Goal: Task Accomplishment & Management: Complete application form

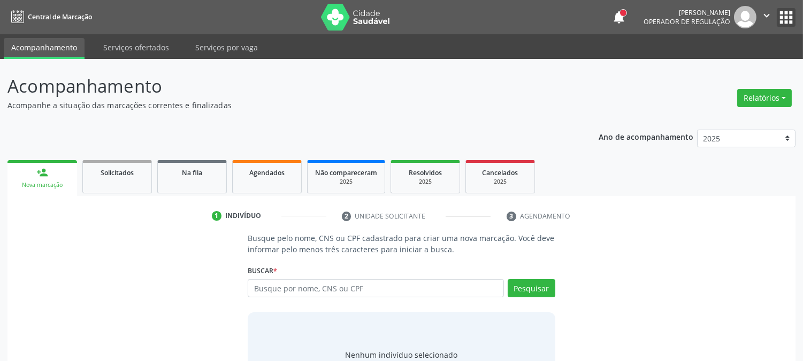
click at [784, 12] on button "apps" at bounding box center [786, 17] width 19 height 19
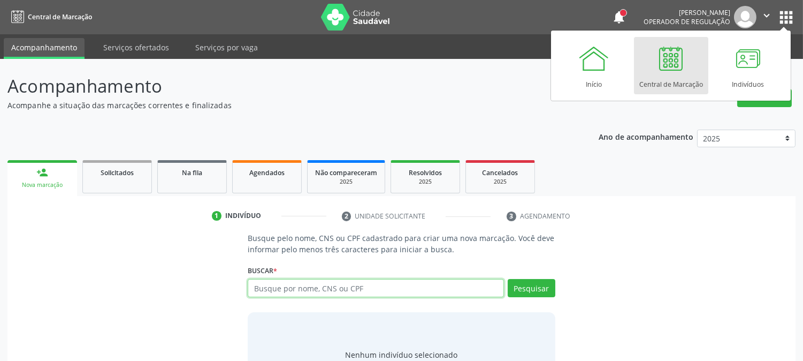
click at [370, 280] on input "text" at bounding box center [376, 288] width 256 height 18
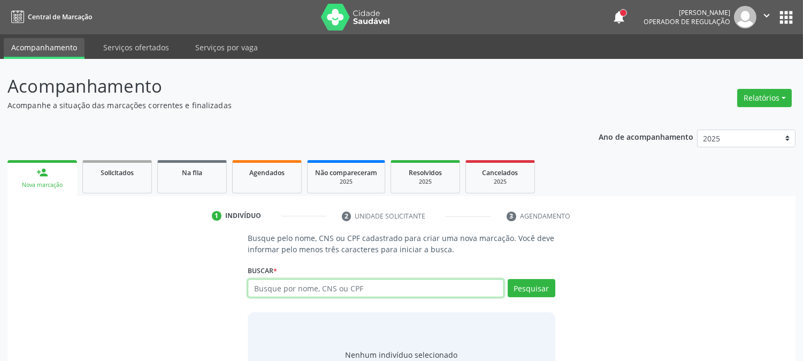
click at [331, 293] on input "text" at bounding box center [376, 288] width 256 height 18
type input "06647039414"
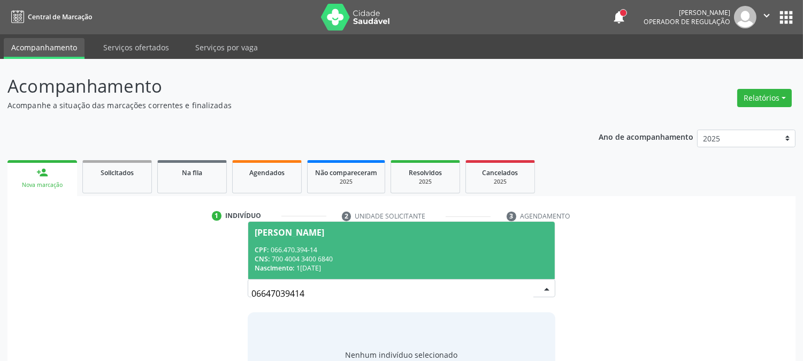
click at [319, 257] on div "CNS: 700 4004 3400 6840" at bounding box center [401, 258] width 293 height 9
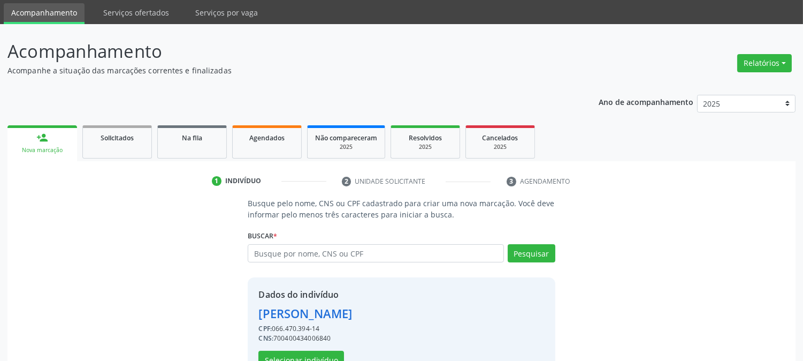
scroll to position [67, 0]
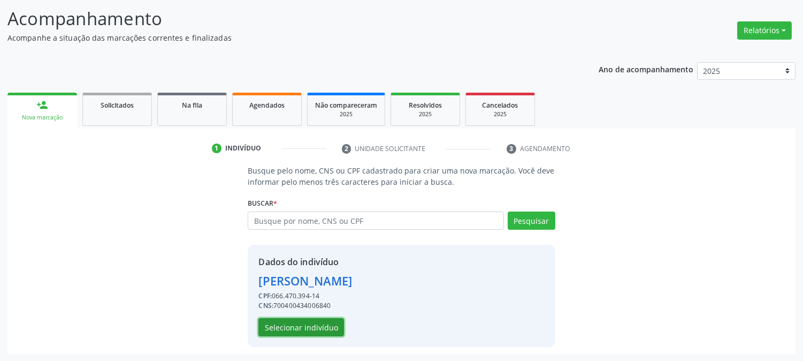
click at [313, 320] on button "Selecionar indivíduo" at bounding box center [301, 327] width 86 height 18
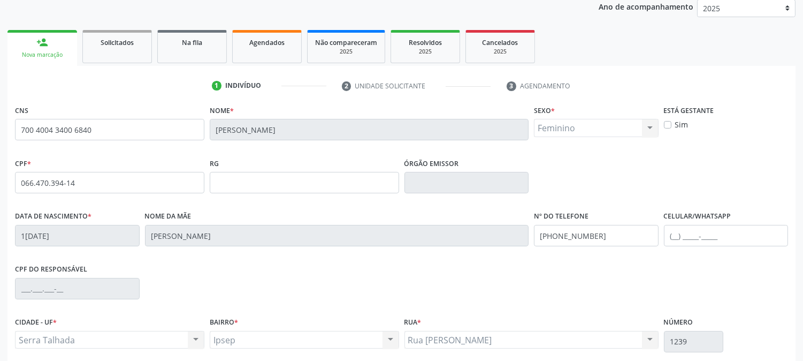
scroll to position [218, 0]
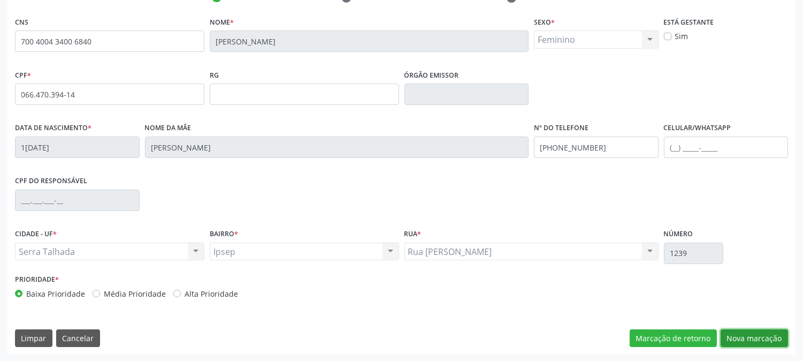
click at [751, 338] on button "Nova marcação" at bounding box center [754, 338] width 67 height 18
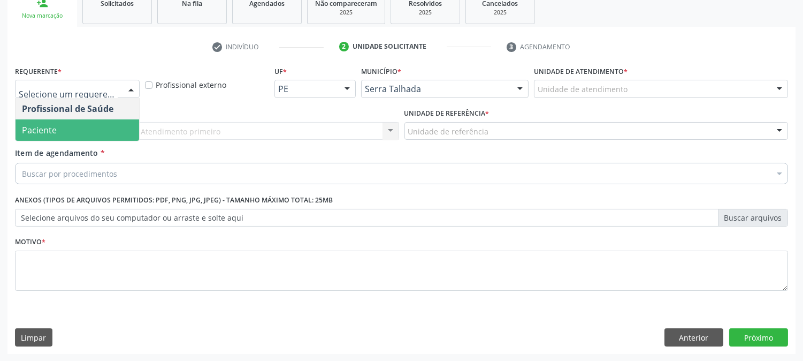
click at [112, 132] on span "Paciente" at bounding box center [78, 129] width 124 height 21
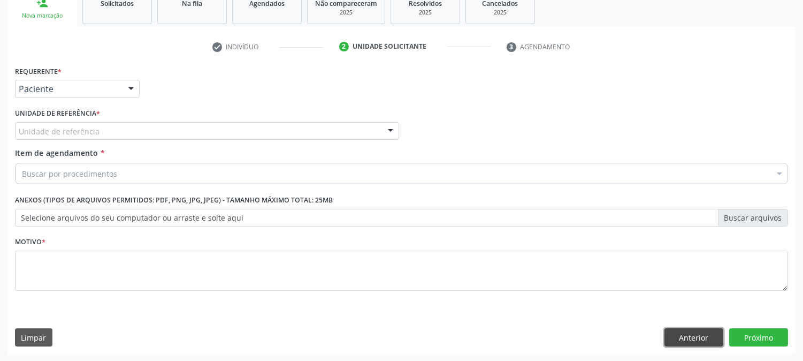
click at [687, 338] on button "Anterior" at bounding box center [693, 337] width 59 height 18
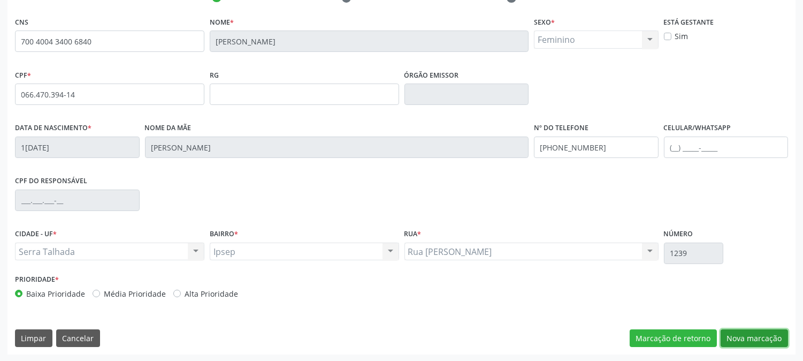
drag, startPoint x: 760, startPoint y: 338, endPoint x: 634, endPoint y: 285, distance: 136.4
click at [759, 338] on button "Nova marcação" at bounding box center [754, 338] width 67 height 18
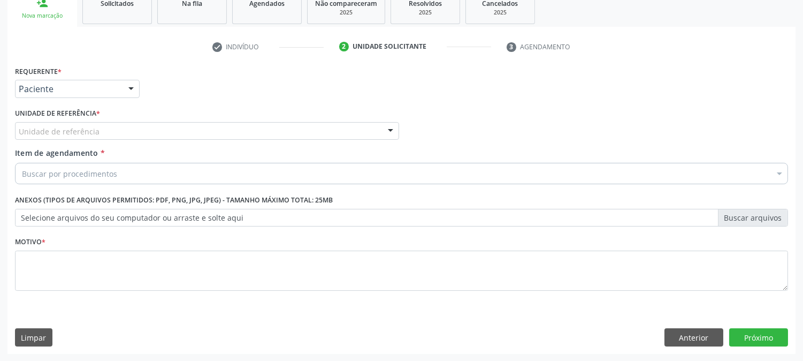
click at [62, 140] on div "Unidade de referência * Unidade de referência Usf do Mutirao Usf Cohab Usf Caic…" at bounding box center [206, 126] width 389 height 42
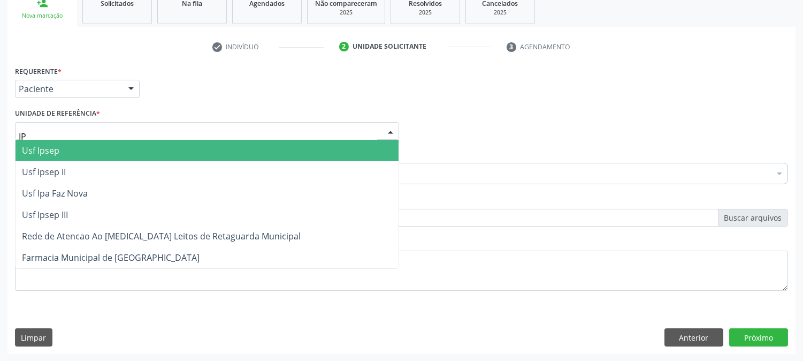
type input "IPS"
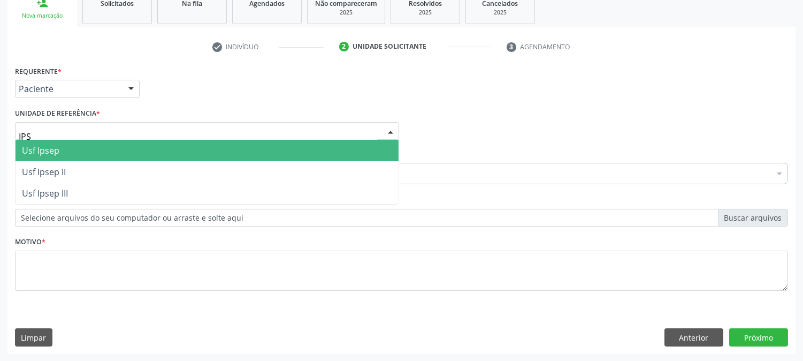
click at [43, 152] on span "Usf Ipsep" at bounding box center [40, 150] width 37 height 12
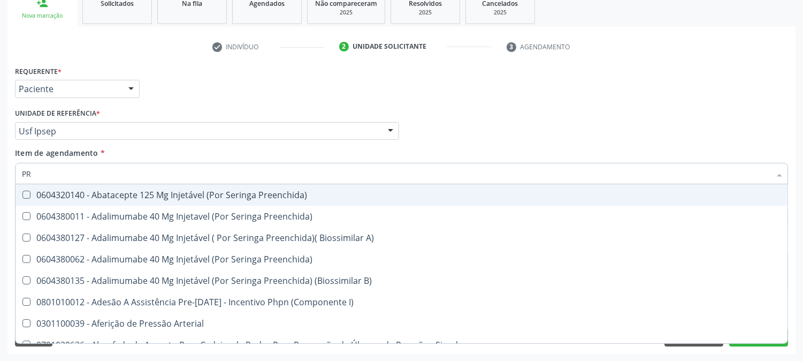
type input "P"
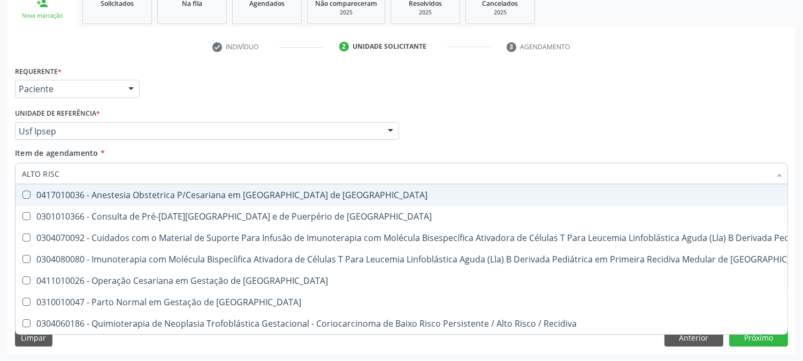
type input "ALTO RISCO"
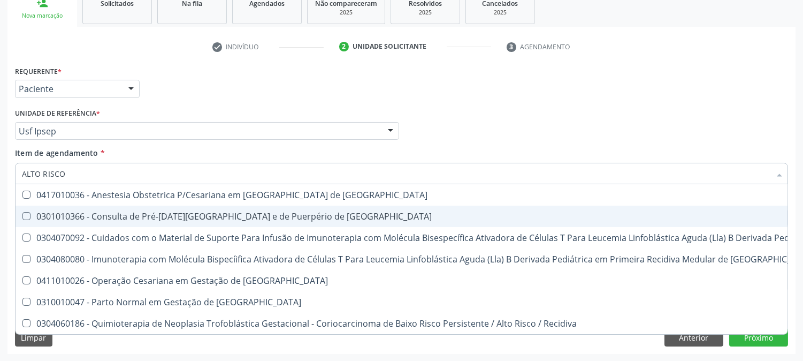
click at [88, 218] on div "0301010366 - Consulta de Pré-[DATE][GEOGRAPHIC_DATA] e de Puerpério de [GEOGRAP…" at bounding box center [571, 216] width 1099 height 9
checkbox Risco "true"
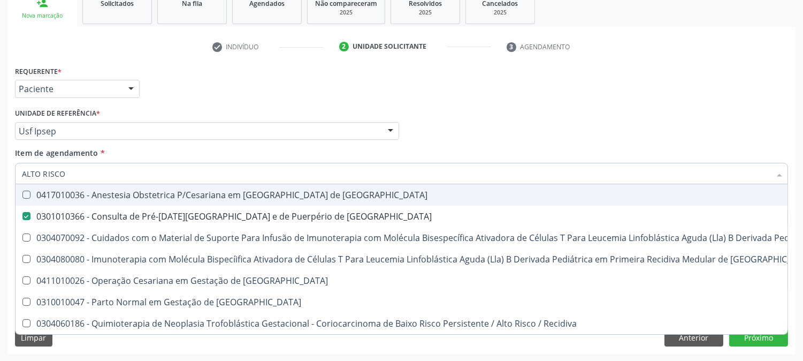
click at [454, 129] on div "Profissional Solicitante Por favor, selecione a Unidade de Atendimento primeiro…" at bounding box center [401, 126] width 778 height 42
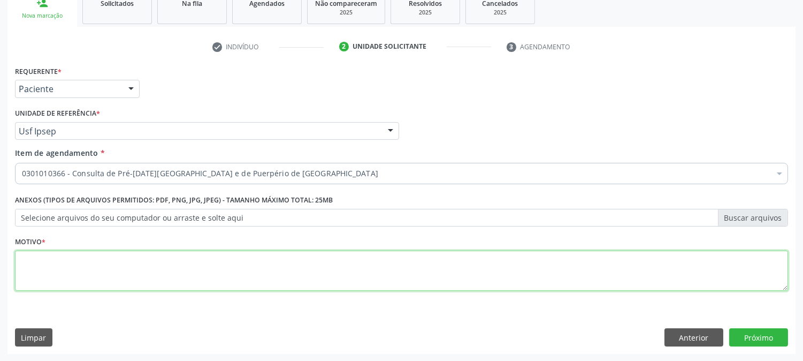
click at [142, 290] on textarea at bounding box center [401, 270] width 773 height 41
type textarea "."
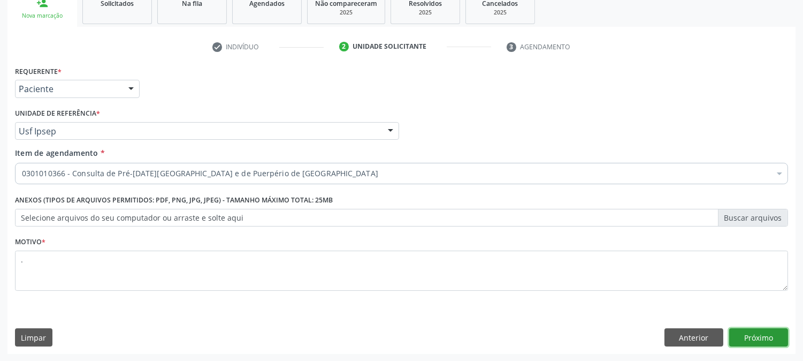
click at [750, 338] on button "Próximo" at bounding box center [758, 337] width 59 height 18
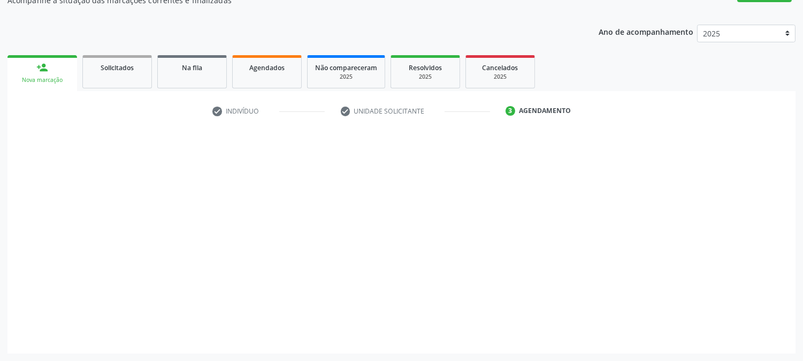
scroll to position [104, 0]
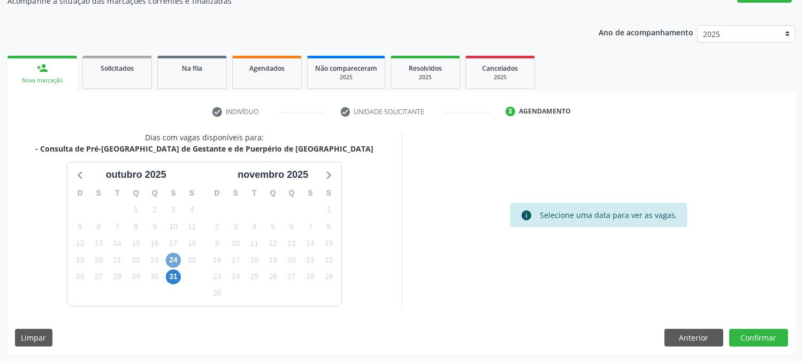
click at [172, 261] on span "24" at bounding box center [173, 260] width 15 height 15
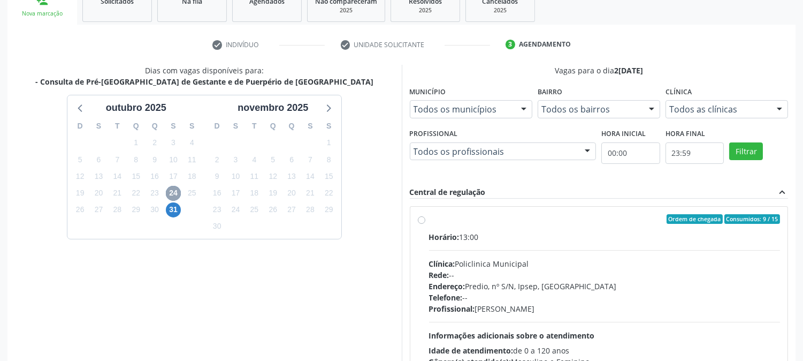
scroll to position [159, 0]
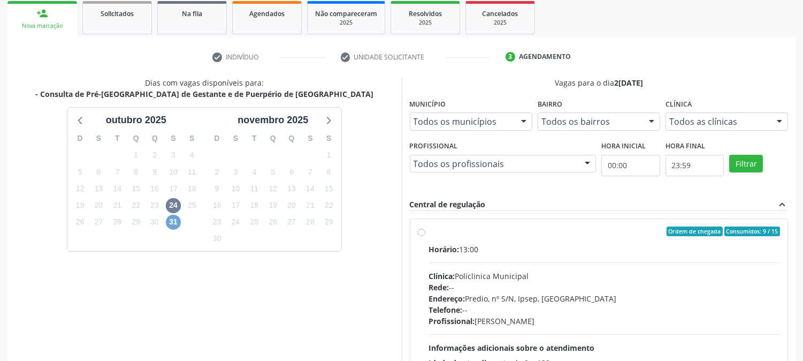
click at [175, 222] on span "31" at bounding box center [173, 222] width 15 height 15
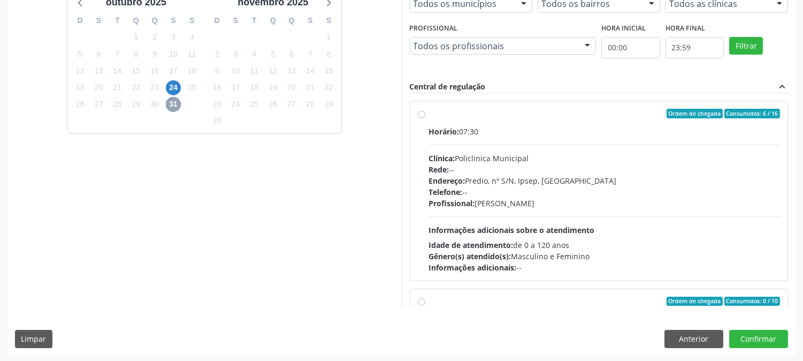
scroll to position [278, 0]
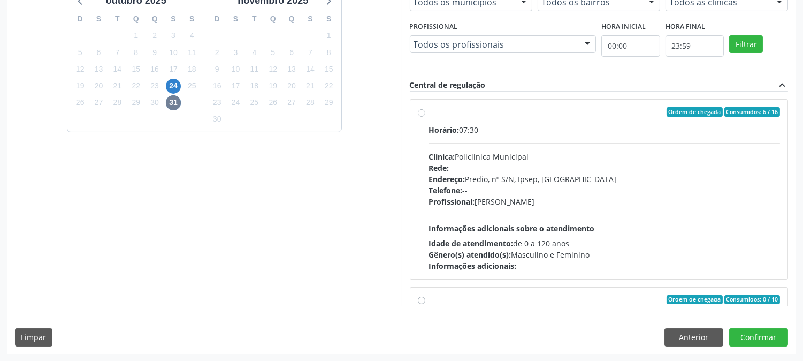
click at [533, 180] on div "Endereço: Predio, nº S/N, Ipsep, [GEOGRAPHIC_DATA]" at bounding box center [604, 178] width 351 height 11
click at [425, 117] on input "Ordem de chegada Consumidos: 6 / 16 Horário: 07:30 Clínica: Policlinica Municip…" at bounding box center [421, 112] width 7 height 10
radio input "true"
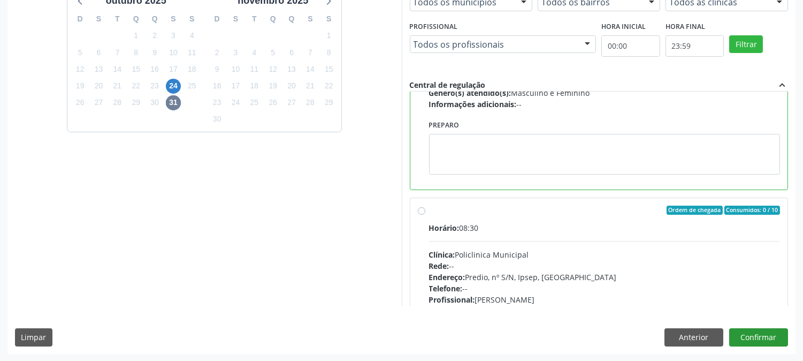
scroll to position [178, 0]
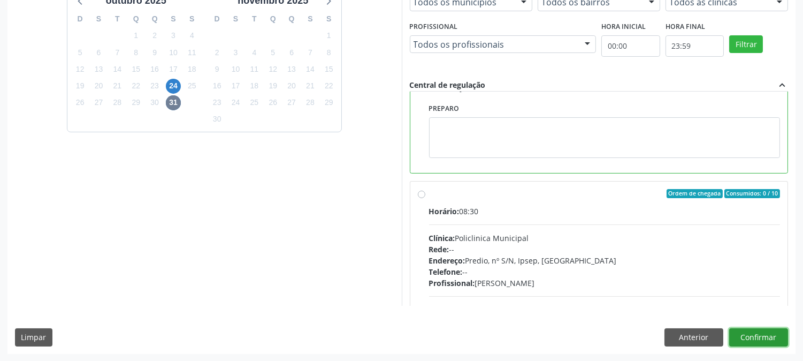
click at [761, 340] on button "Confirmar" at bounding box center [758, 337] width 59 height 18
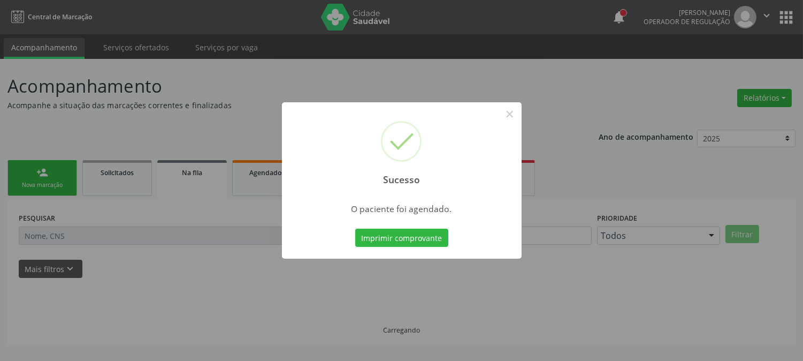
scroll to position [0, 0]
click at [404, 232] on button "Imprimir comprovante" at bounding box center [401, 237] width 93 height 18
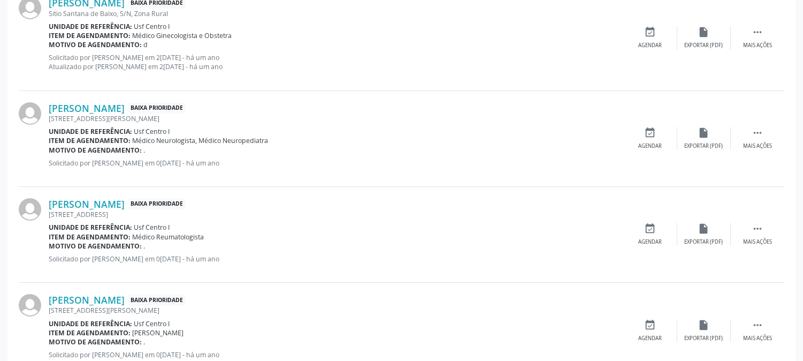
scroll to position [178, 0]
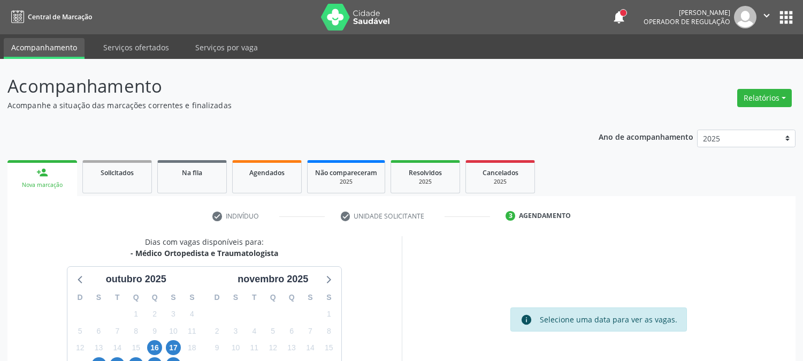
scroll to position [104, 0]
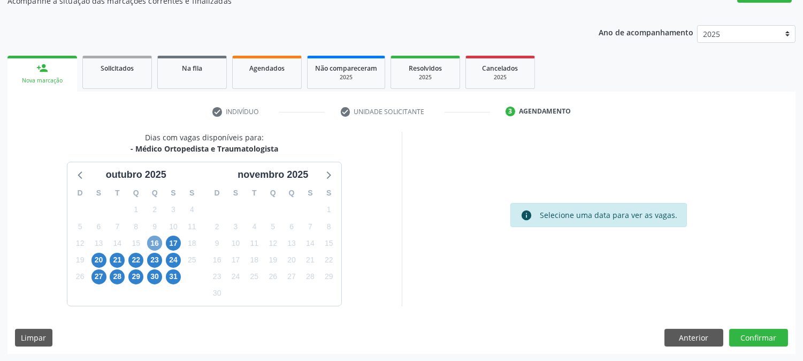
click at [154, 241] on span "16" at bounding box center [154, 242] width 15 height 15
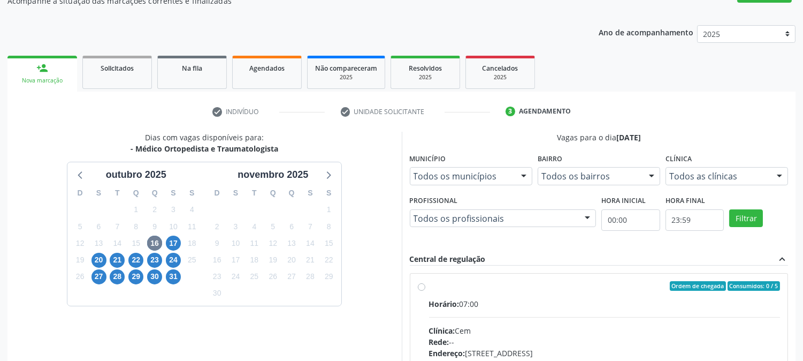
click at [516, 286] on div "Ordem de chegada Consumidos: 0 / 5" at bounding box center [604, 286] width 351 height 10
click at [425, 286] on input "Ordem de chegada Consumidos: 0 / 5 Horário: 07:00 Clínica: Cem Rede: -- Endereç…" at bounding box center [421, 286] width 7 height 10
radio input "true"
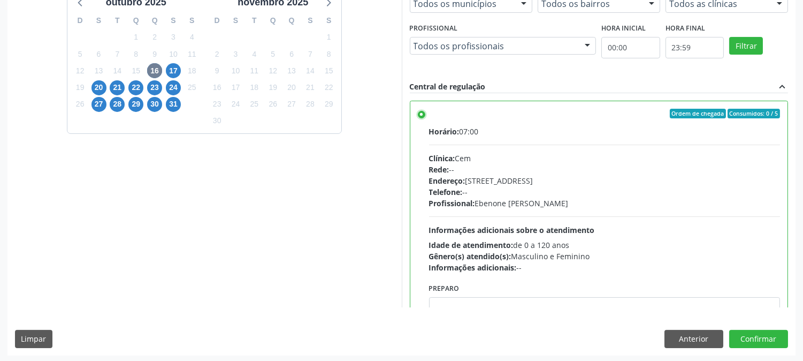
scroll to position [278, 0]
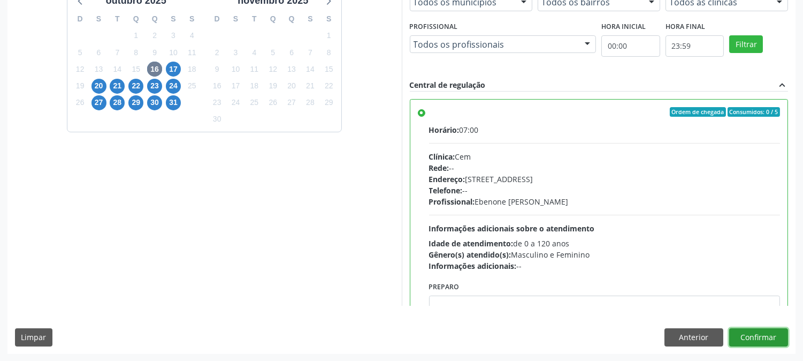
click at [753, 337] on button "Confirmar" at bounding box center [758, 337] width 59 height 18
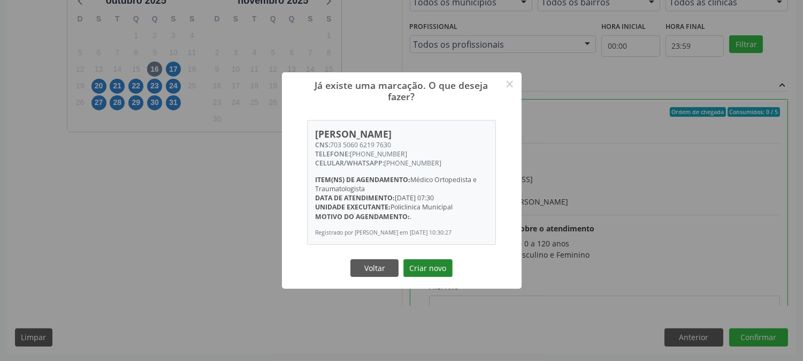
click at [428, 270] on button "Criar novo" at bounding box center [427, 268] width 49 height 18
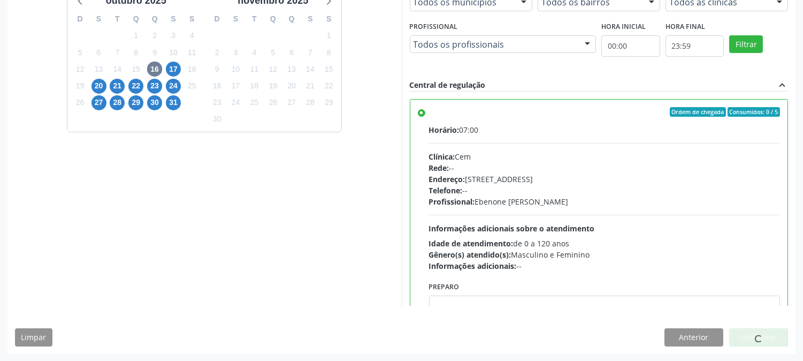
scroll to position [0, 0]
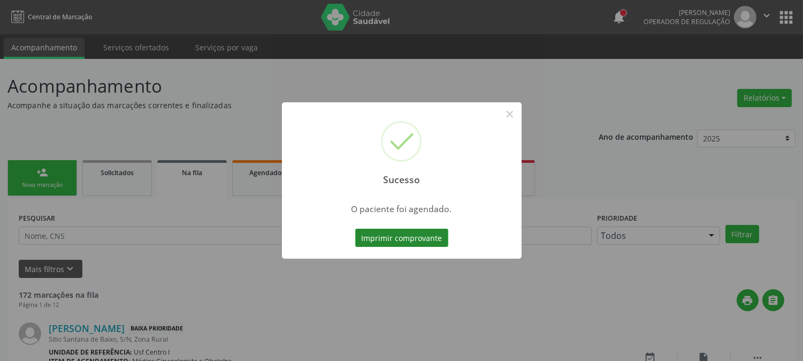
click at [416, 244] on button "Imprimir comprovante" at bounding box center [401, 237] width 93 height 18
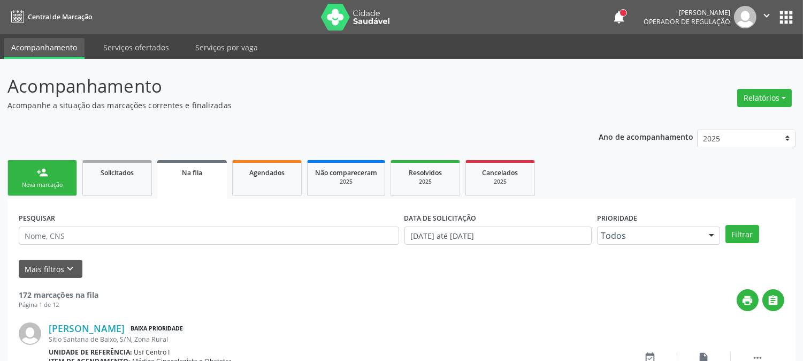
click at [45, 179] on link "person_add Nova marcação" at bounding box center [42, 178] width 70 height 36
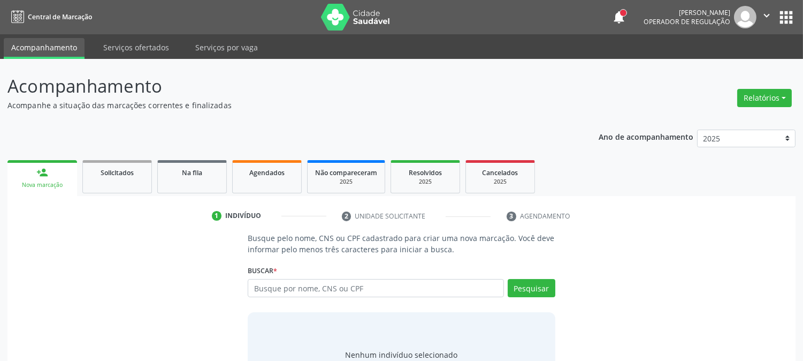
scroll to position [51, 0]
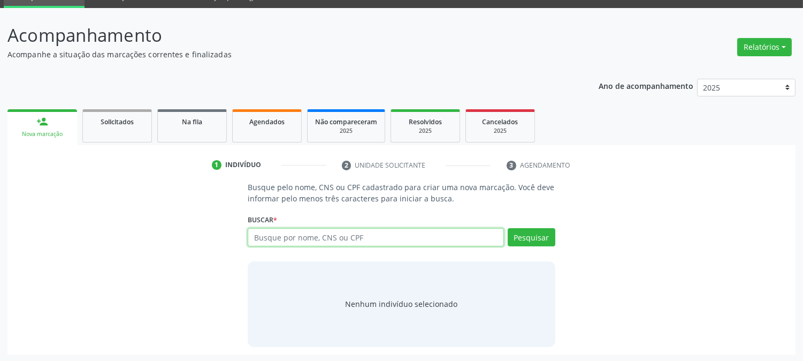
click at [290, 240] on input "text" at bounding box center [376, 237] width 256 height 18
type input "898005850953339"
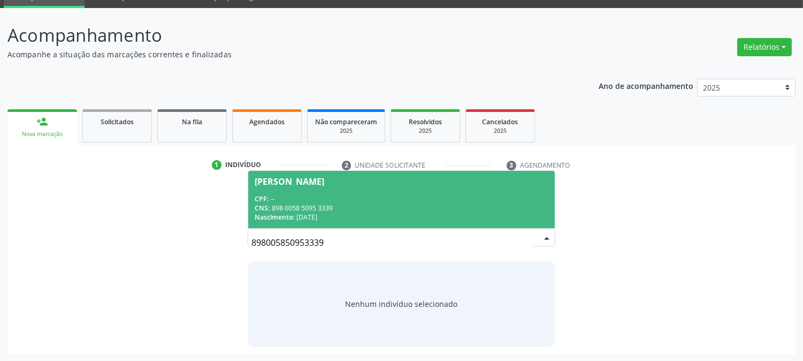
click at [328, 200] on div "CPF: --" at bounding box center [401, 198] width 293 height 9
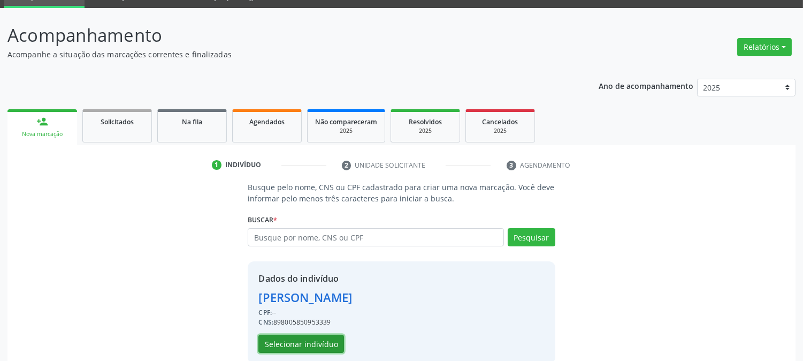
click at [287, 348] on button "Selecionar indivíduo" at bounding box center [301, 343] width 86 height 18
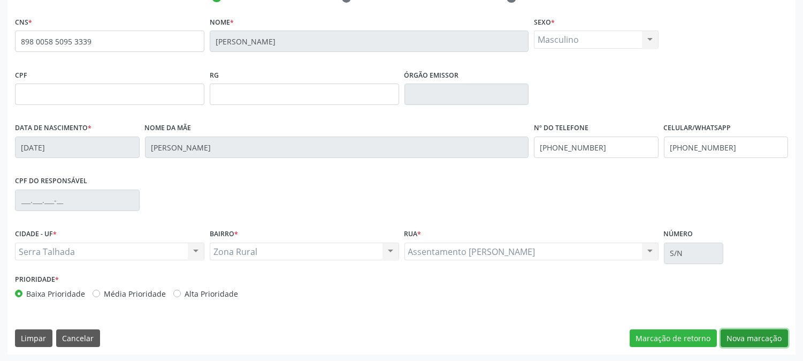
click at [744, 335] on button "Nova marcação" at bounding box center [754, 338] width 67 height 18
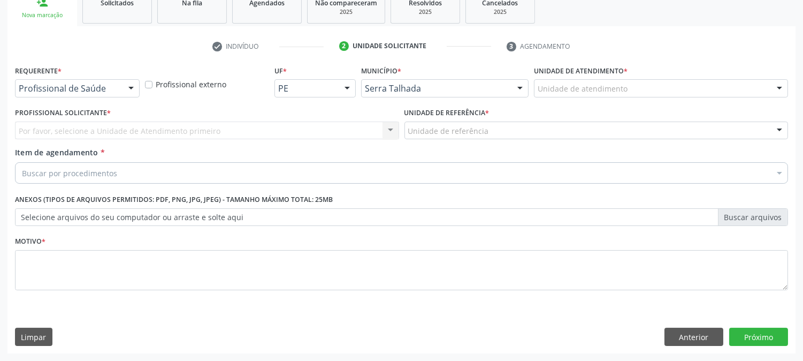
scroll to position [169, 0]
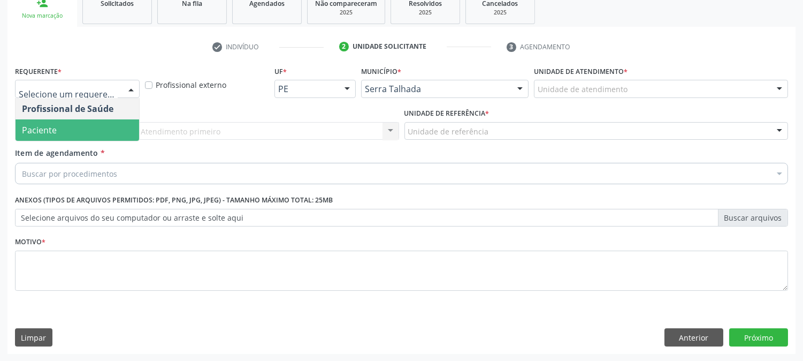
click at [88, 140] on div "Profissional de Saúde Paciente Nenhum resultado encontrado para: " " Não há nen…" at bounding box center [77, 119] width 125 height 43
click at [95, 131] on span "Paciente" at bounding box center [78, 129] width 124 height 21
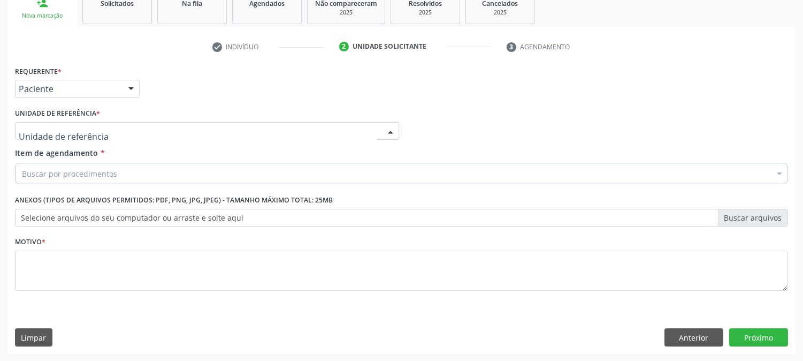
click at [97, 131] on div at bounding box center [207, 131] width 384 height 18
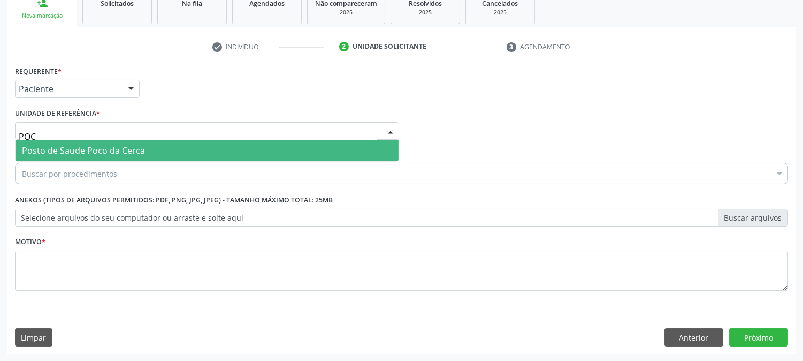
type input "POCO"
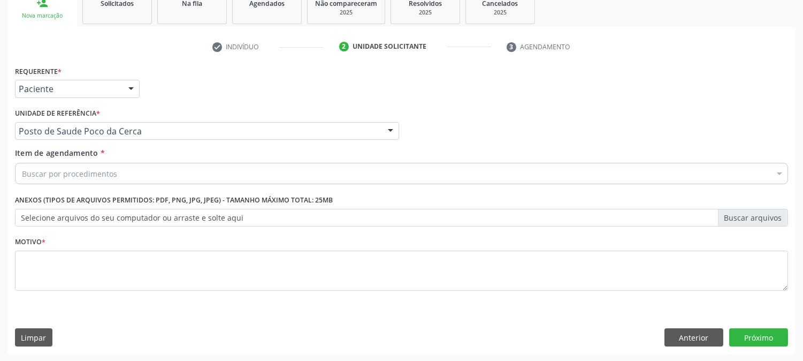
click at [134, 170] on div "Buscar por procedimentos" at bounding box center [401, 173] width 773 height 21
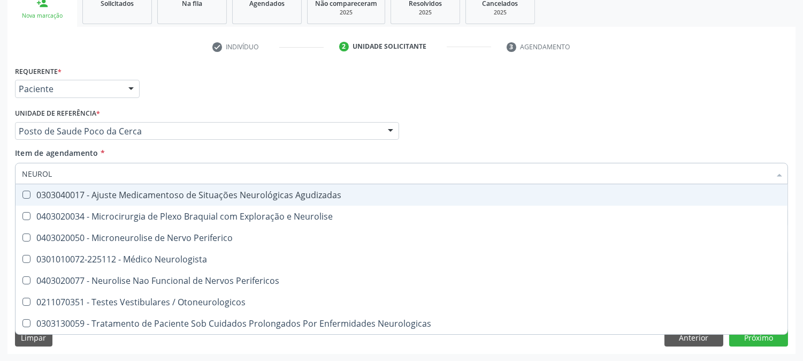
type input "NEUROLO"
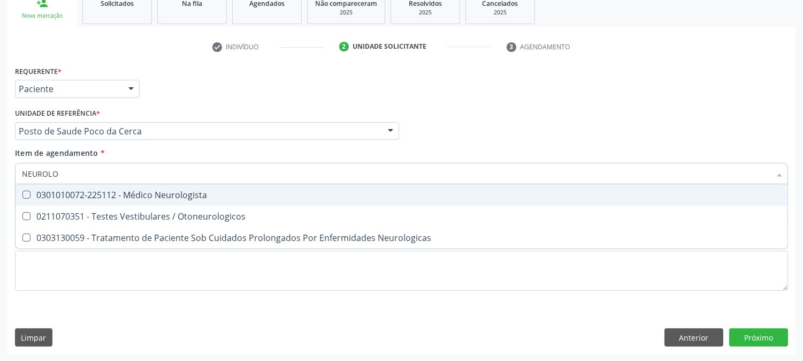
click at [163, 192] on div "0301010072-225112 - Médico Neurologista" at bounding box center [401, 194] width 759 height 9
checkbox Neurologista "true"
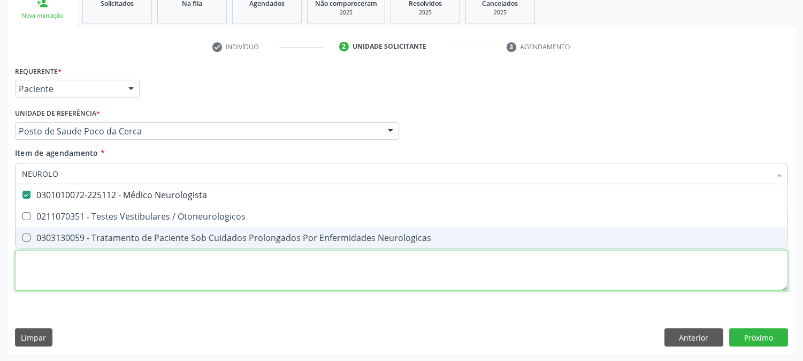
click at [134, 274] on div "Requerente * Paciente Profissional de Saúde Paciente Nenhum resultado encontrad…" at bounding box center [401, 184] width 773 height 242
checkbox Otoneurologicos "true"
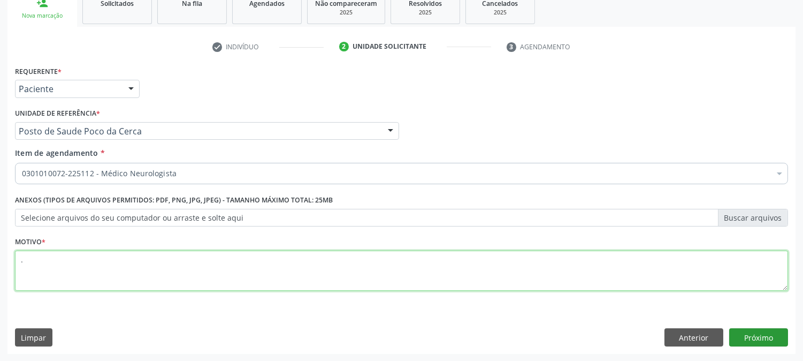
type textarea "."
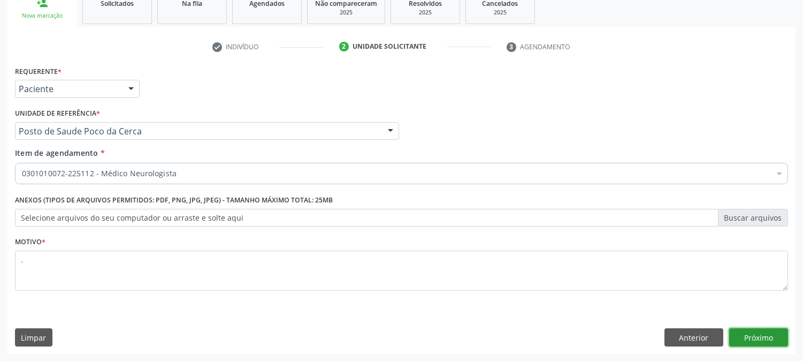
click at [774, 335] on button "Próximo" at bounding box center [758, 337] width 59 height 18
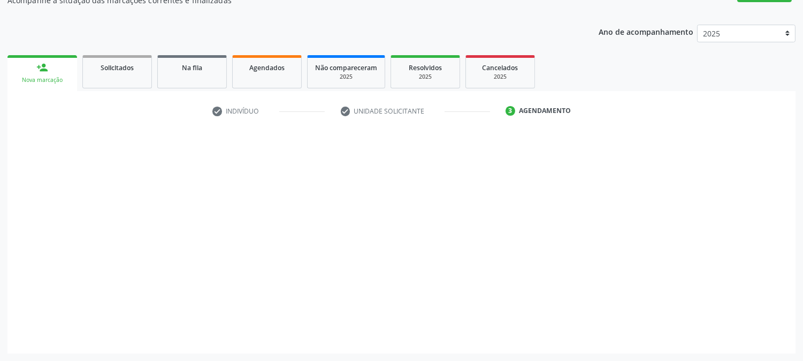
scroll to position [104, 0]
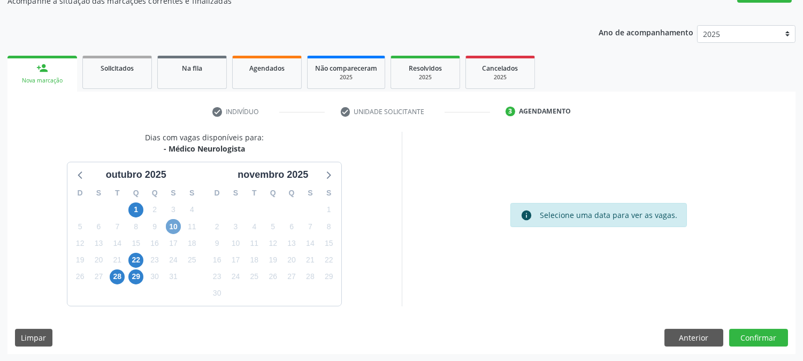
click at [172, 223] on span "10" at bounding box center [173, 226] width 15 height 15
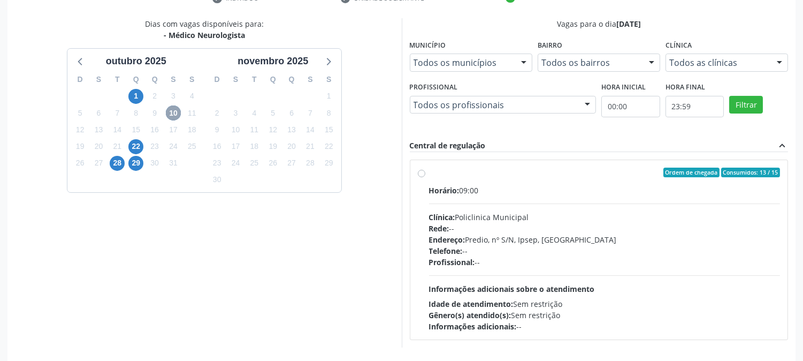
scroll to position [259, 0]
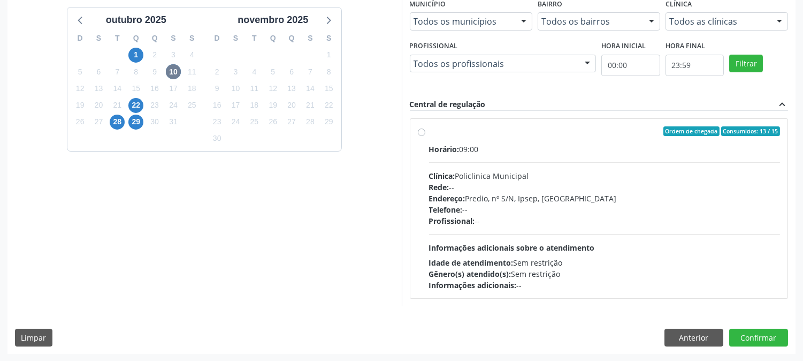
click at [554, 219] on div "Profissional: --" at bounding box center [604, 220] width 351 height 11
click at [425, 136] on input "Ordem de chegada Consumidos: 13 / 15 Horário: 09:00 Clínica: Policlinica Munici…" at bounding box center [421, 131] width 7 height 10
radio input "true"
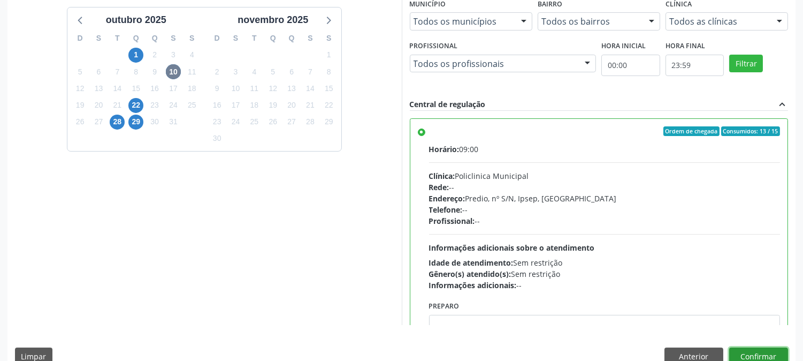
click at [752, 349] on button "Confirmar" at bounding box center [758, 356] width 59 height 18
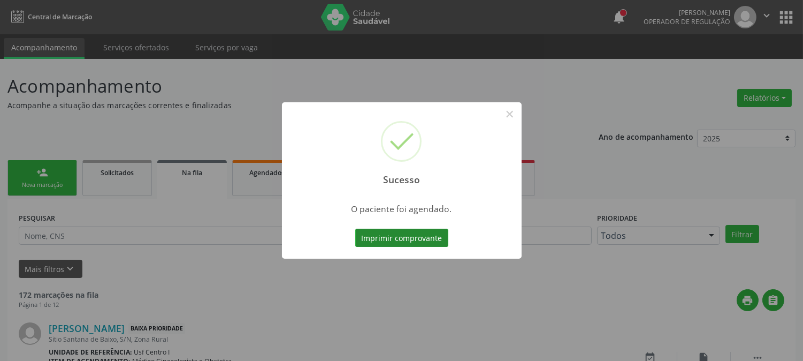
click at [412, 236] on button "Imprimir comprovante" at bounding box center [401, 237] width 93 height 18
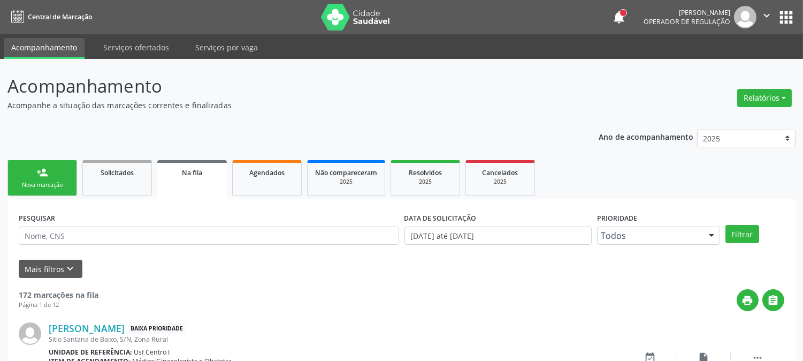
click at [50, 186] on div "Nova marcação" at bounding box center [42, 185] width 53 height 8
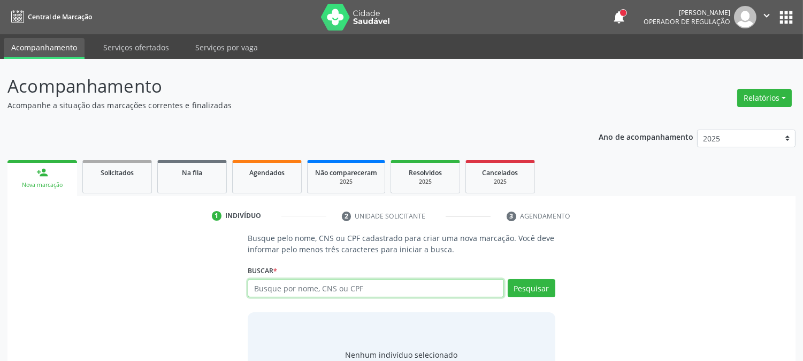
click at [376, 287] on input "text" at bounding box center [376, 288] width 256 height 18
type input "898003411028965"
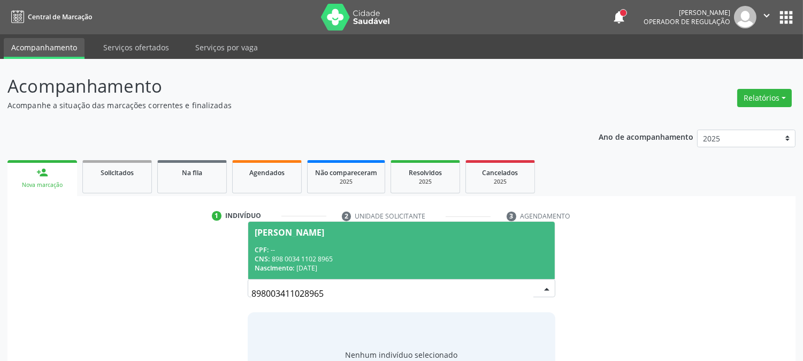
click at [324, 236] on div "[PERSON_NAME]" at bounding box center [290, 232] width 70 height 9
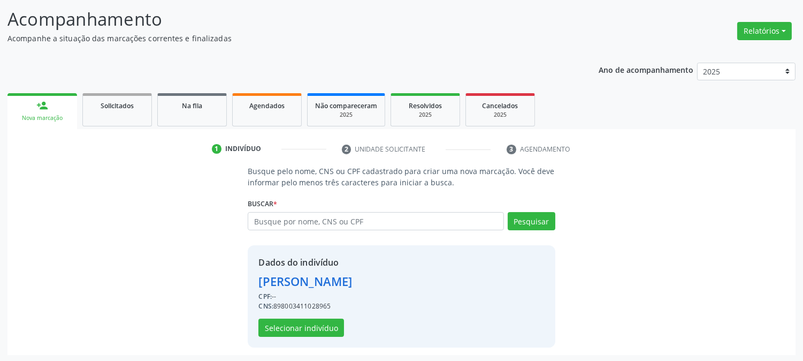
scroll to position [67, 0]
click at [302, 325] on button "Selecionar indivíduo" at bounding box center [301, 327] width 86 height 18
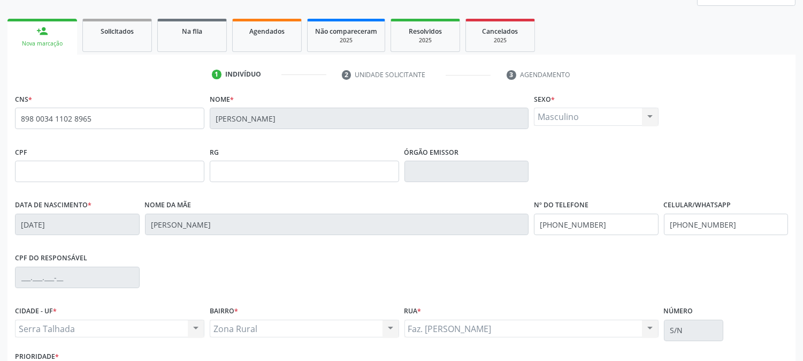
scroll to position [218, 0]
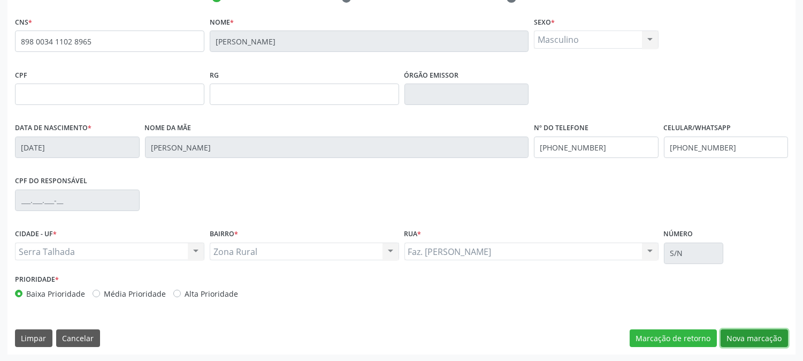
click at [740, 331] on button "Nova marcação" at bounding box center [754, 338] width 67 height 18
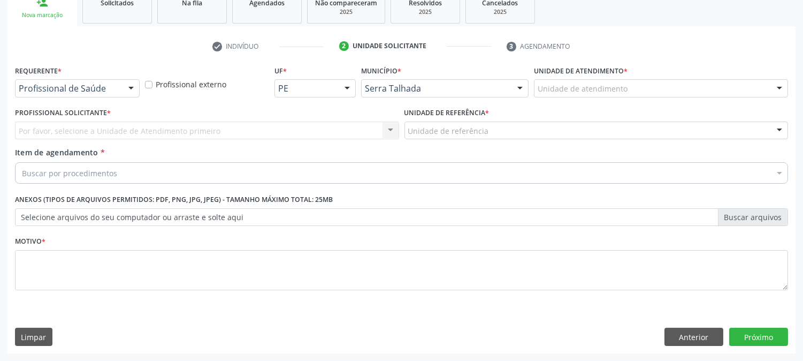
scroll to position [169, 0]
click at [113, 77] on div "Requerente * Profissional de Saúde Profissional de Saúde Paciente Nenhum result…" at bounding box center [77, 80] width 125 height 34
click at [111, 81] on div "Profissional de Saúde" at bounding box center [77, 89] width 125 height 18
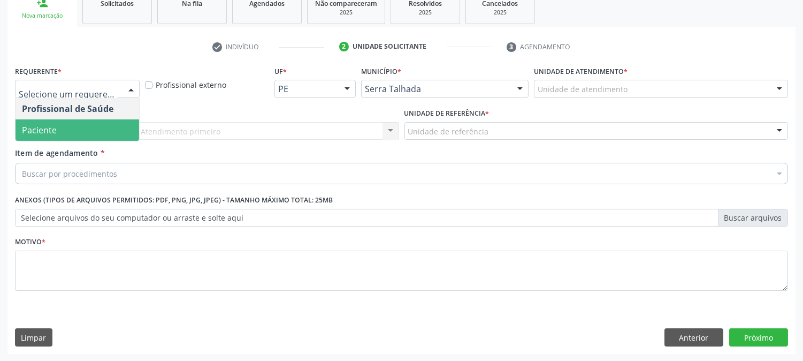
click at [87, 128] on span "Paciente" at bounding box center [78, 129] width 124 height 21
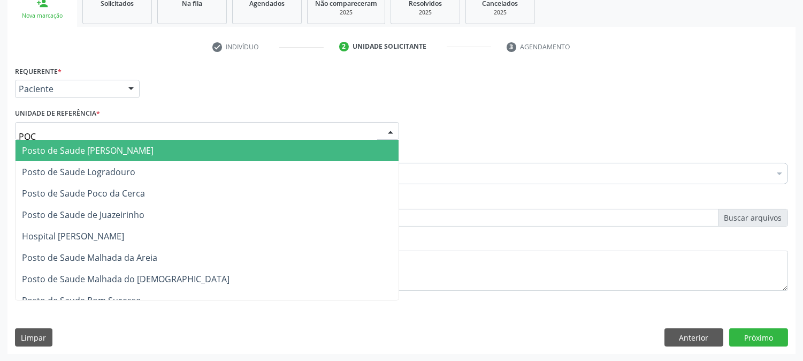
type input "POCO"
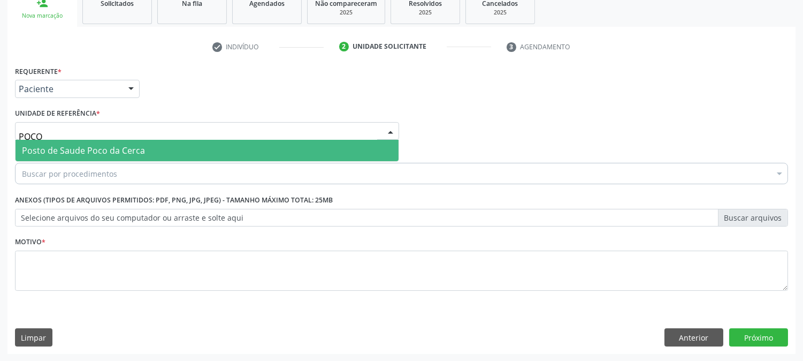
click at [75, 147] on span "Posto de Saude Poco da Cerca" at bounding box center [83, 150] width 123 height 12
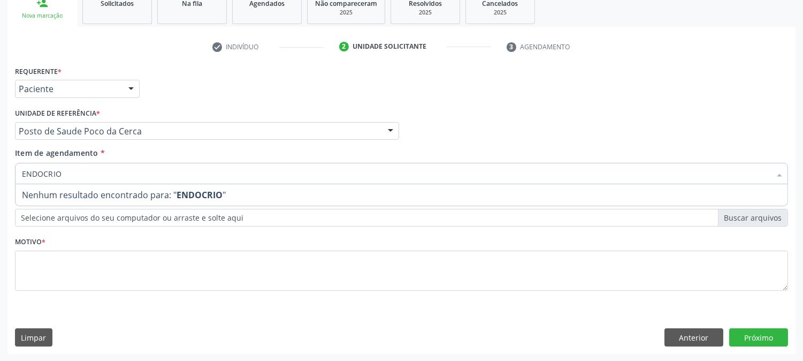
type input "ENDOCRI"
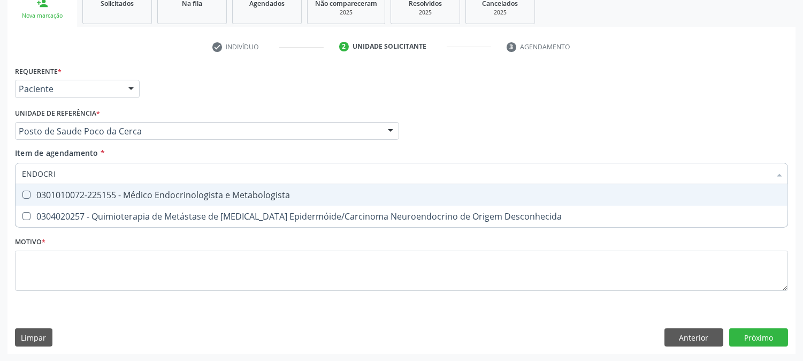
click at [79, 190] on div "0301010072-225155 - Médico Endocrinologista e Metabologista" at bounding box center [401, 194] width 759 height 9
checkbox Metabologista "true"
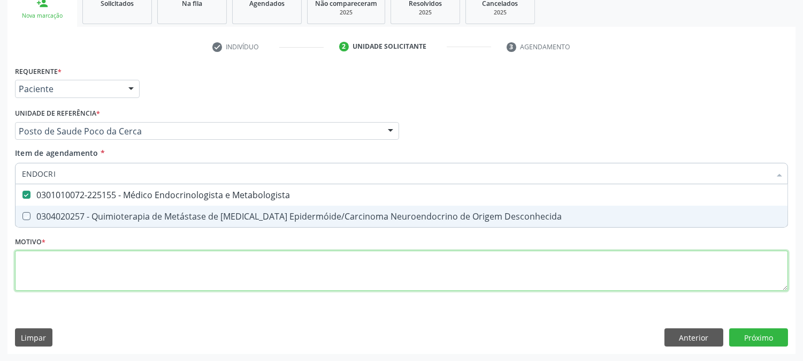
click at [86, 269] on div "Requerente * Paciente Profissional de Saúde Paciente Nenhum resultado encontrad…" at bounding box center [401, 184] width 773 height 242
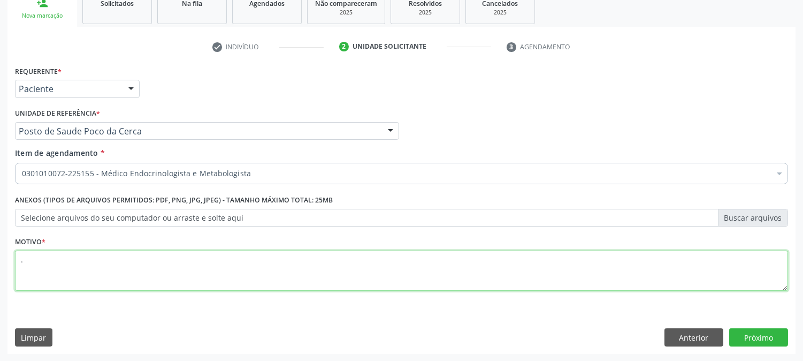
type textarea "."
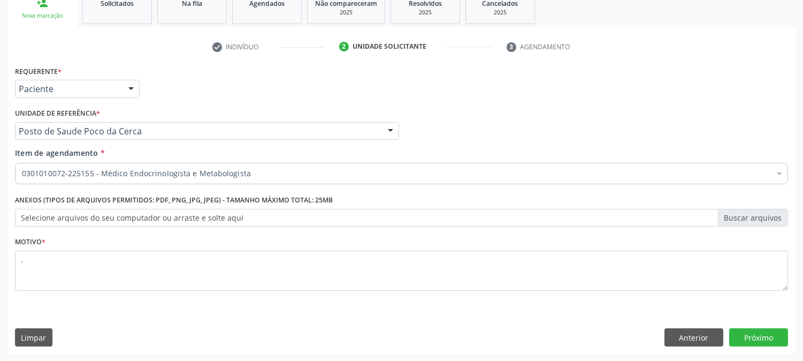
click at [741, 348] on div "Requerente * Paciente Profissional de Saúde Paciente Nenhum resultado encontrad…" at bounding box center [401, 208] width 788 height 290
click at [741, 335] on button "Próximo" at bounding box center [758, 337] width 59 height 18
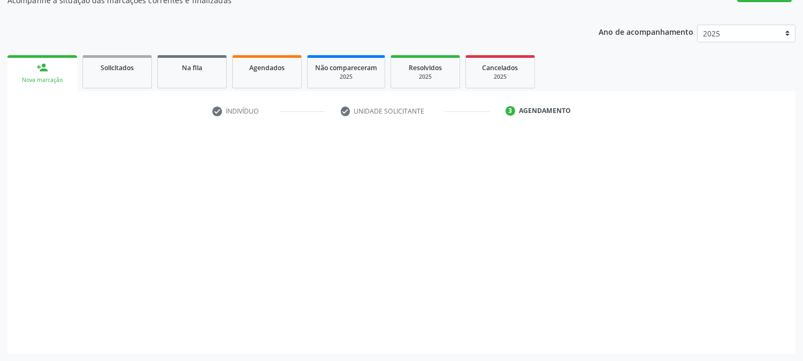
scroll to position [104, 0]
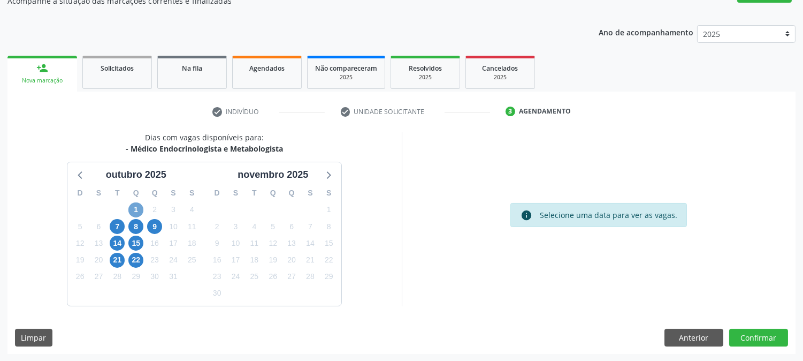
click at [132, 210] on span "1" at bounding box center [135, 209] width 15 height 15
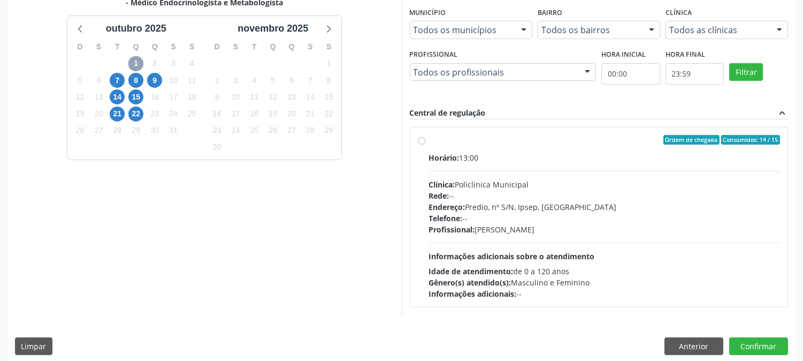
scroll to position [259, 0]
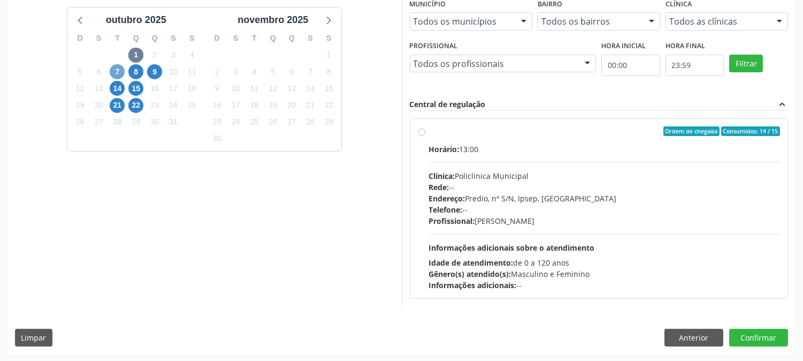
click at [115, 71] on span "7" at bounding box center [117, 71] width 15 height 15
click at [140, 68] on span "8" at bounding box center [135, 71] width 15 height 15
click at [453, 173] on span "Clínica:" at bounding box center [442, 176] width 26 height 10
click at [425, 136] on input "Ordem de chegada Consumidos: 4 / 10 Horário: 14:30 Clínica: Policlinica Municip…" at bounding box center [421, 131] width 7 height 10
radio input "true"
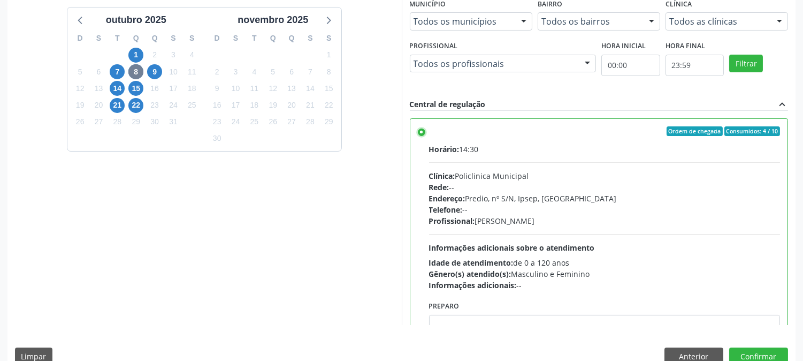
scroll to position [52, 0]
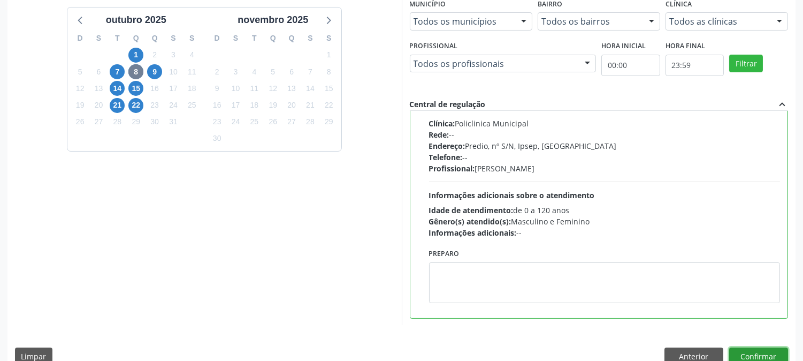
click at [776, 351] on button "Confirmar" at bounding box center [758, 356] width 59 height 18
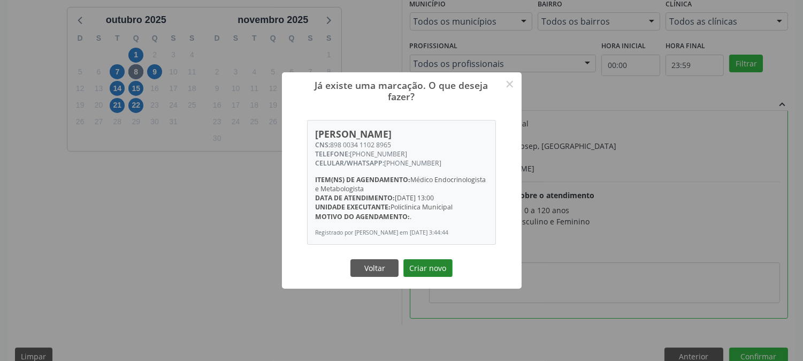
click at [438, 273] on button "Criar novo" at bounding box center [427, 268] width 49 height 18
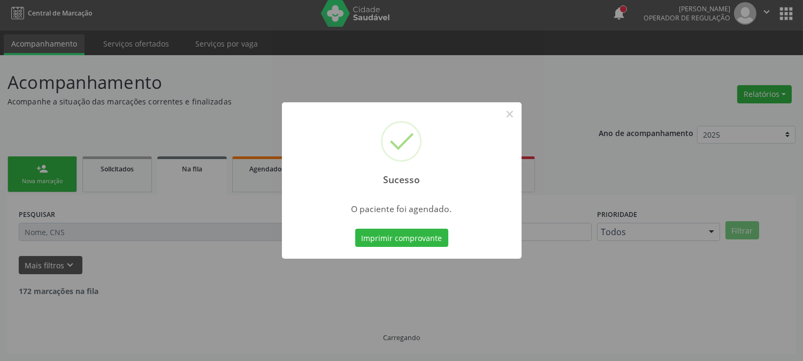
scroll to position [0, 0]
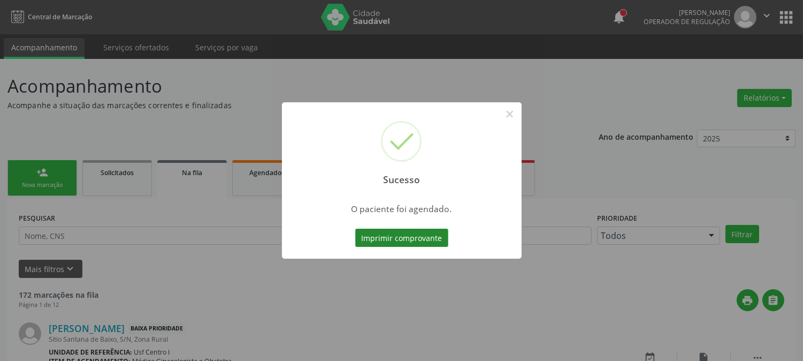
click at [426, 234] on button "Imprimir comprovante" at bounding box center [401, 237] width 93 height 18
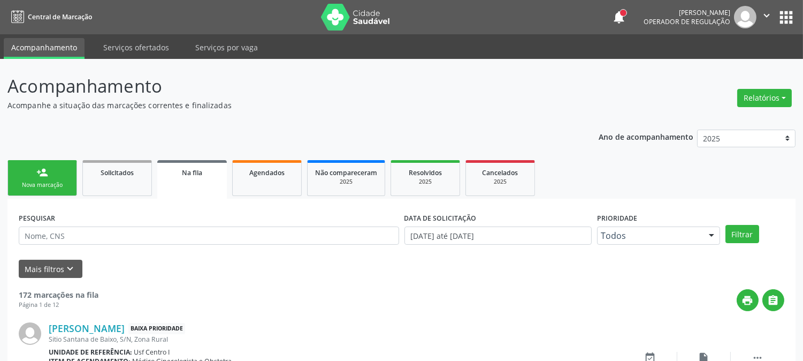
click at [53, 178] on link "person_add Nova marcação" at bounding box center [42, 178] width 70 height 36
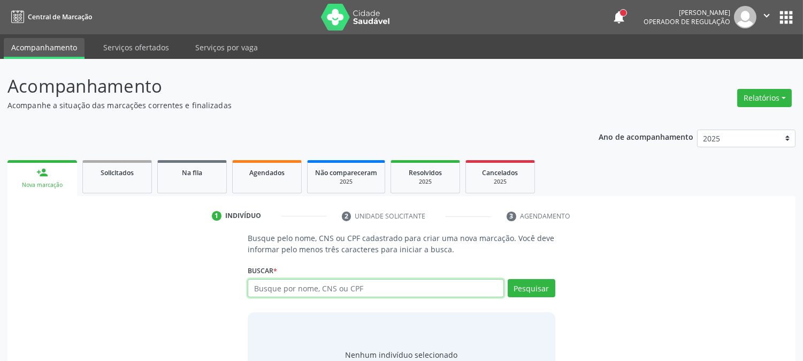
click at [361, 292] on input "text" at bounding box center [376, 288] width 256 height 18
type input "160917222050002"
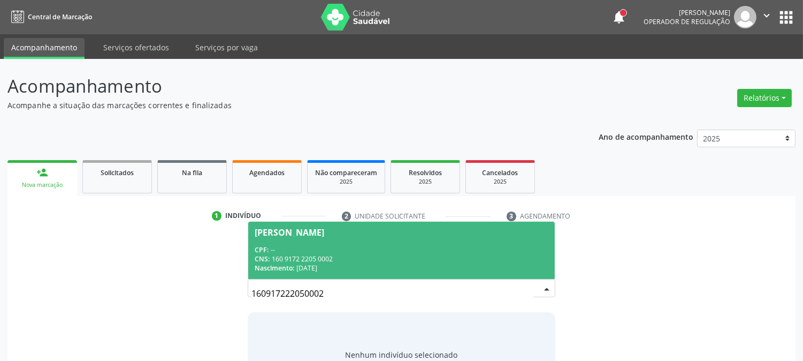
click at [365, 247] on div "CPF: --" at bounding box center [401, 249] width 293 height 9
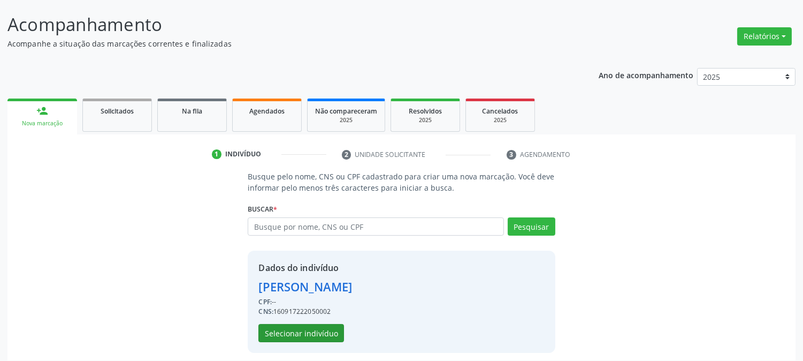
scroll to position [67, 0]
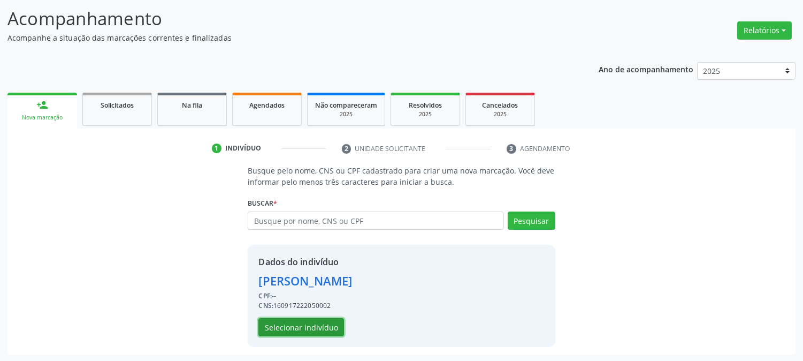
click at [322, 322] on button "Selecionar indivíduo" at bounding box center [301, 327] width 86 height 18
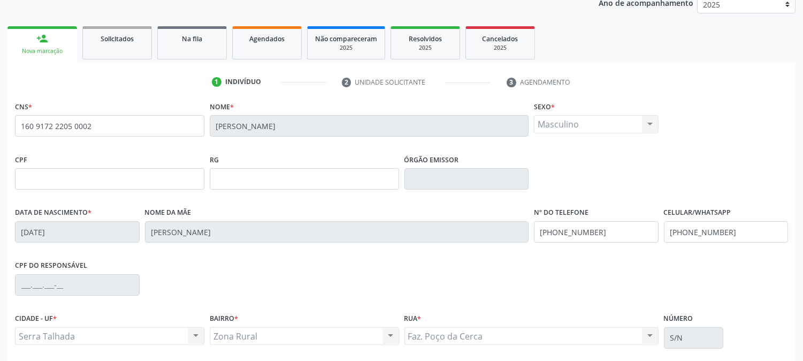
scroll to position [218, 0]
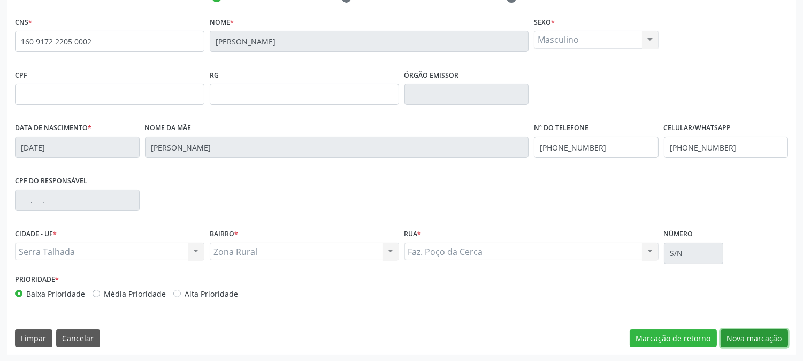
click at [736, 332] on button "Nova marcação" at bounding box center [754, 338] width 67 height 18
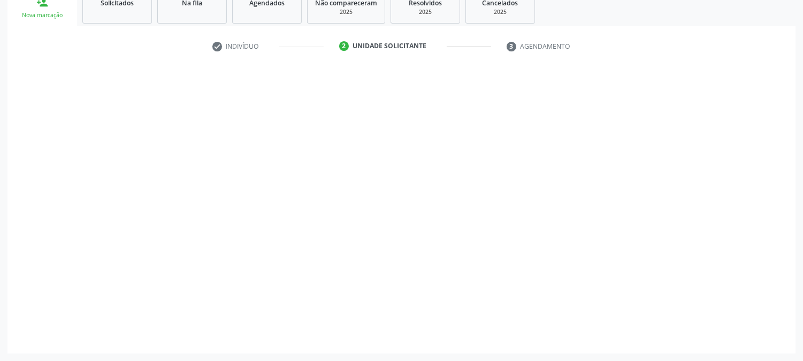
scroll to position [169, 0]
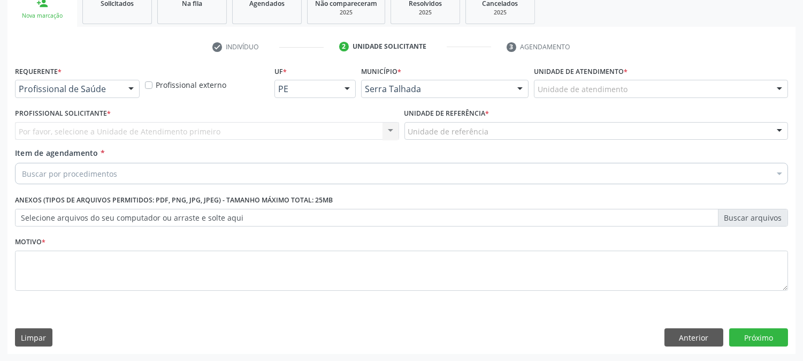
drag, startPoint x: 51, startPoint y: 83, endPoint x: 54, endPoint y: 91, distance: 8.6
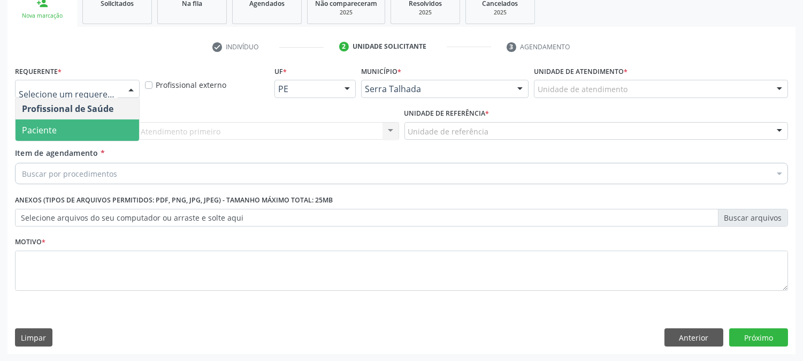
click at [38, 127] on span "Paciente" at bounding box center [39, 130] width 35 height 12
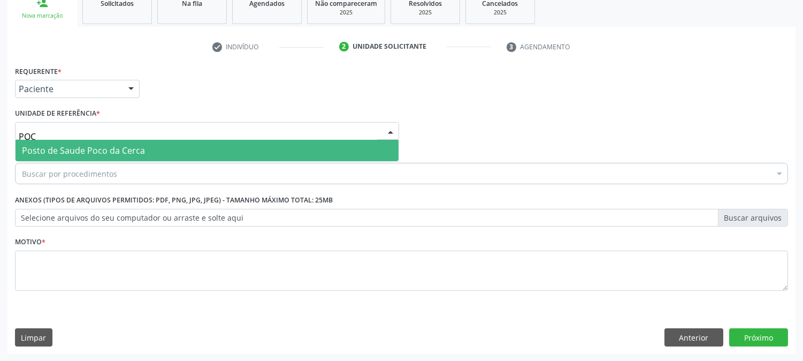
type input "POCO"
click at [63, 154] on span "Posto de Saude Poco da Cerca" at bounding box center [83, 150] width 123 height 12
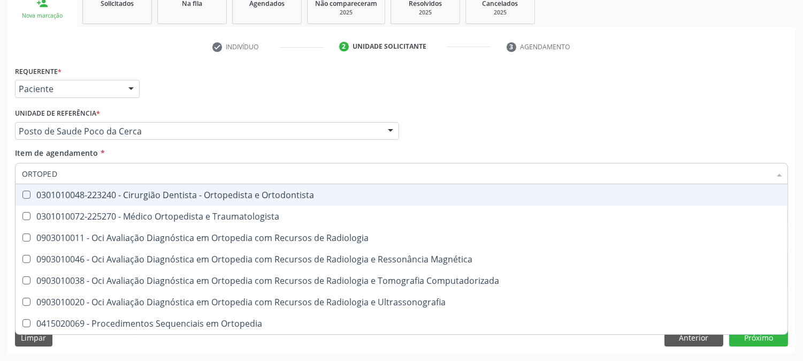
type input "ORTOPEDI"
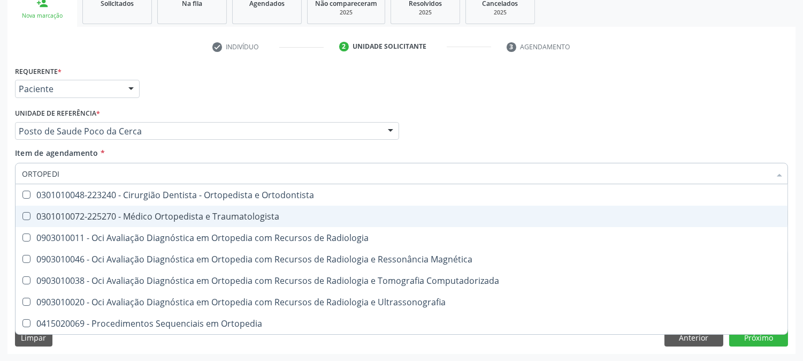
click at [86, 209] on span "0301010072-225270 - Médico Ortopedista e Traumatologista" at bounding box center [402, 215] width 772 height 21
checkbox Traumatologista "true"
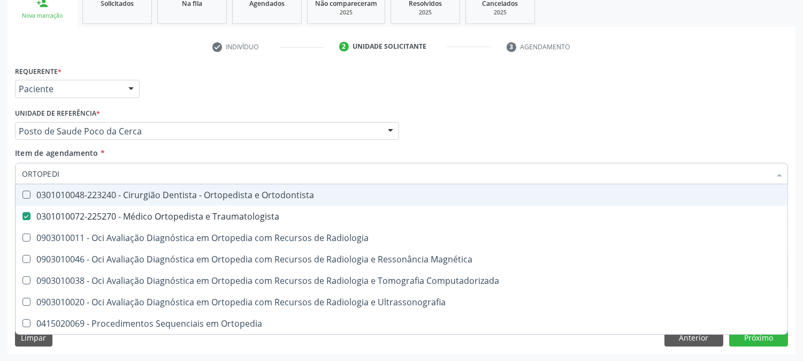
click at [545, 97] on div "Requerente * Paciente Profissional de Saúde Paciente Nenhum resultado encontrad…" at bounding box center [401, 84] width 778 height 42
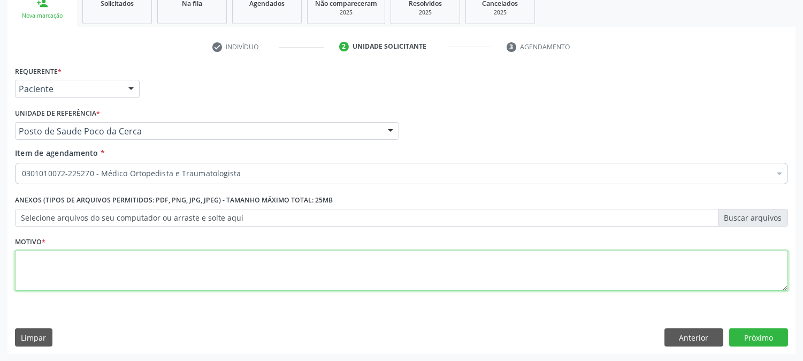
click at [83, 274] on textarea at bounding box center [401, 270] width 773 height 41
type textarea "."
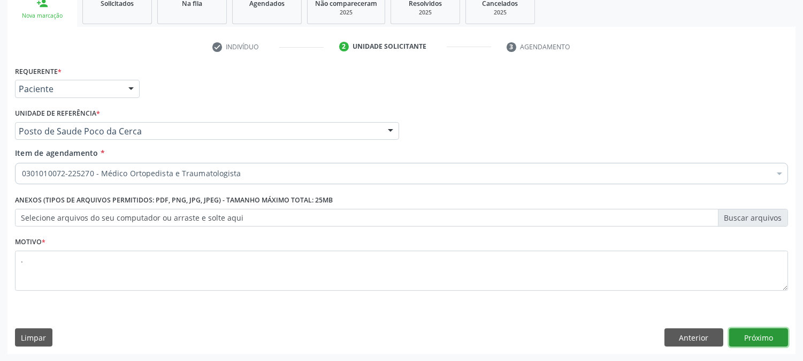
click at [746, 333] on button "Próximo" at bounding box center [758, 337] width 59 height 18
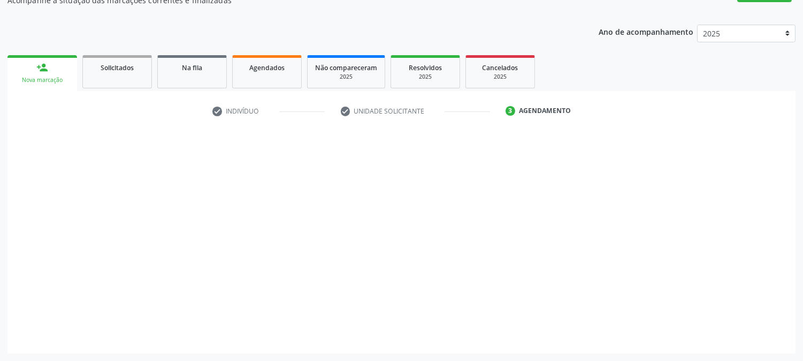
scroll to position [104, 0]
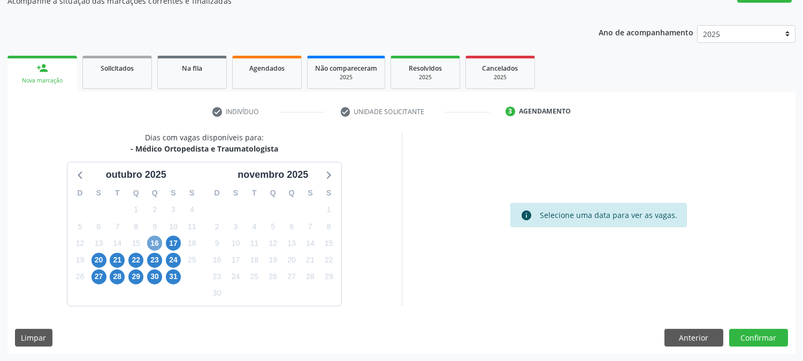
click at [156, 241] on span "16" at bounding box center [154, 242] width 15 height 15
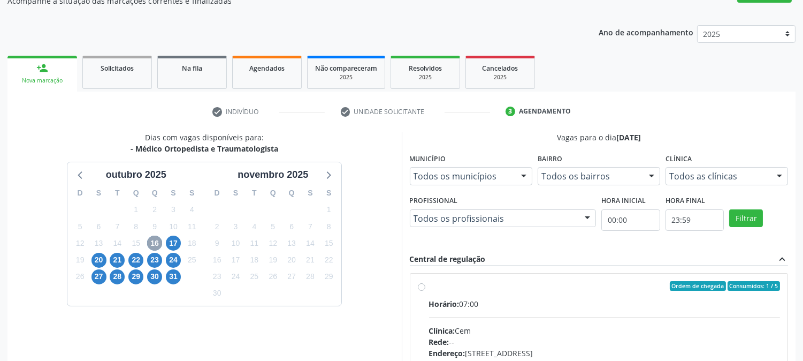
scroll to position [164, 0]
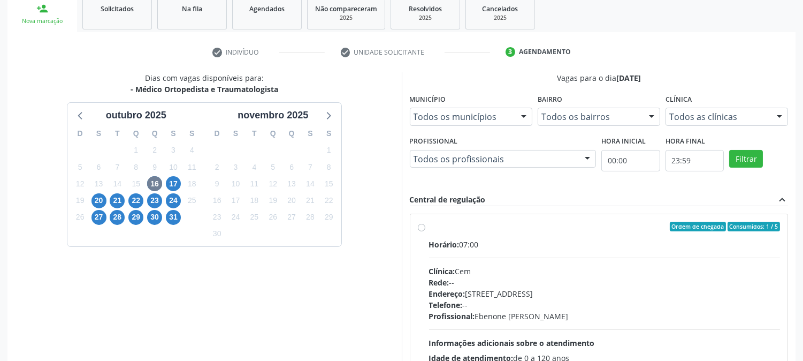
click at [553, 234] on label "Ordem de chegada Consumidos: 1 / 5 Horário: 07:00 Clínica: Cem Rede: -- Endereç…" at bounding box center [604, 303] width 351 height 164
click at [425, 231] on input "Ordem de chegada Consumidos: 1 / 5 Horário: 07:00 Clínica: Cem Rede: -- Endereç…" at bounding box center [421, 226] width 7 height 10
radio input "true"
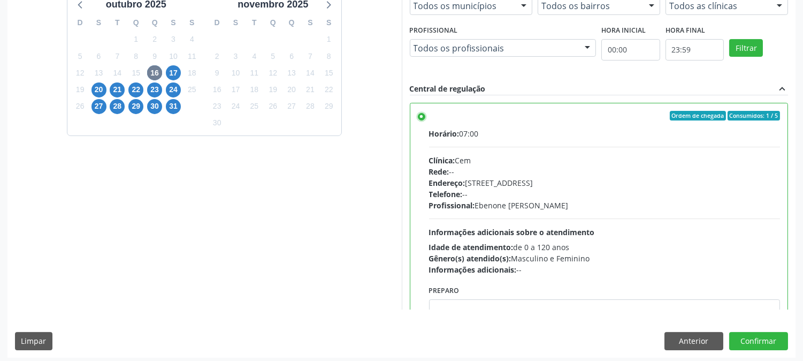
scroll to position [278, 0]
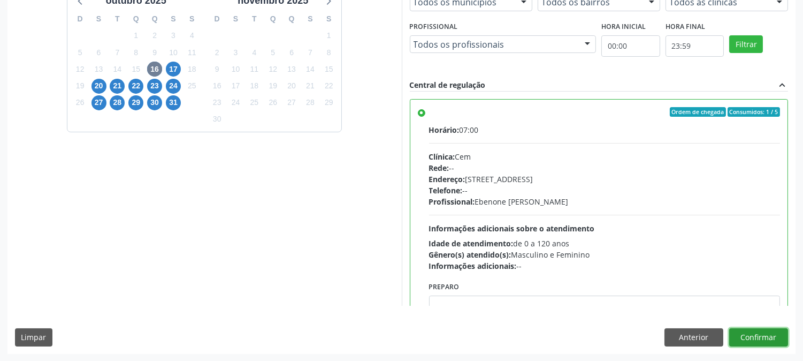
click at [742, 330] on button "Confirmar" at bounding box center [758, 337] width 59 height 18
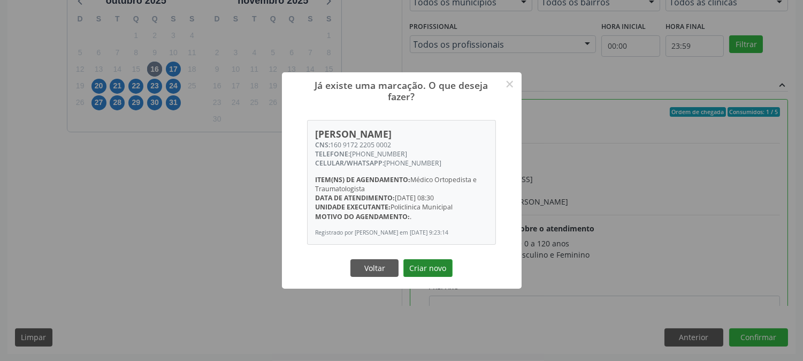
click at [434, 274] on button "Criar novo" at bounding box center [427, 268] width 49 height 18
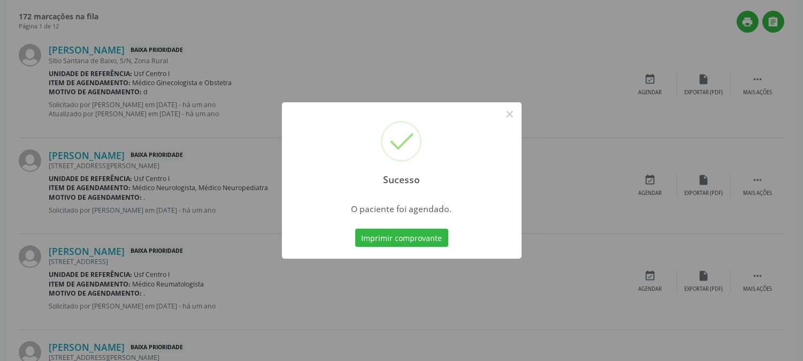
scroll to position [0, 0]
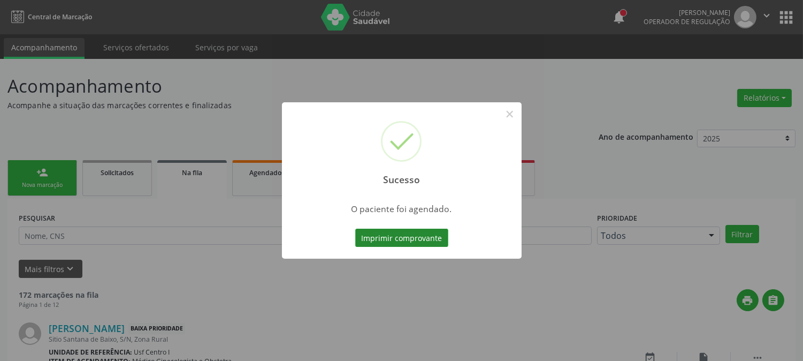
click at [407, 236] on button "Imprimir comprovante" at bounding box center [401, 237] width 93 height 18
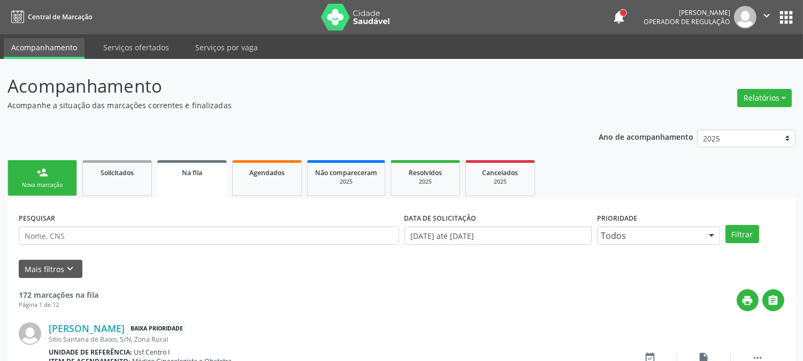
click at [35, 179] on link "person_add Nova marcação" at bounding box center [42, 178] width 70 height 36
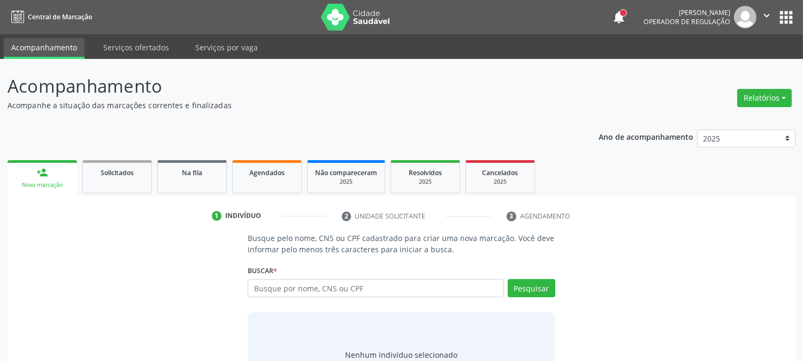
click at [29, 167] on link "person_add Nova marcação" at bounding box center [42, 178] width 70 height 36
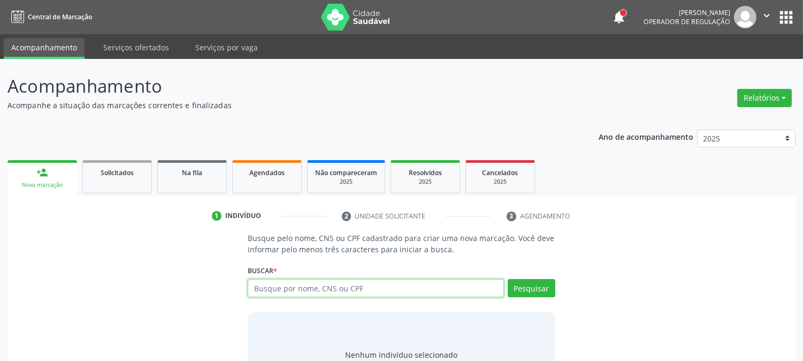
click at [309, 281] on input "text" at bounding box center [376, 288] width 256 height 18
type input "[PERSON_NAME]"
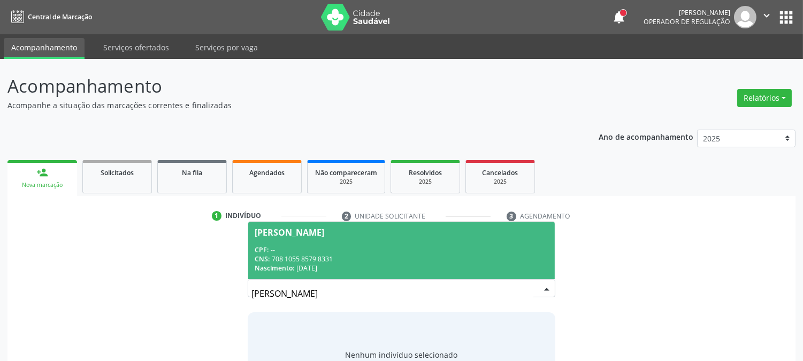
click at [316, 246] on div "CPF: --" at bounding box center [401, 249] width 293 height 9
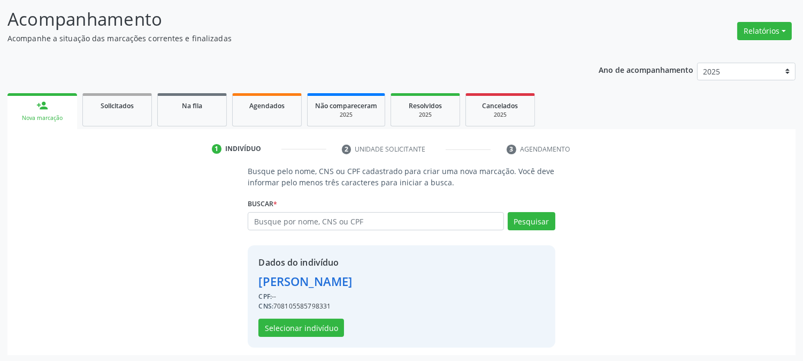
scroll to position [67, 0]
click at [299, 328] on button "Selecionar indivíduo" at bounding box center [301, 327] width 86 height 18
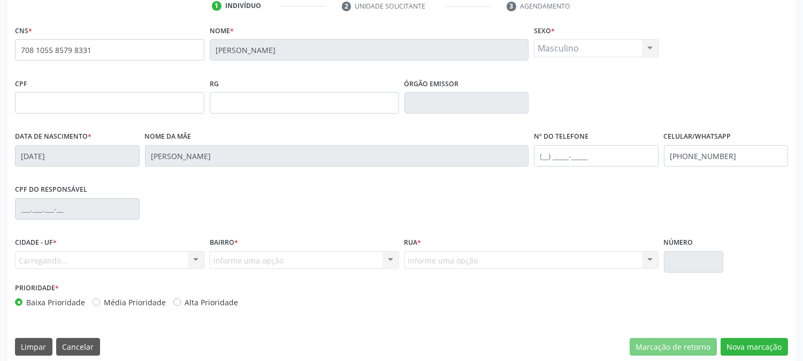
scroll to position [218, 0]
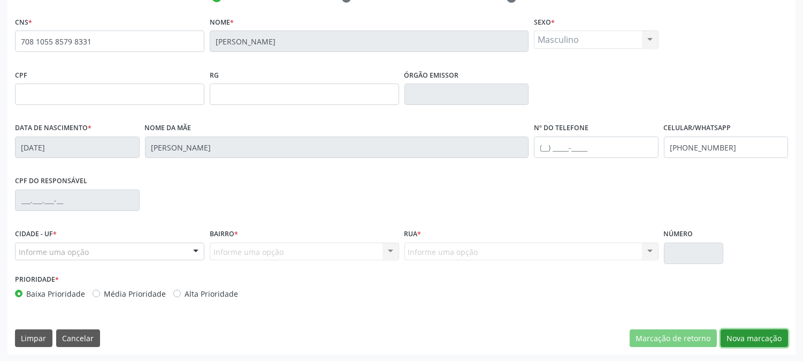
click at [761, 335] on button "Nova marcação" at bounding box center [754, 338] width 67 height 18
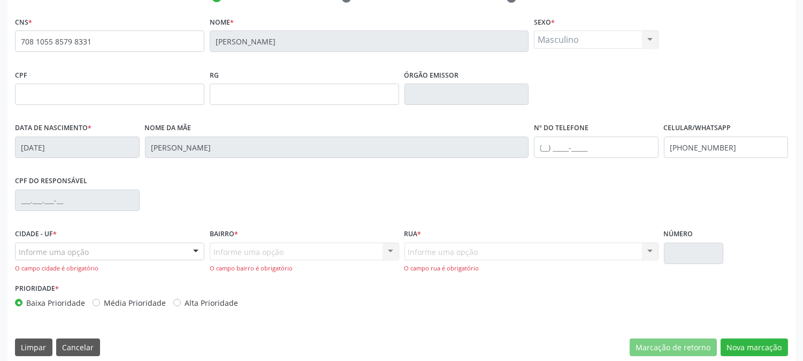
click at [119, 248] on div "Informe uma opção" at bounding box center [109, 251] width 189 height 18
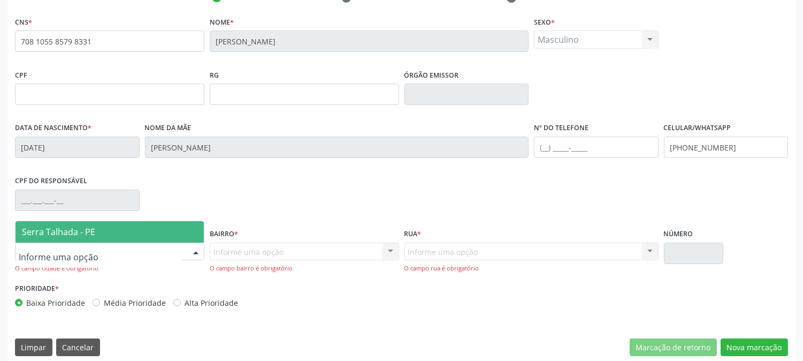
click at [114, 231] on span "Serra Talhada - PE" at bounding box center [110, 231] width 188 height 21
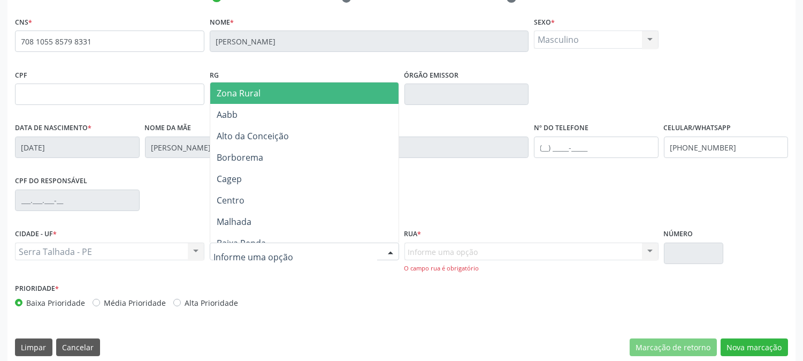
click at [271, 94] on span "Zona Rural" at bounding box center [304, 92] width 188 height 21
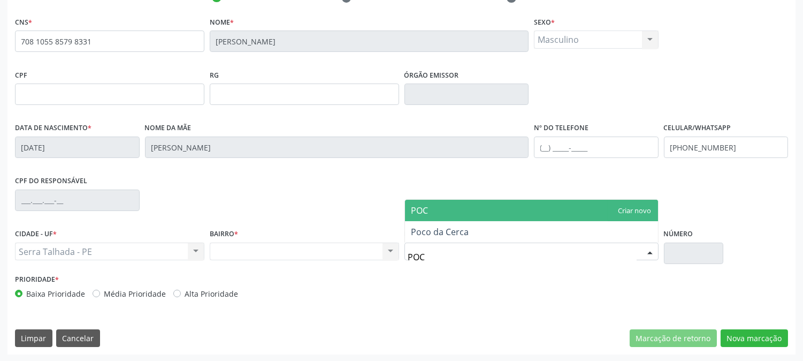
type input "POCO"
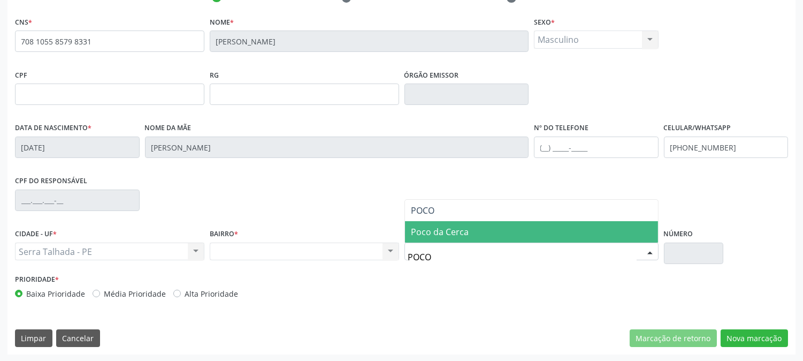
click at [463, 233] on span "Poco da Cerca" at bounding box center [440, 232] width 58 height 12
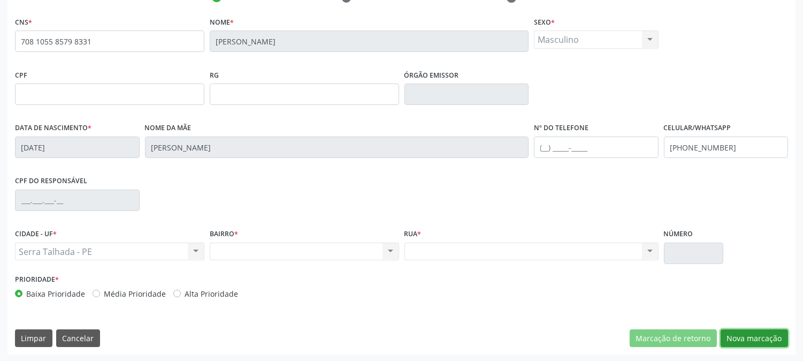
click at [764, 330] on button "Nova marcação" at bounding box center [754, 338] width 67 height 18
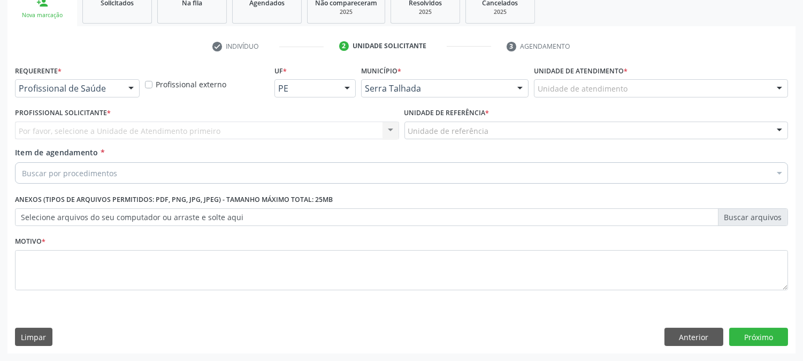
scroll to position [169, 0]
click at [115, 94] on div "Profissional de Saúde" at bounding box center [77, 89] width 125 height 18
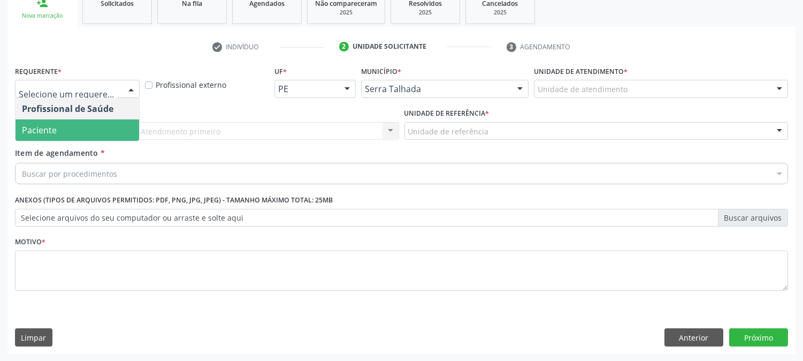
click at [91, 123] on span "Paciente" at bounding box center [78, 129] width 124 height 21
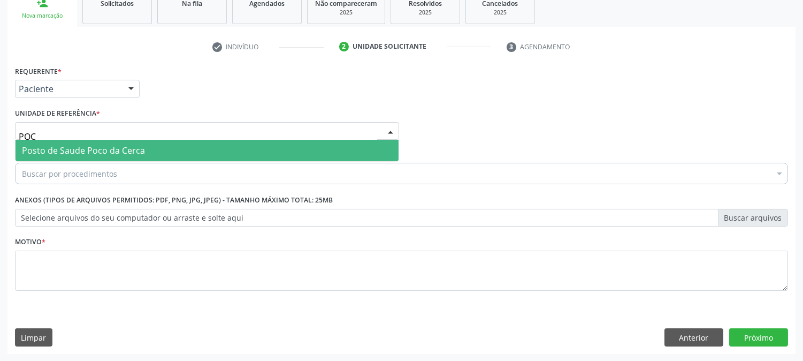
type input "POCO"
click at [73, 146] on span "Posto de Saude Poco da Cerca" at bounding box center [83, 150] width 123 height 12
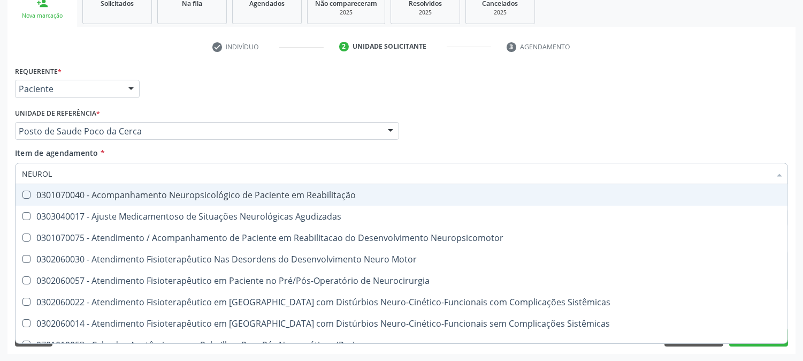
type input "NEUROLO"
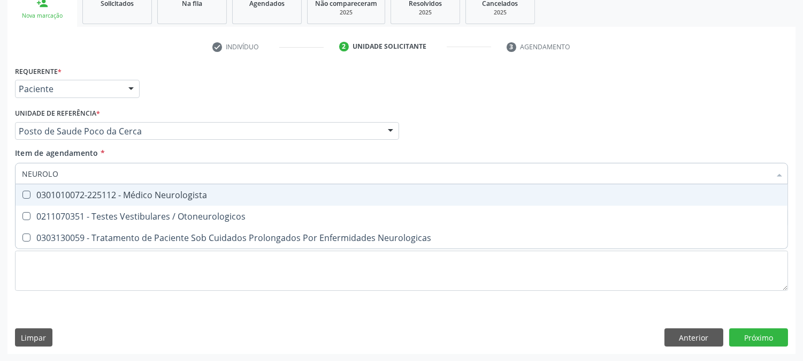
click at [136, 196] on div "0301010072-225112 - Médico Neurologista" at bounding box center [401, 194] width 759 height 9
checkbox Neurologista "true"
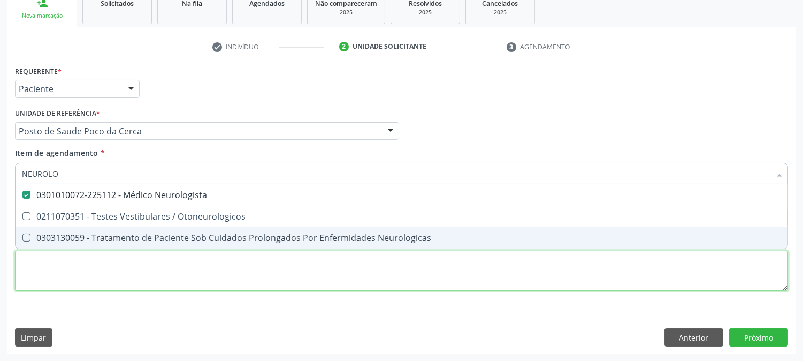
click at [96, 264] on div "Requerente * Paciente Profissional de Saúde Paciente Nenhum resultado encontrad…" at bounding box center [401, 184] width 773 height 242
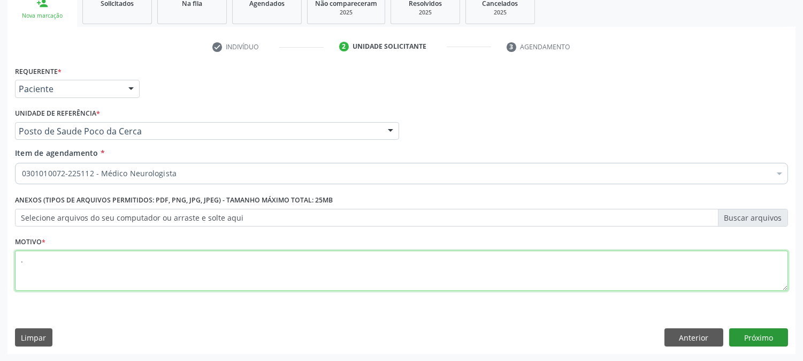
type textarea "."
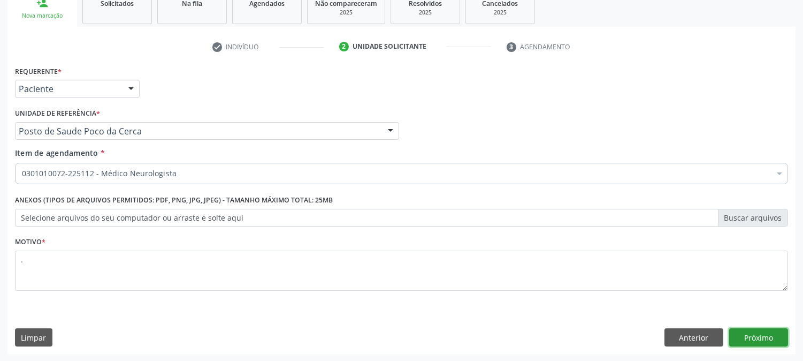
drag, startPoint x: 779, startPoint y: 343, endPoint x: 776, endPoint y: 338, distance: 6.7
click at [776, 338] on button "Próximo" at bounding box center [758, 337] width 59 height 18
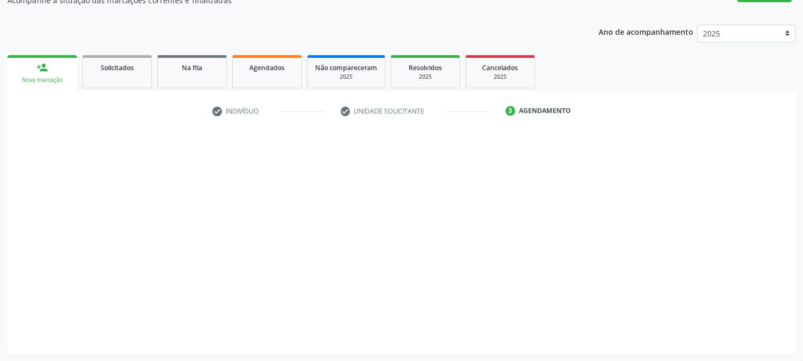
scroll to position [104, 0]
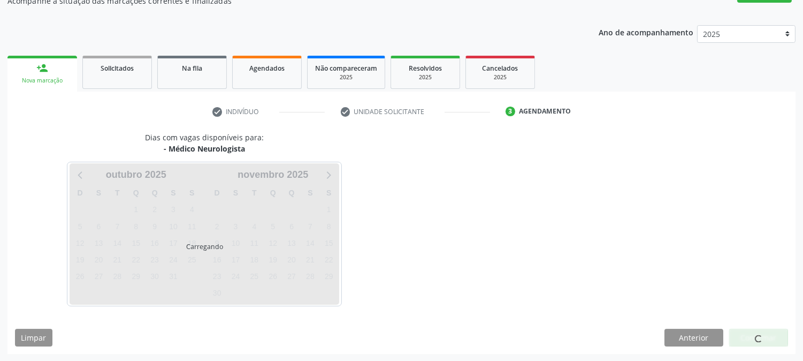
click at [776, 338] on div at bounding box center [758, 337] width 59 height 18
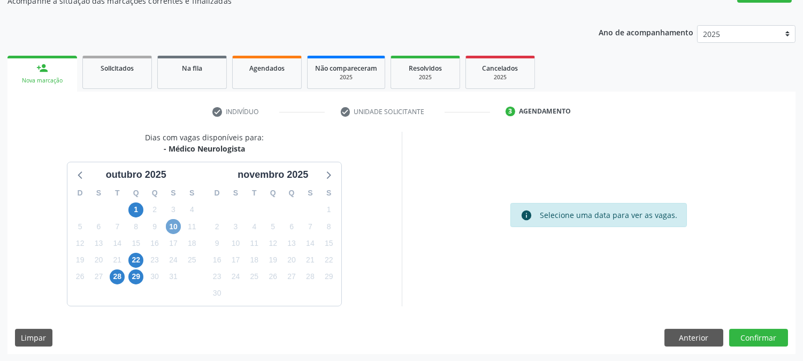
click at [174, 223] on span "10" at bounding box center [173, 226] width 15 height 15
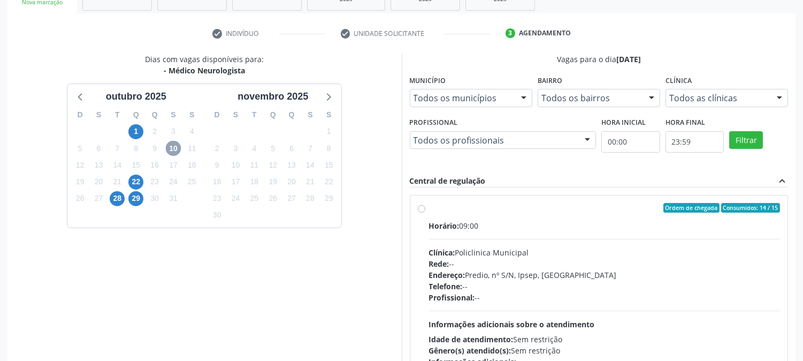
scroll to position [223, 0]
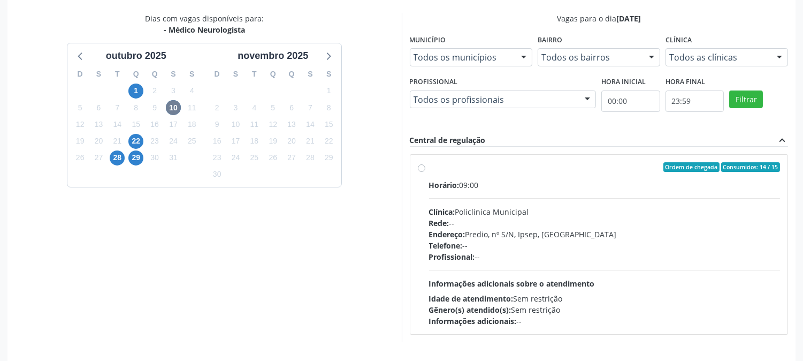
click at [578, 233] on div "Endereço: Predio, nº S/N, Ipsep, [GEOGRAPHIC_DATA]" at bounding box center [604, 233] width 351 height 11
click at [425, 172] on input "Ordem de chegada Consumidos: 14 / 15 Horário: 09:00 Clínica: Policlinica Munici…" at bounding box center [421, 167] width 7 height 10
radio input "true"
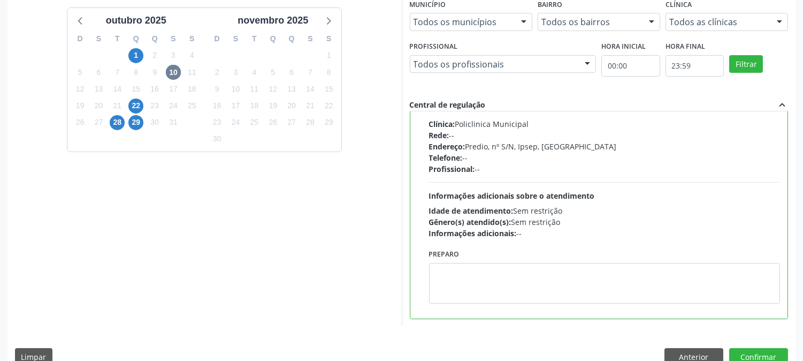
scroll to position [278, 0]
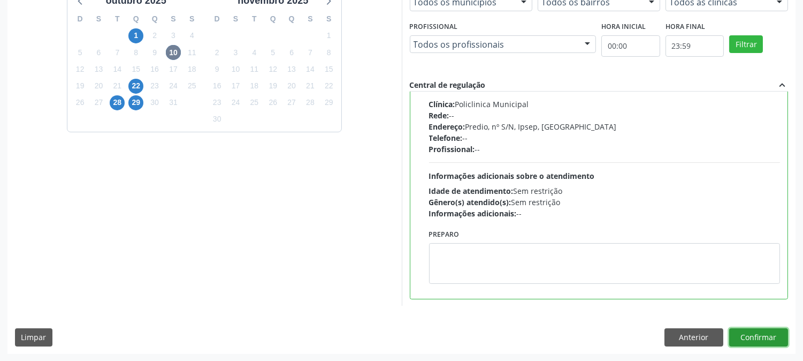
click at [769, 338] on button "Confirmar" at bounding box center [758, 337] width 59 height 18
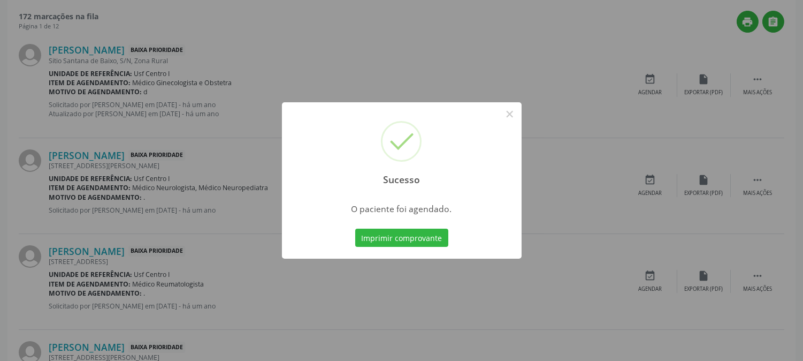
scroll to position [0, 0]
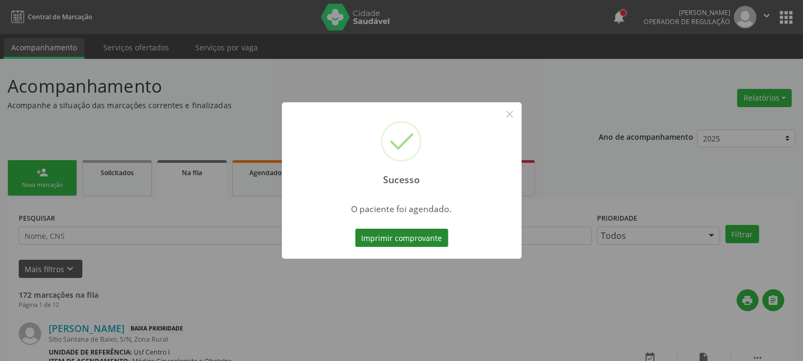
click at [376, 236] on button "Imprimir comprovante" at bounding box center [401, 237] width 93 height 18
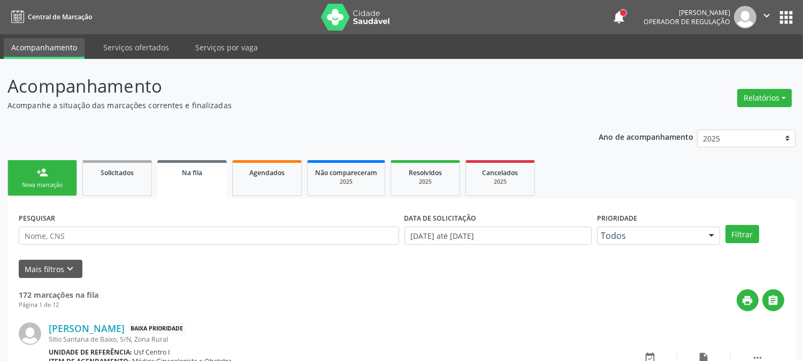
click at [64, 167] on div "Sucesso × O paciente foi agendado. Imprimir comprovante Cancel" at bounding box center [401, 180] width 803 height 361
click at [43, 183] on div "Nova marcação" at bounding box center [42, 185] width 53 height 8
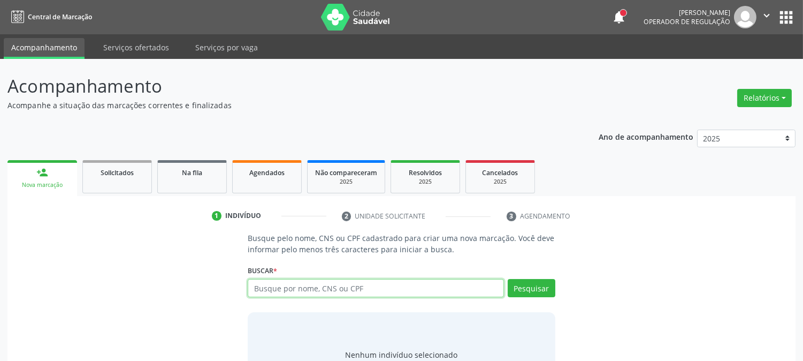
click at [387, 284] on input "text" at bounding box center [376, 288] width 256 height 18
click at [389, 284] on input "text" at bounding box center [376, 288] width 256 height 18
type input "701806278688676"
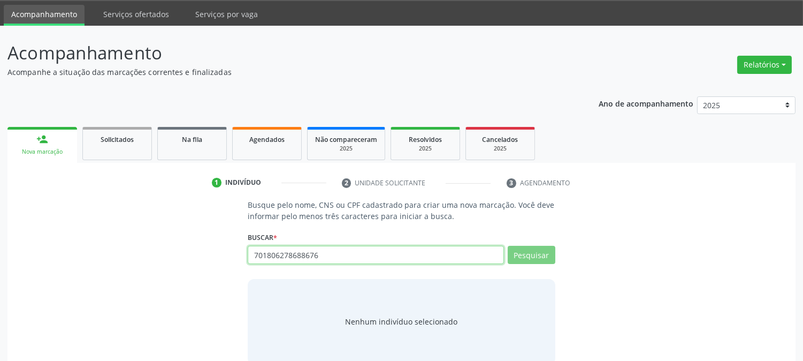
scroll to position [51, 0]
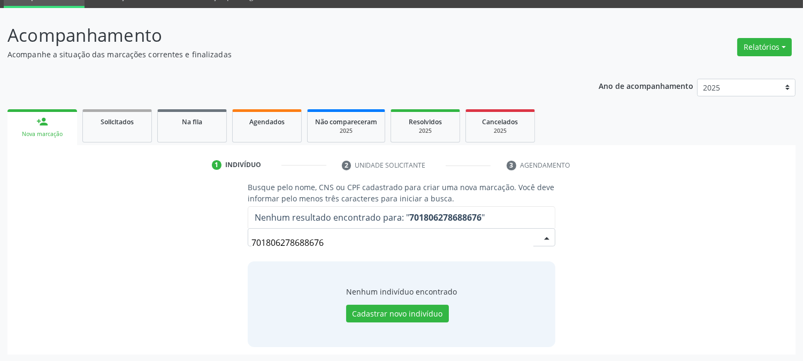
drag, startPoint x: 346, startPoint y: 242, endPoint x: 70, endPoint y: 248, distance: 276.1
click at [162, 247] on div "Busque pelo nome, CNS ou CPF cadastrado para criar uma nova marcação. Você deve…" at bounding box center [401, 263] width 773 height 165
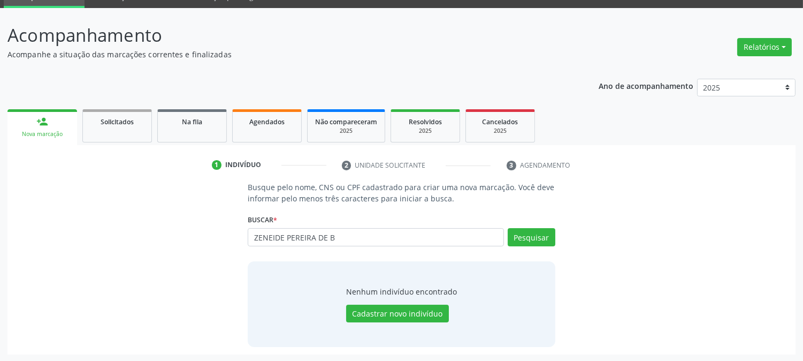
type input "ZENEIDE PEREIRA DE B"
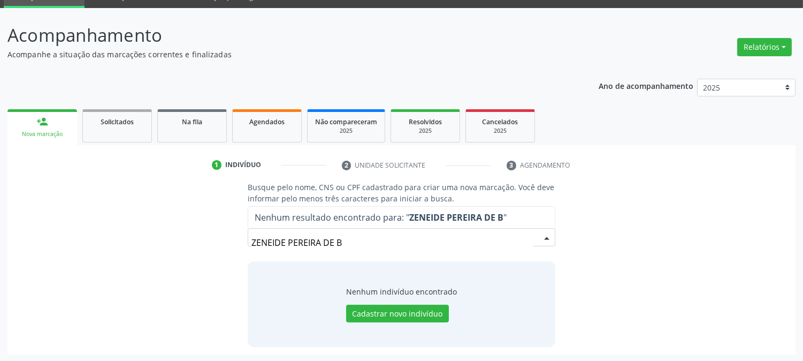
drag, startPoint x: 355, startPoint y: 239, endPoint x: 179, endPoint y: 239, distance: 176.0
click at [203, 239] on div "Busque pelo nome, CNS ou CPF cadastrado para criar uma nova marcação. Você deve…" at bounding box center [401, 263] width 773 height 165
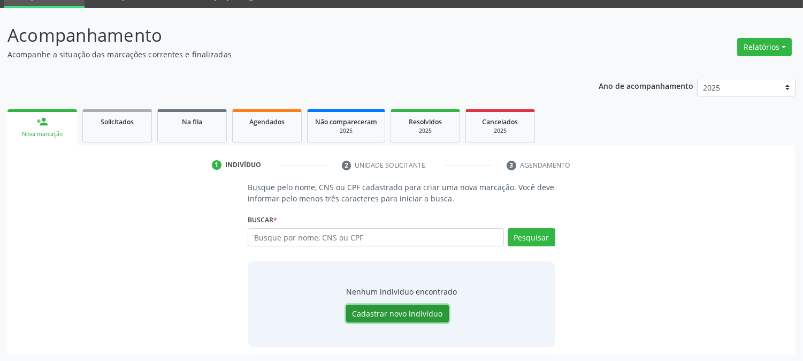
click at [400, 318] on button "Cadastrar novo indivíduo" at bounding box center [397, 313] width 103 height 18
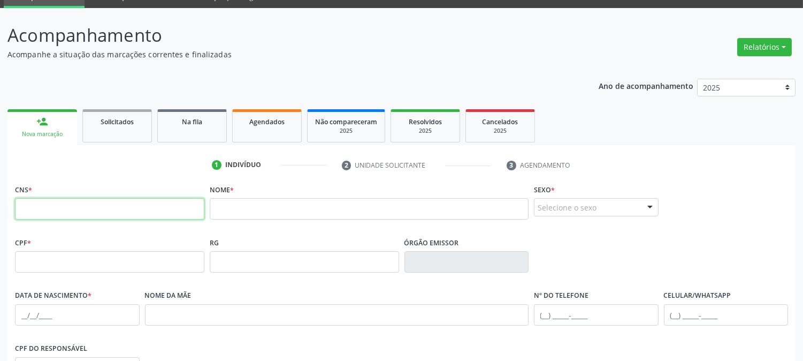
click at [101, 210] on input "text" at bounding box center [109, 208] width 189 height 21
paste input "701 8062 7868 8676"
type input "701 8062 7868 8676"
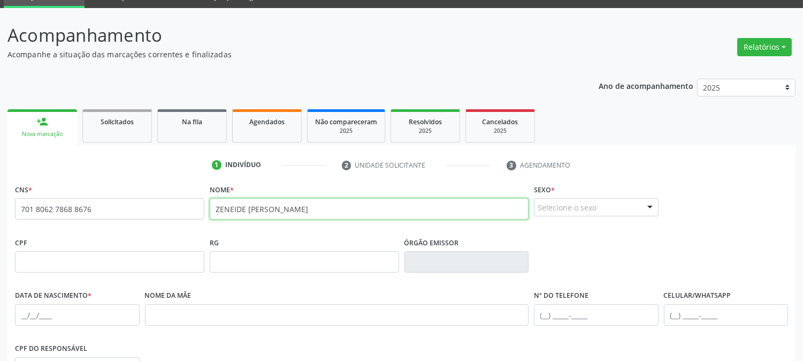
type input "ZENEIDE [PERSON_NAME]"
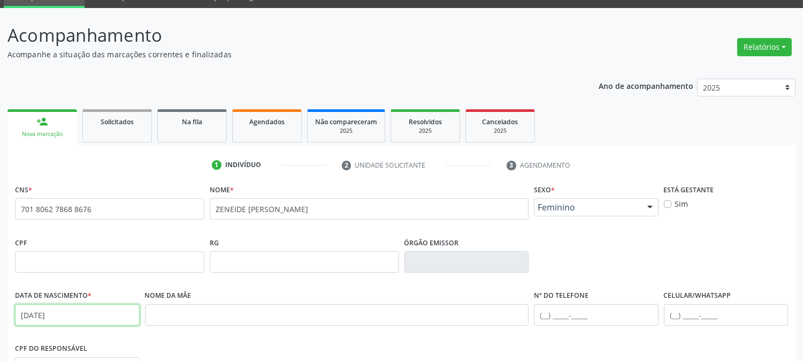
type input "[DATE]"
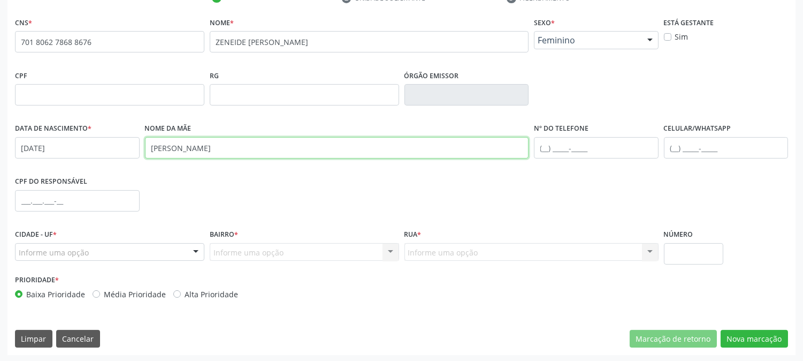
scroll to position [218, 0]
type input "[PERSON_NAME]"
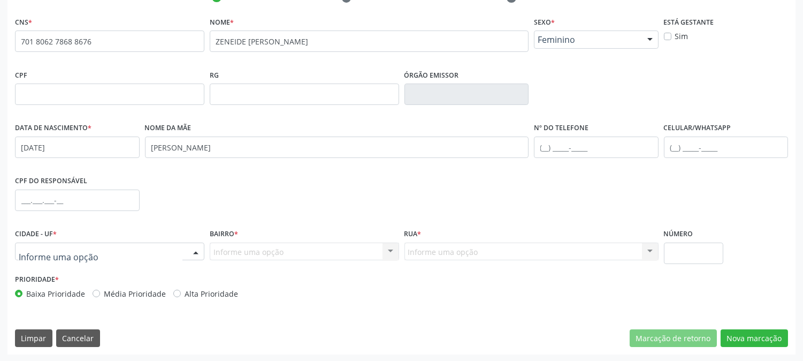
click at [89, 248] on div at bounding box center [109, 251] width 189 height 18
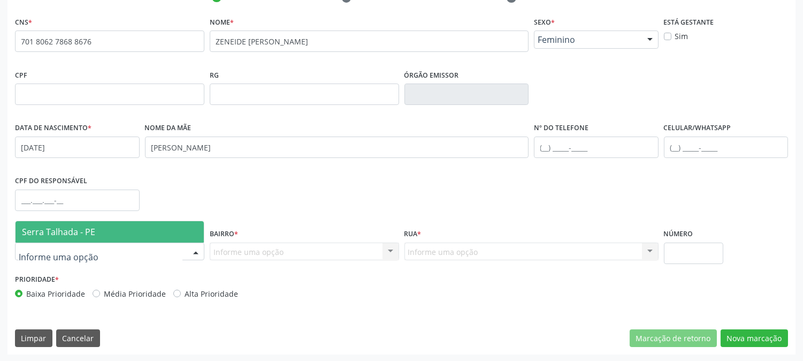
click at [85, 226] on span "Serra Talhada - PE" at bounding box center [58, 232] width 73 height 12
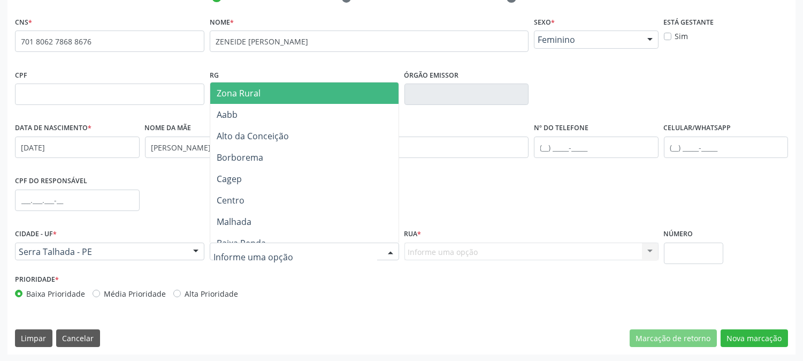
click at [277, 98] on span "Zona Rural" at bounding box center [304, 92] width 188 height 21
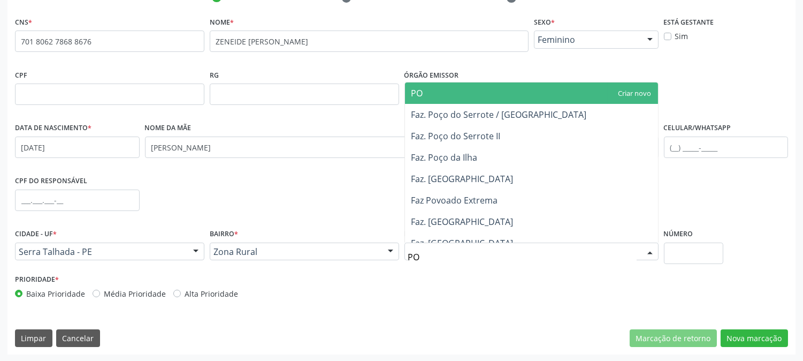
type input "POC"
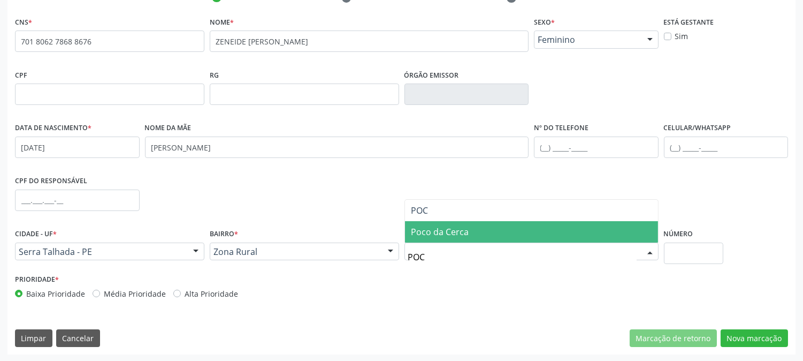
click at [453, 234] on span "Poco da Cerca" at bounding box center [440, 232] width 58 height 12
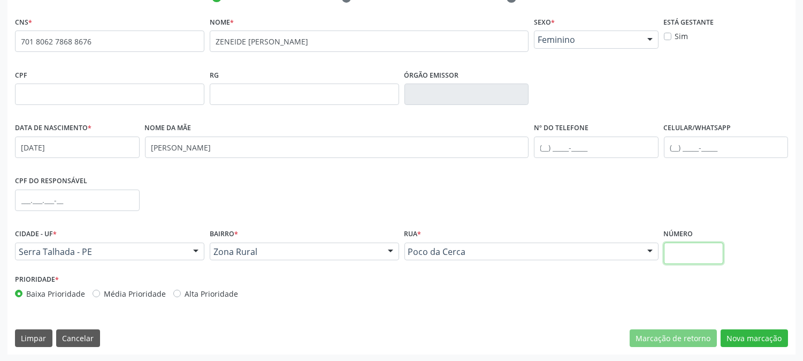
click at [698, 254] on input "text" at bounding box center [693, 252] width 59 height 21
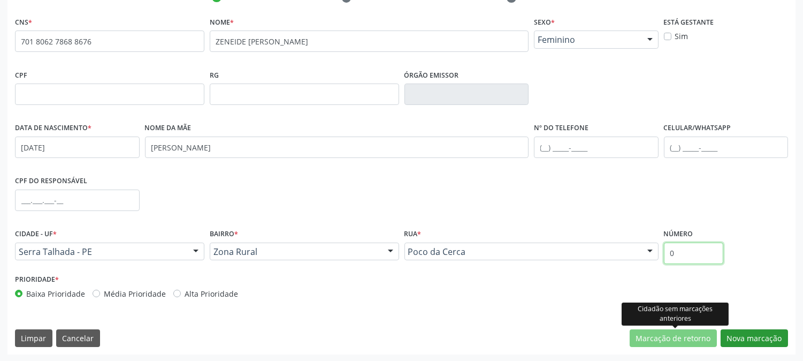
type input "0"
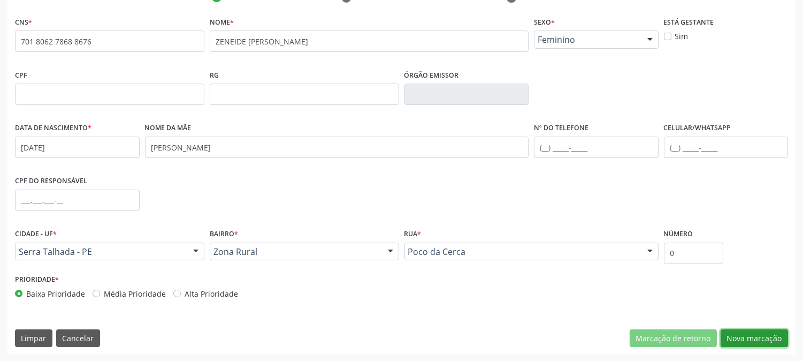
click at [754, 340] on button "Nova marcação" at bounding box center [754, 338] width 67 height 18
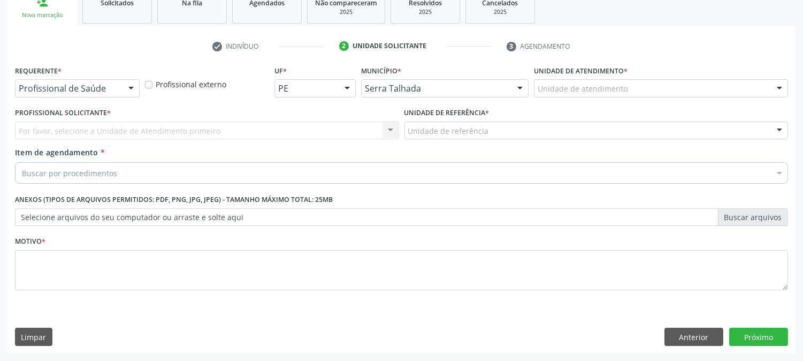
scroll to position [169, 0]
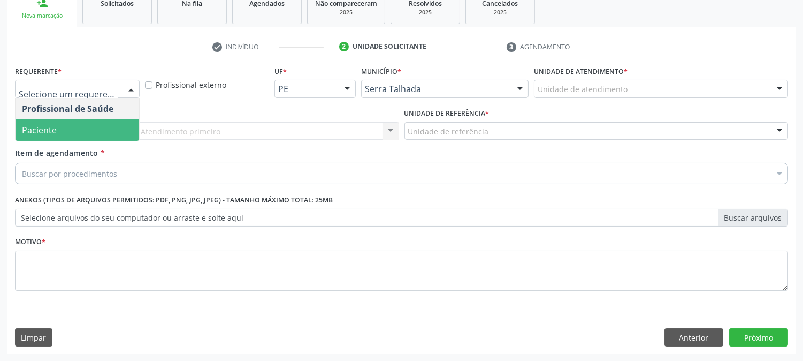
click at [59, 125] on span "Paciente" at bounding box center [78, 129] width 124 height 21
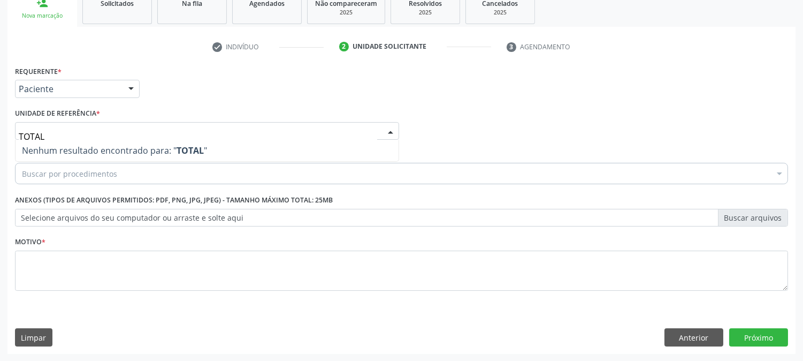
drag, startPoint x: 45, startPoint y: 136, endPoint x: 0, endPoint y: 147, distance: 46.7
click at [0, 141] on div "Acompanhamento Acompanhe a situação das marcações correntes e finalizadas Relat…" at bounding box center [401, 125] width 803 height 471
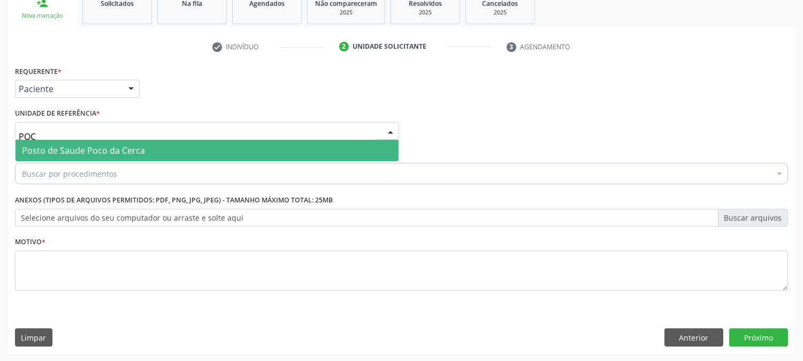
type input "POCO"
click at [43, 150] on span "Posto de Saude Poco da Cerca" at bounding box center [83, 150] width 123 height 12
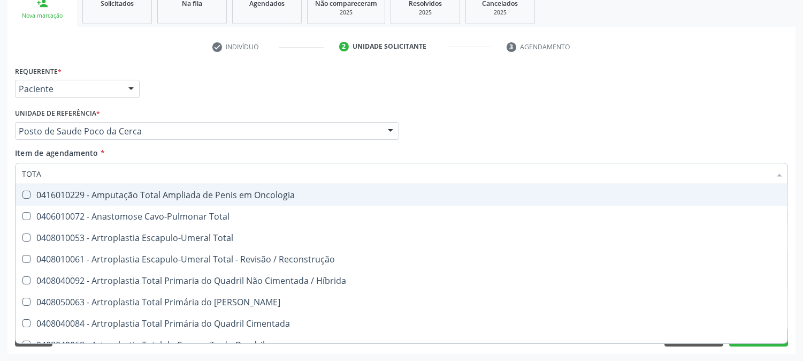
type input "TOTAL"
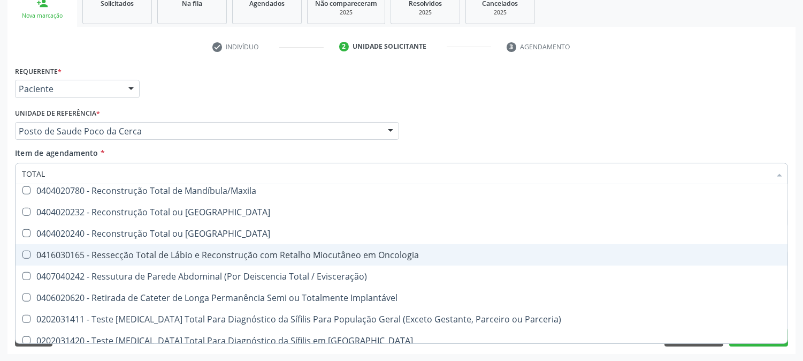
scroll to position [1767, 0]
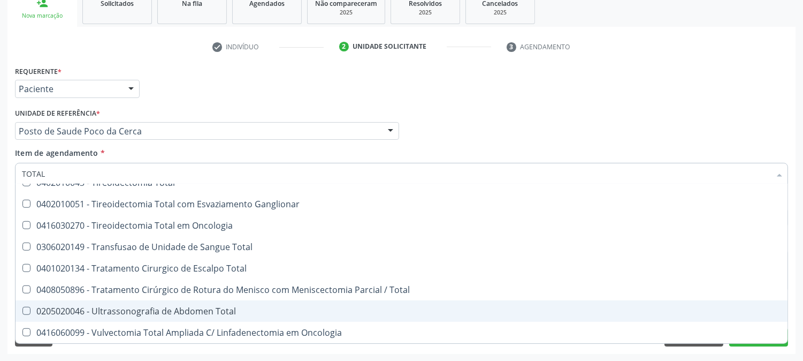
click at [96, 307] on div "0205020046 - Ultrassonografia de Abdomen Total" at bounding box center [401, 311] width 759 height 9
checkbox Total "true"
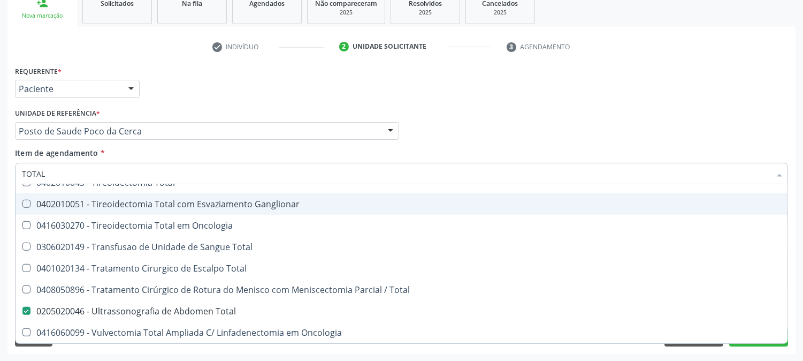
click at [471, 115] on div "Profissional Solicitante Por favor, selecione a Unidade de Atendimento primeiro…" at bounding box center [401, 126] width 778 height 42
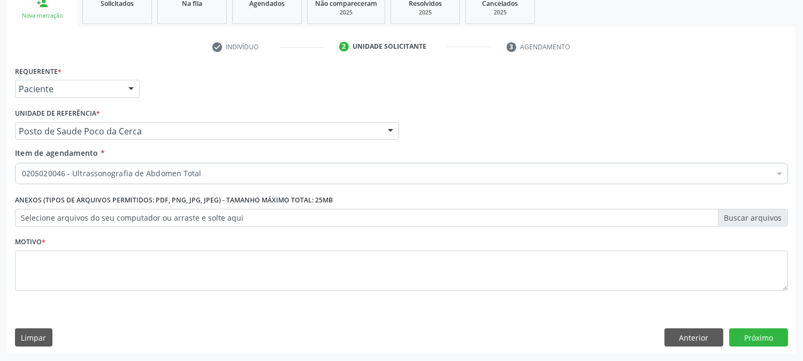
scroll to position [0, 0]
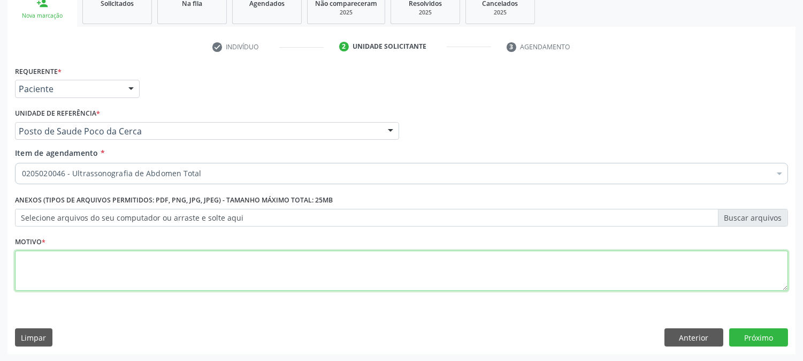
click at [248, 262] on textarea at bounding box center [401, 270] width 773 height 41
type textarea "."
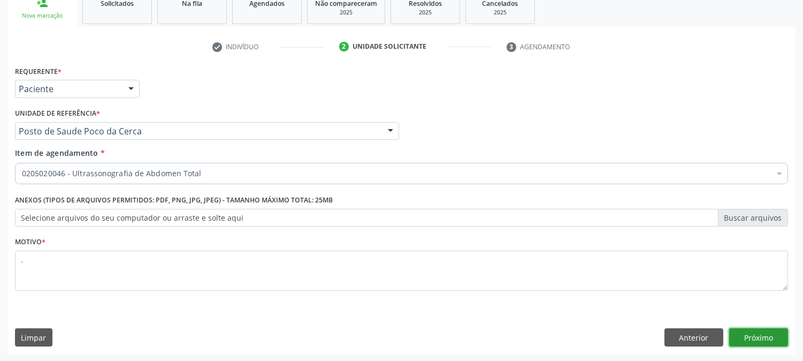
click at [760, 333] on button "Próximo" at bounding box center [758, 337] width 59 height 18
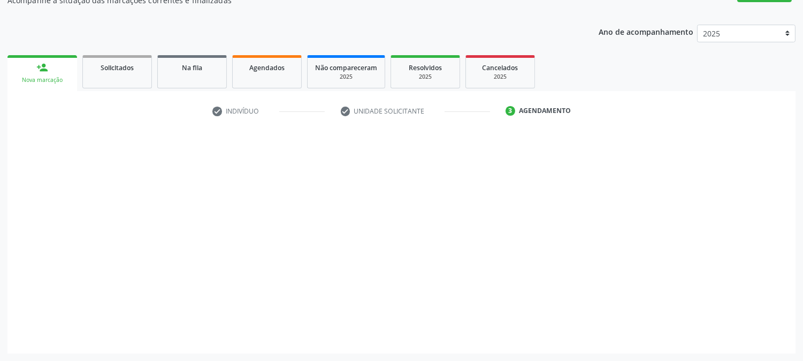
scroll to position [104, 0]
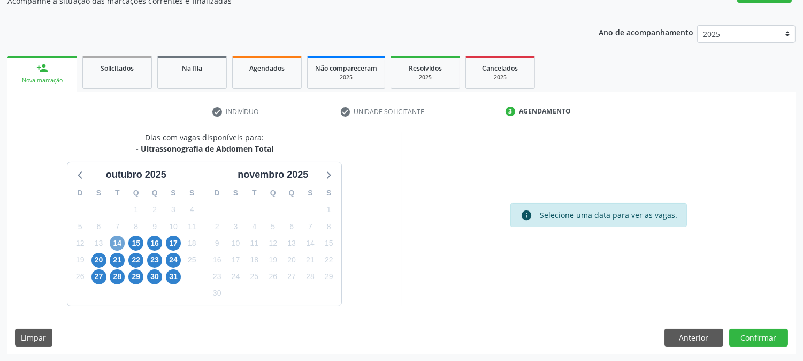
click at [121, 246] on span "14" at bounding box center [117, 242] width 15 height 15
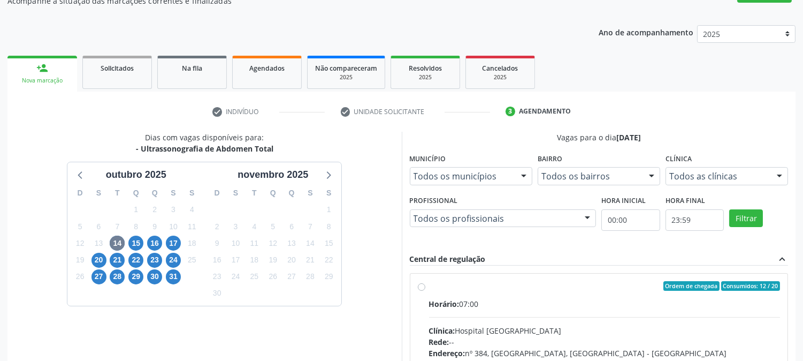
click at [425, 290] on input "Ordem de chegada Consumidos: 12 / 20 Horário: 07:00 Clínica: Hospital [GEOGRAPH…" at bounding box center [421, 286] width 7 height 10
radio input "true"
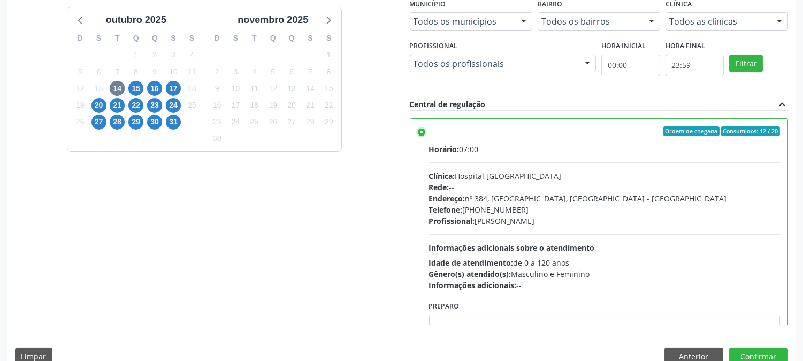
scroll to position [278, 0]
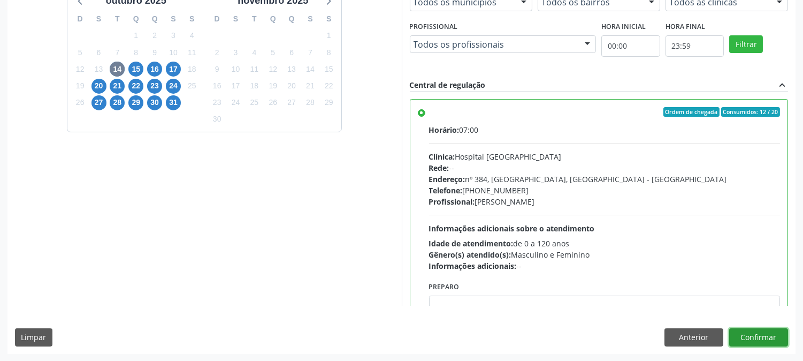
click at [752, 333] on button "Confirmar" at bounding box center [758, 337] width 59 height 18
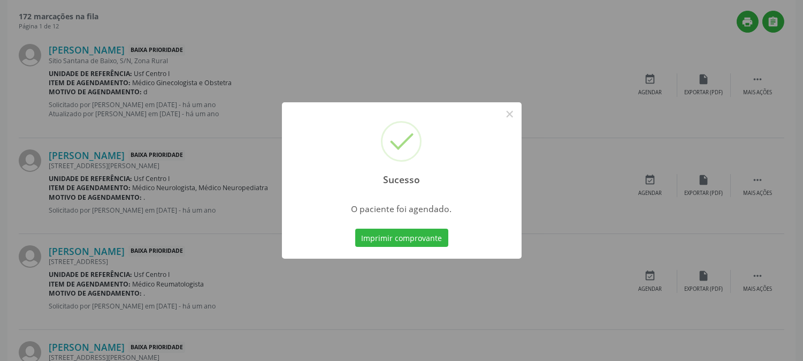
scroll to position [0, 0]
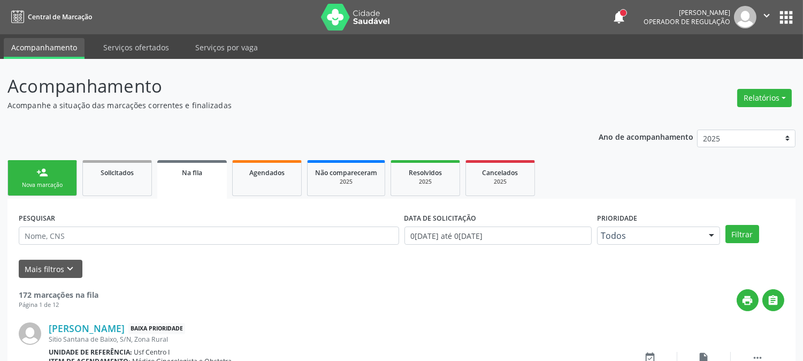
click at [44, 180] on div "Sucesso × O paciente foi agendado. Imprimir comprovante Cancel" at bounding box center [401, 180] width 803 height 361
click at [46, 174] on div "person_add" at bounding box center [42, 172] width 12 height 12
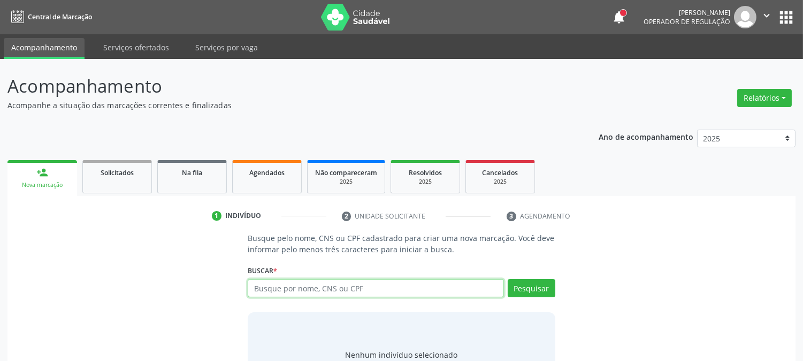
click at [273, 286] on input "text" at bounding box center [376, 288] width 256 height 18
type input "AURORA VALENTINA DOS"
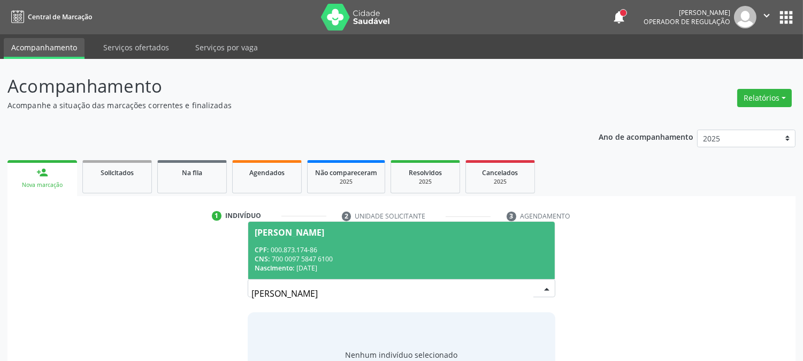
click at [324, 236] on div "Aurora Valentina dos Santos Pereira" at bounding box center [290, 232] width 70 height 9
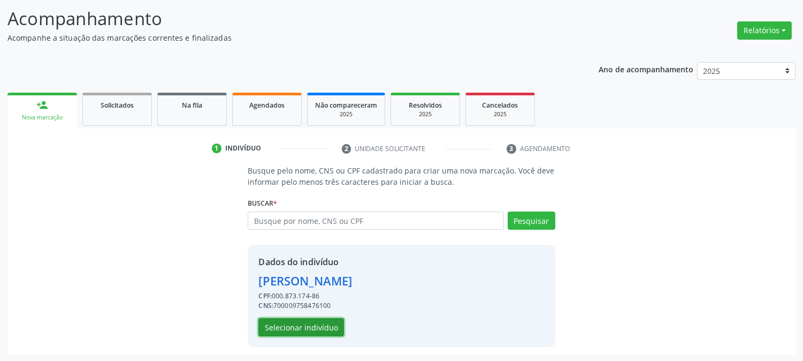
click at [320, 330] on button "Selecionar indivíduo" at bounding box center [301, 327] width 86 height 18
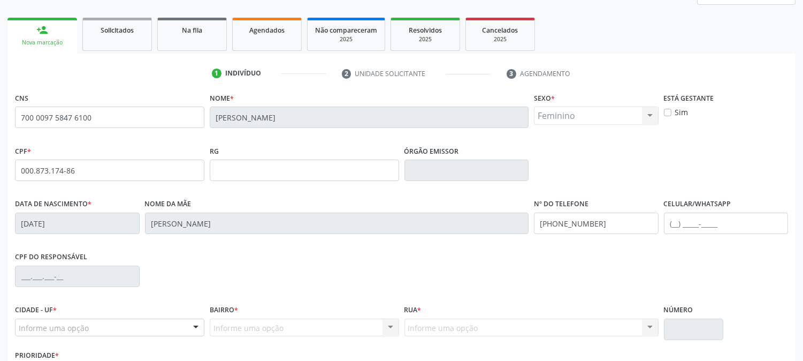
scroll to position [218, 0]
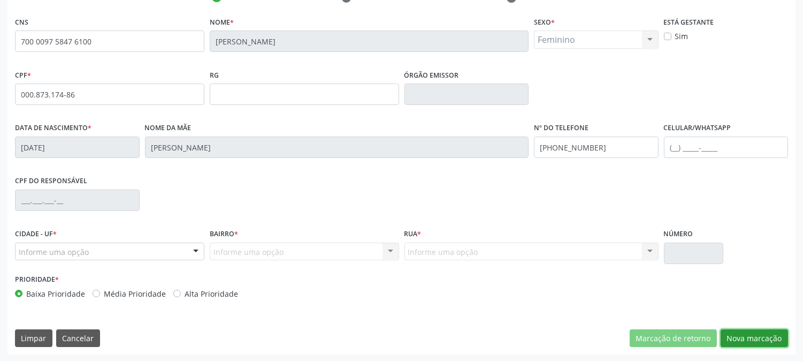
click at [750, 343] on button "Nova marcação" at bounding box center [754, 338] width 67 height 18
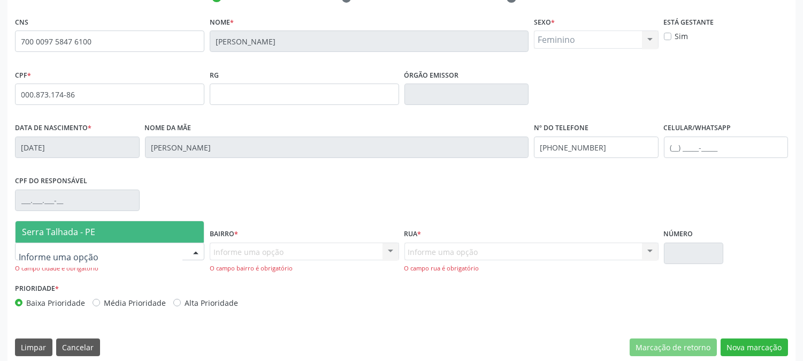
click at [81, 223] on span "Serra Talhada - PE" at bounding box center [110, 231] width 188 height 21
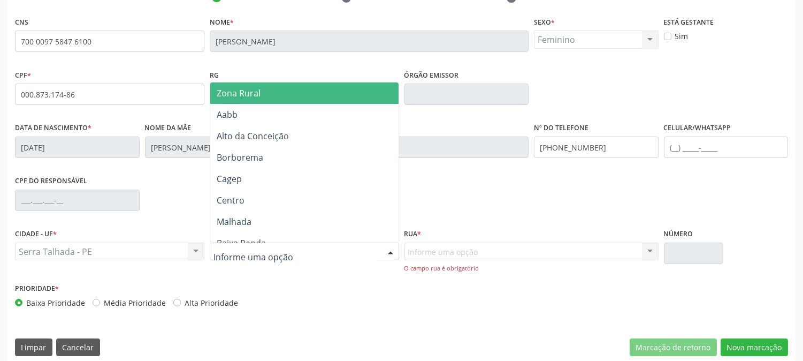
click at [354, 250] on div at bounding box center [304, 251] width 189 height 18
click at [285, 96] on span "Zona Rural" at bounding box center [304, 92] width 188 height 21
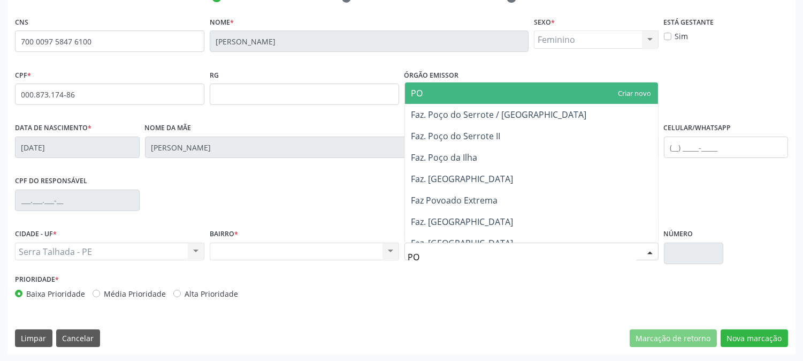
type input "POC"
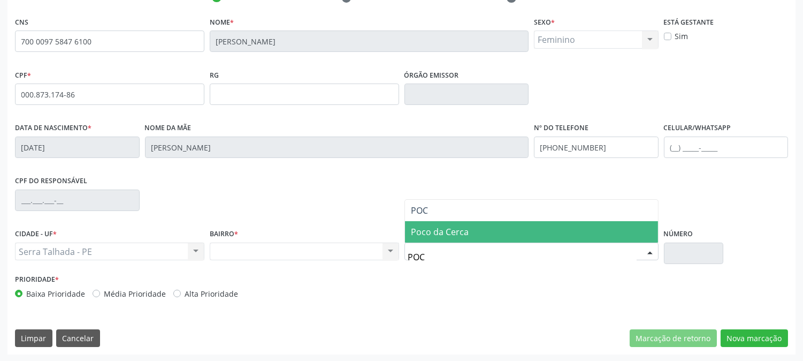
click at [468, 232] on span "Poco da Cerca" at bounding box center [531, 231] width 253 height 21
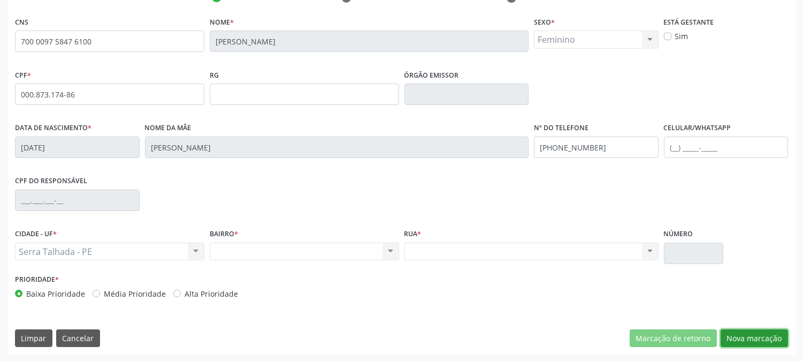
click at [748, 336] on button "Nova marcação" at bounding box center [754, 338] width 67 height 18
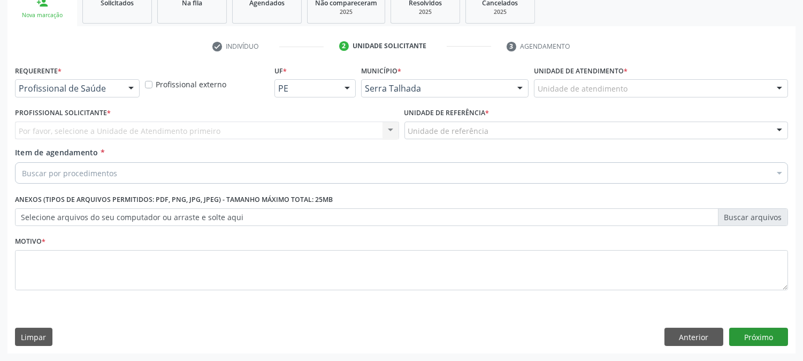
scroll to position [169, 0]
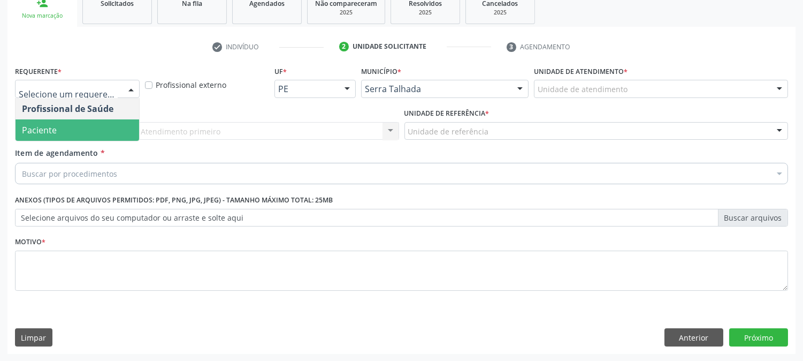
click at [91, 130] on span "Paciente" at bounding box center [78, 129] width 124 height 21
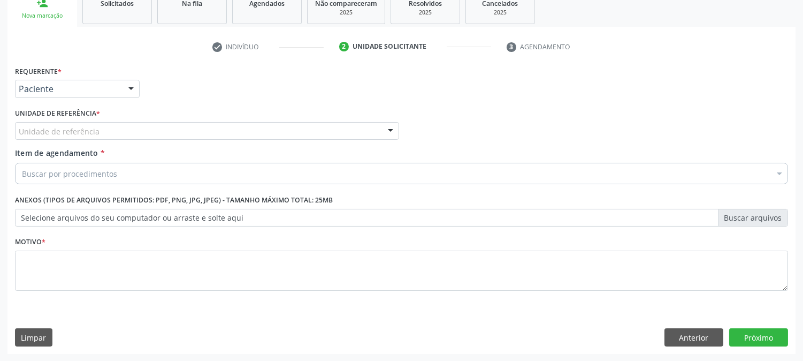
click at [103, 126] on div "Unidade de referência" at bounding box center [207, 131] width 384 height 18
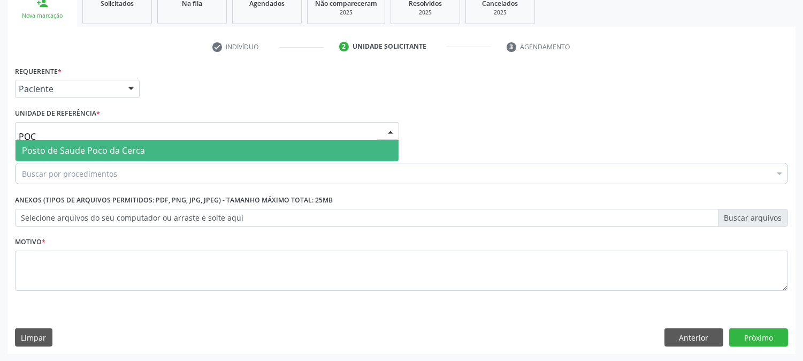
type input "POCO"
drag, startPoint x: 98, startPoint y: 147, endPoint x: 95, endPoint y: 157, distance: 10.7
click at [97, 147] on span "Posto de Saude Poco da Cerca" at bounding box center [83, 150] width 123 height 12
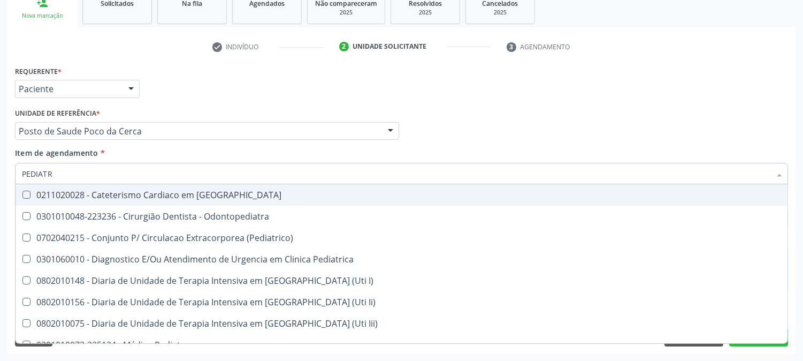
type input "PEDIATRA"
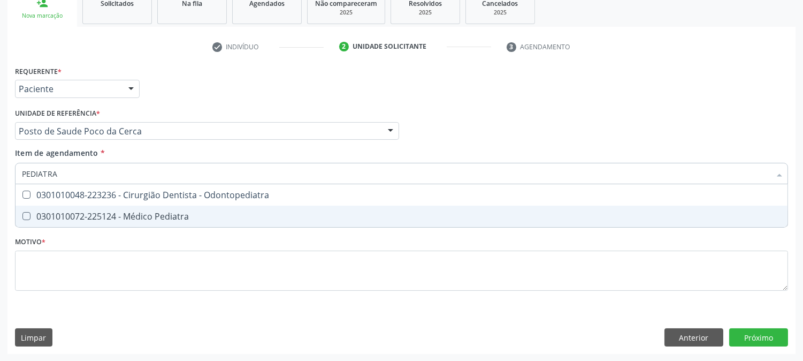
click at [100, 219] on div "0301010072-225124 - Médico Pediatra" at bounding box center [401, 216] width 759 height 9
checkbox Pediatra "true"
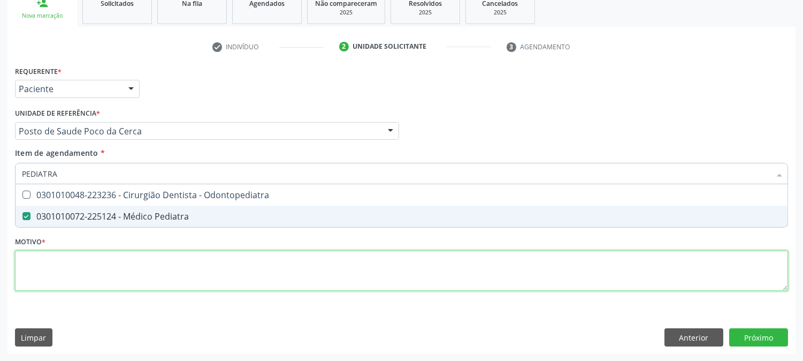
click at [106, 266] on div "Requerente * Paciente Profissional de Saúde Paciente Nenhum resultado encontrad…" at bounding box center [401, 184] width 773 height 242
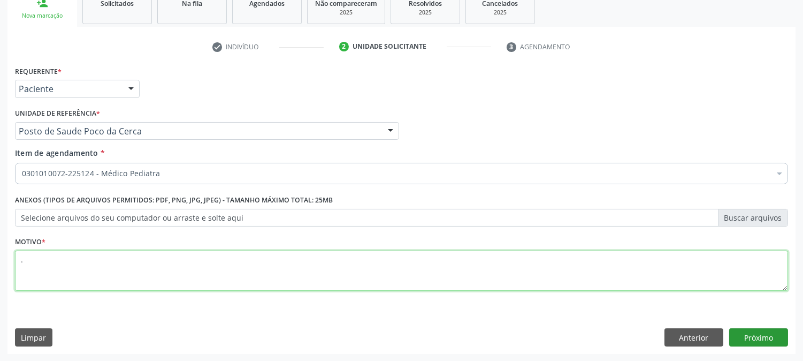
type textarea "."
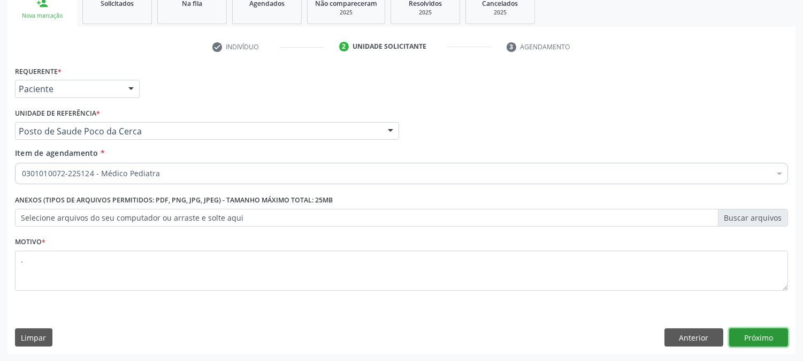
click at [747, 341] on button "Próximo" at bounding box center [758, 337] width 59 height 18
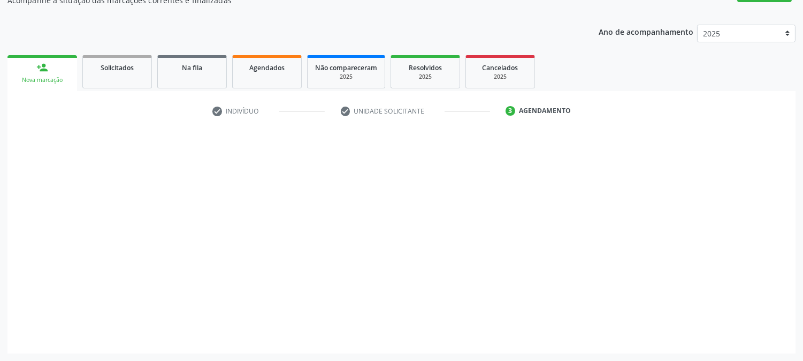
scroll to position [104, 0]
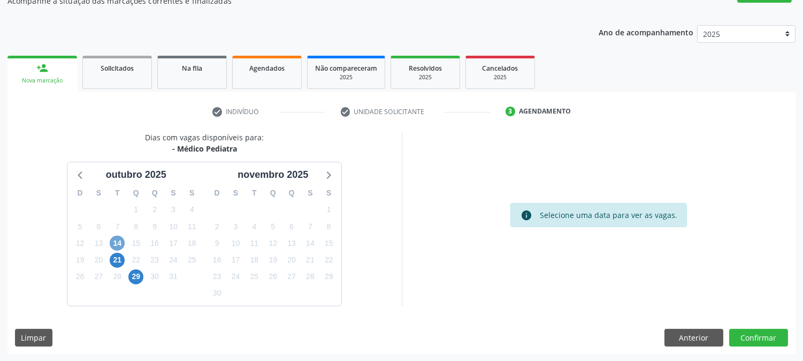
click at [120, 239] on span "14" at bounding box center [117, 242] width 15 height 15
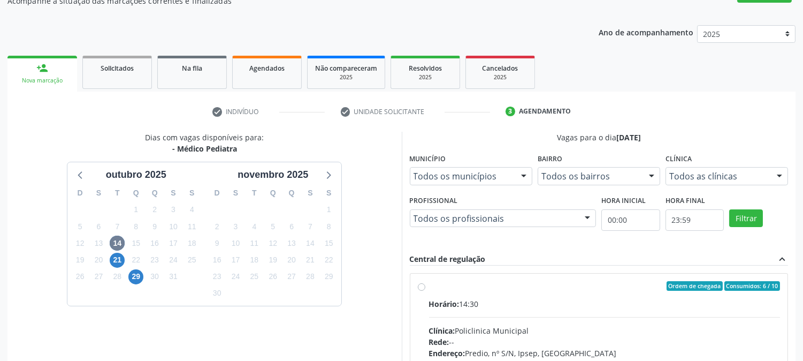
click at [556, 293] on label "Ordem de chegada Consumidos: 6 / 10 Horário: 14:30 Clínica: Policlinica Municip…" at bounding box center [604, 363] width 351 height 164
click at [425, 290] on input "Ordem de chegada Consumidos: 6 / 10 Horário: 14:30 Clínica: Policlinica Municip…" at bounding box center [421, 286] width 7 height 10
radio input "true"
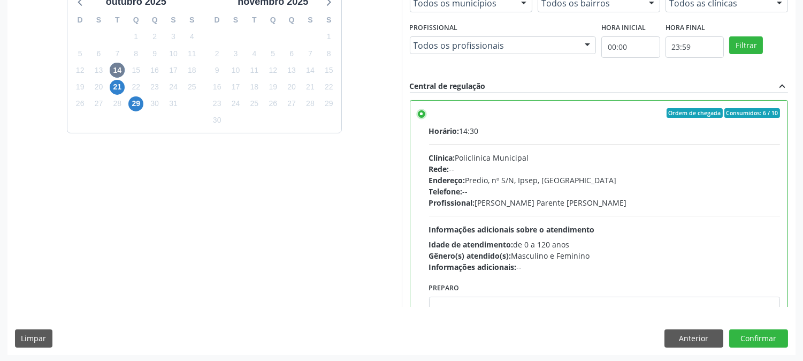
scroll to position [278, 0]
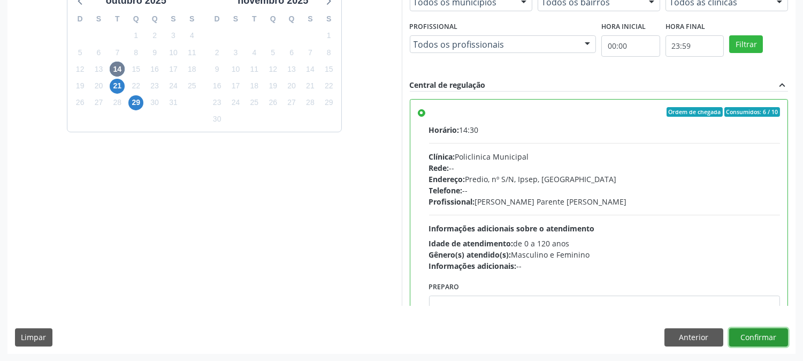
click at [741, 331] on button "Confirmar" at bounding box center [758, 337] width 59 height 18
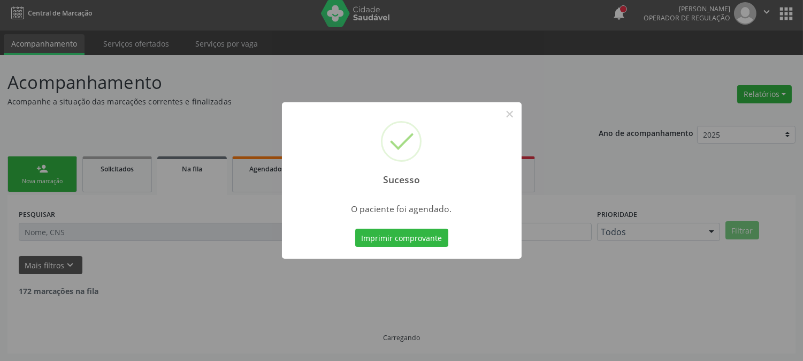
scroll to position [0, 0]
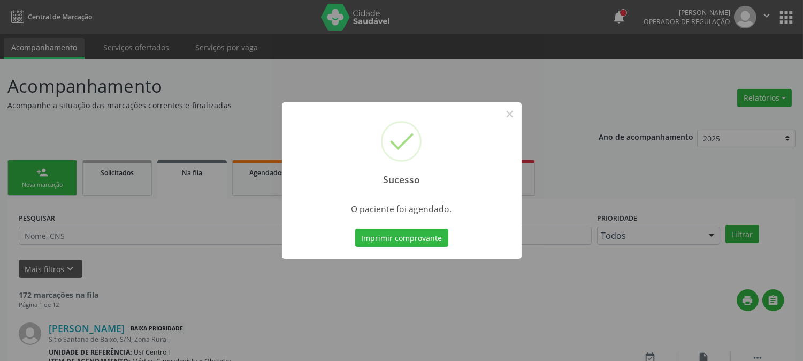
click at [374, 226] on div "Imprimir comprovante Cancel" at bounding box center [402, 237] width 98 height 22
click at [375, 232] on button "Imprimir comprovante" at bounding box center [401, 237] width 93 height 18
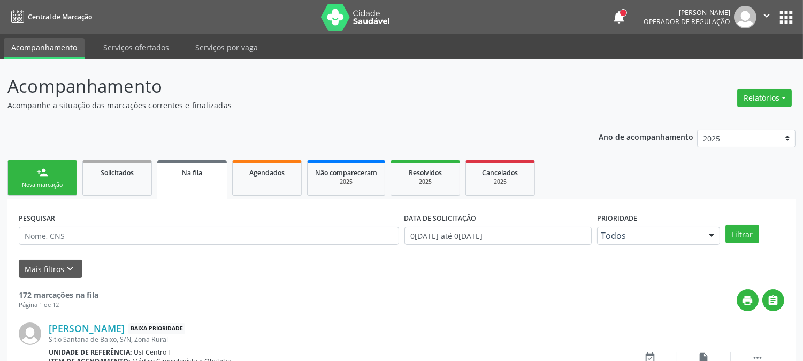
click at [53, 170] on link "person_add Nova marcação" at bounding box center [42, 178] width 70 height 36
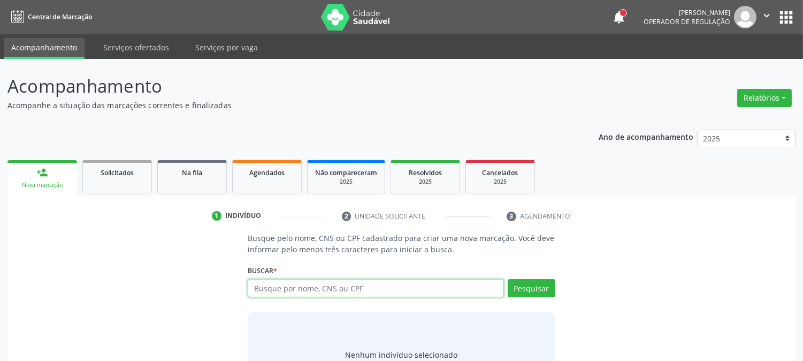
click at [276, 285] on input "text" at bounding box center [376, 288] width 256 height 18
type input "15604045403"
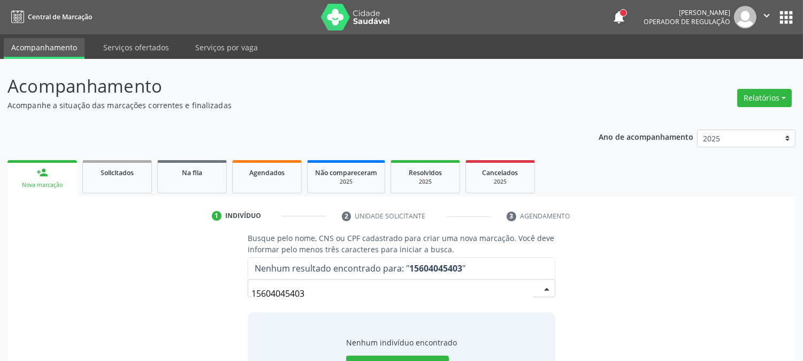
drag, startPoint x: 316, startPoint y: 297, endPoint x: 12, endPoint y: 308, distance: 304.1
click at [12, 308] on div "Busque pelo nome, CNS ou CPF cadastrado para criar uma nova marcação. Você deve…" at bounding box center [401, 318] width 788 height 172
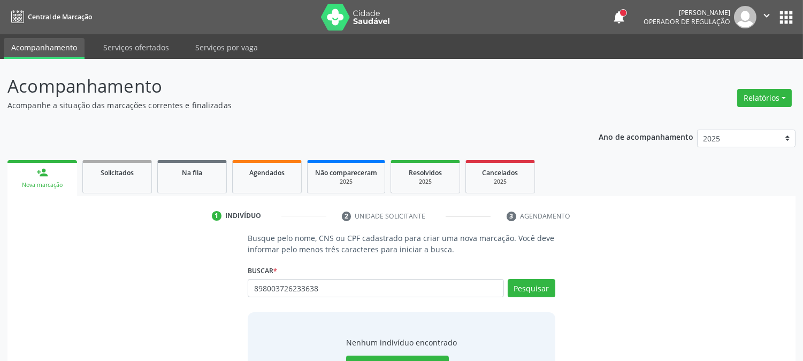
type input "898003726233638"
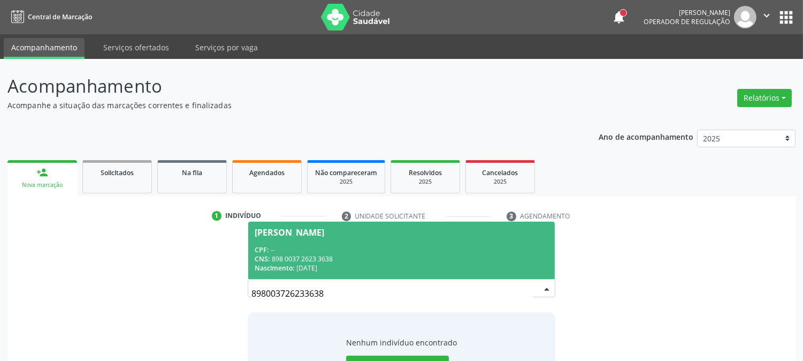
click at [323, 250] on div "CPF: --" at bounding box center [401, 249] width 293 height 9
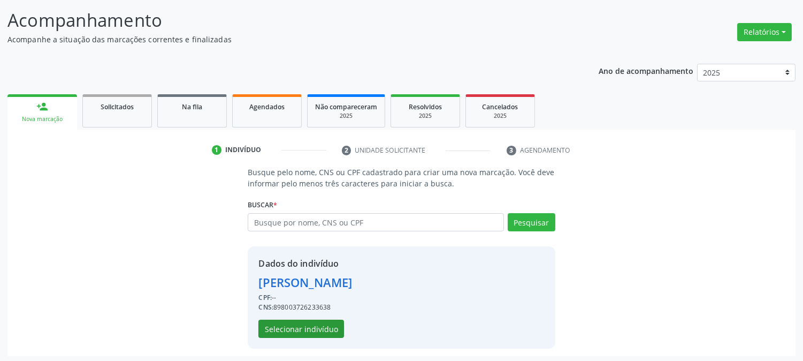
scroll to position [67, 0]
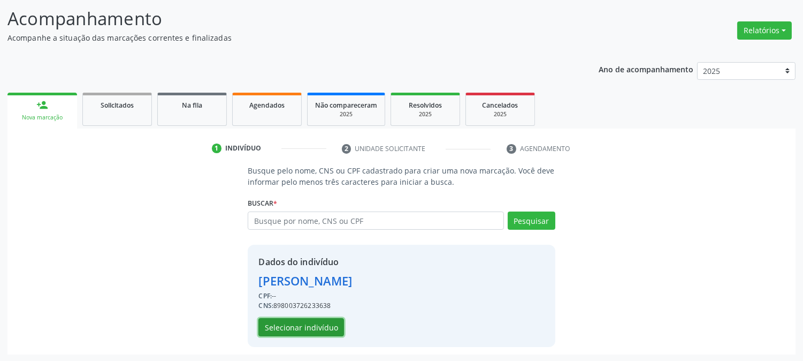
click at [296, 325] on button "Selecionar indivíduo" at bounding box center [301, 327] width 86 height 18
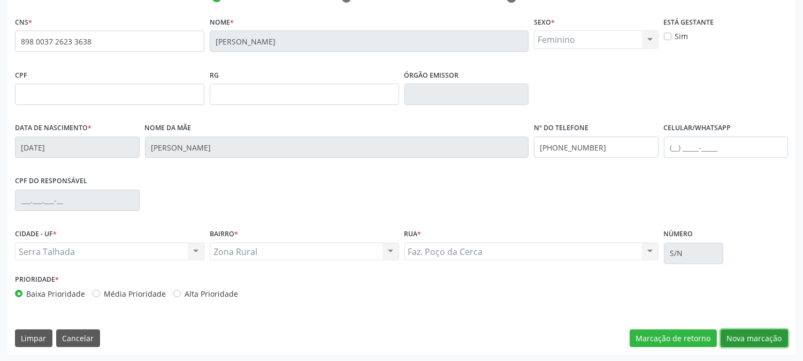
click at [750, 334] on button "Nova marcação" at bounding box center [754, 338] width 67 height 18
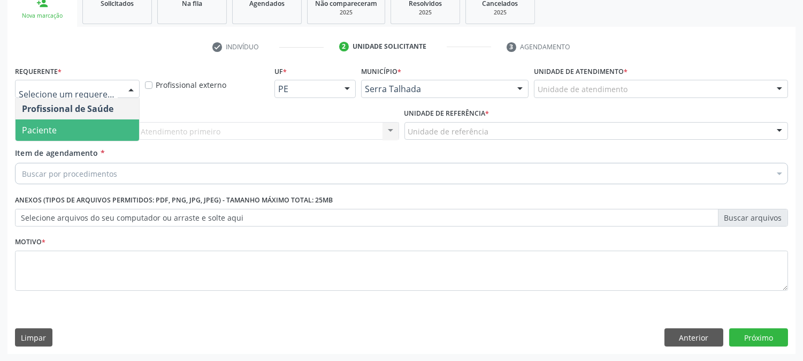
click at [65, 132] on span "Paciente" at bounding box center [78, 129] width 124 height 21
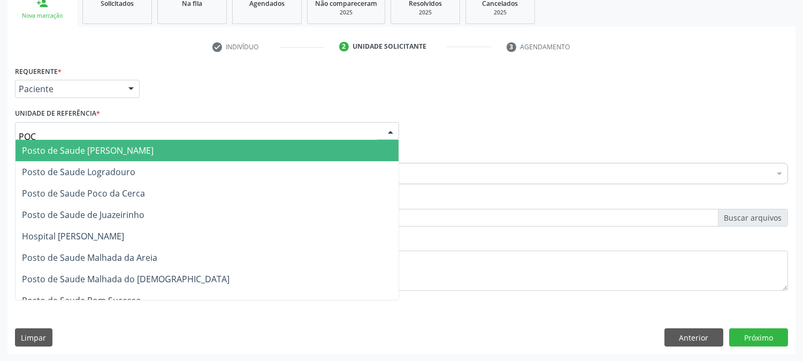
type input "POCO"
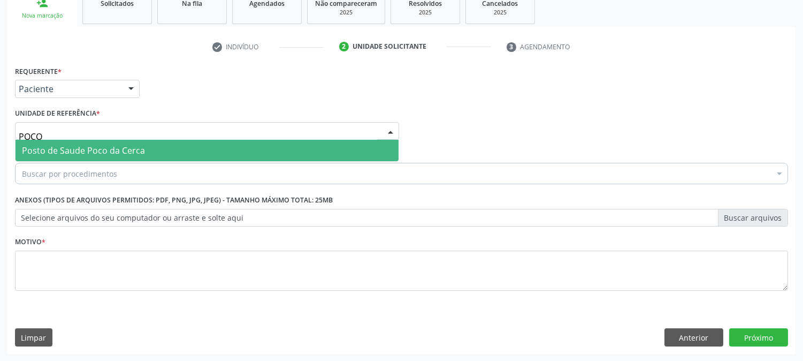
drag, startPoint x: 65, startPoint y: 152, endPoint x: 62, endPoint y: 158, distance: 6.2
click at [65, 153] on span "Posto de Saude Poco da Cerca" at bounding box center [83, 150] width 123 height 12
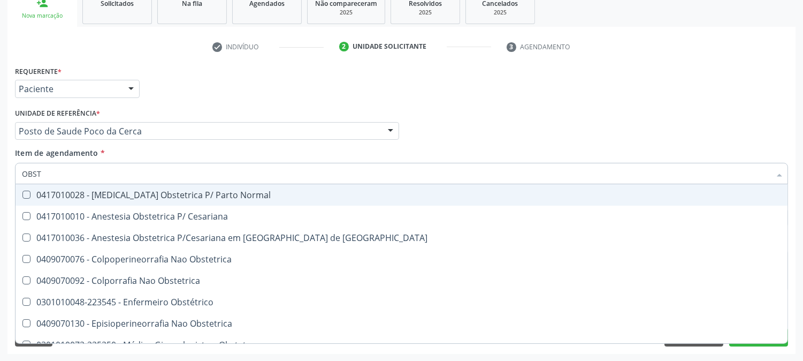
type input "OBSTE"
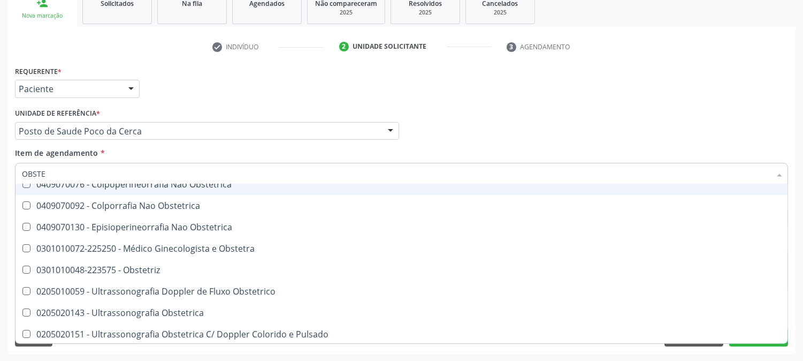
scroll to position [77, 0]
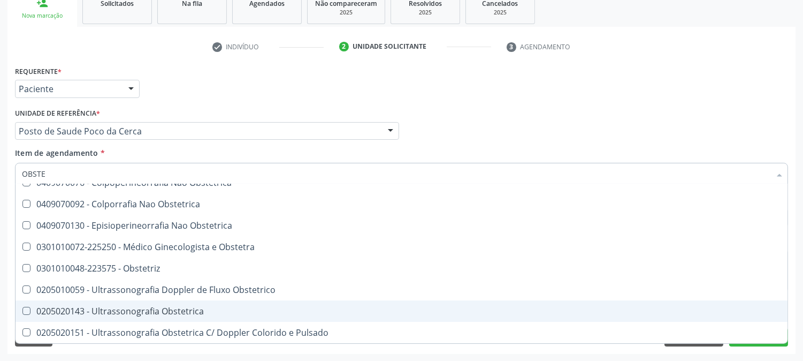
click at [76, 311] on div "0205020143 - Ultrassonografia Obstetrica" at bounding box center [401, 311] width 759 height 9
checkbox Obstetrica "true"
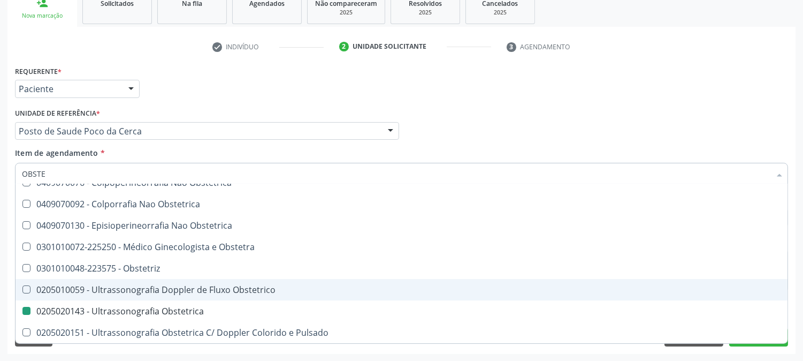
click at [0, 222] on div "Acompanhamento Acompanhe a situação das marcações correntes e finalizadas Relat…" at bounding box center [401, 125] width 803 height 471
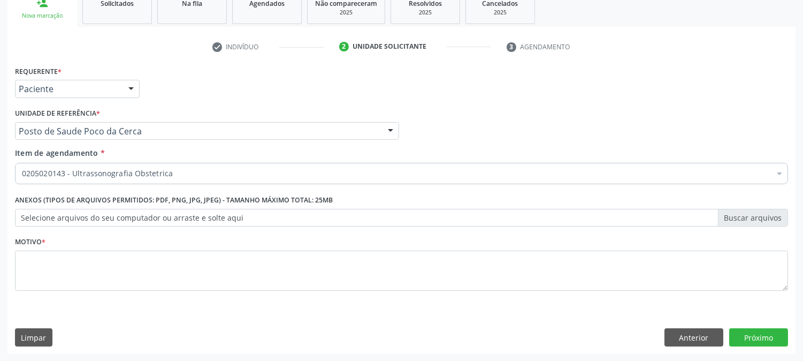
scroll to position [0, 0]
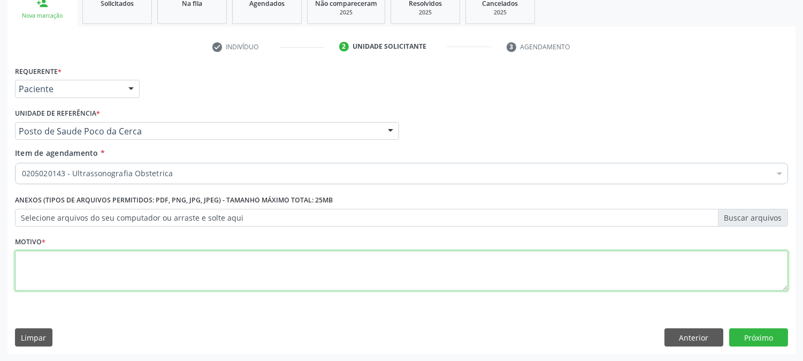
click at [44, 279] on textarea at bounding box center [401, 270] width 773 height 41
type textarea "."
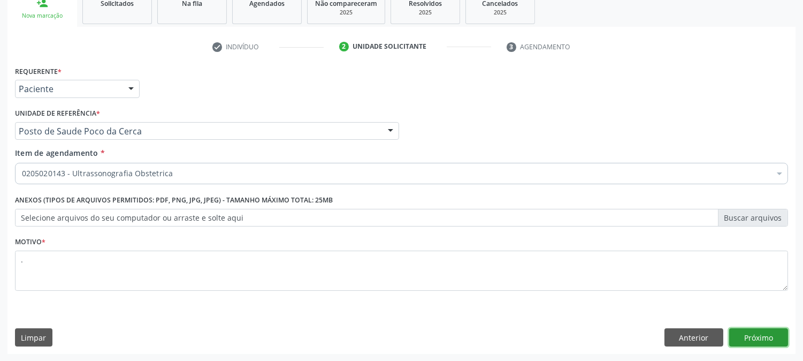
click at [750, 335] on button "Próximo" at bounding box center [758, 337] width 59 height 18
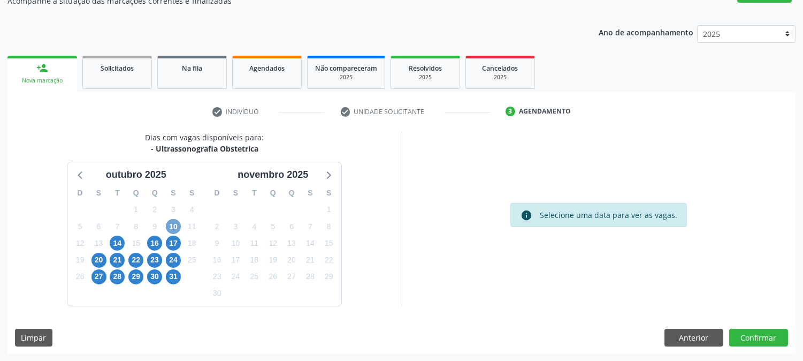
click at [174, 228] on span "10" at bounding box center [173, 226] width 15 height 15
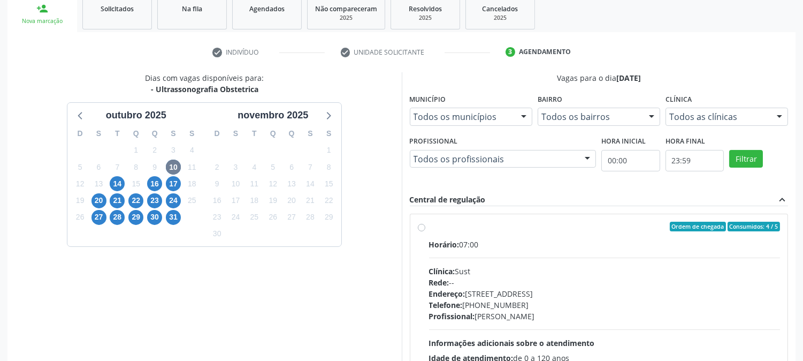
click at [506, 280] on div "Rede: --" at bounding box center [604, 282] width 351 height 11
click at [425, 231] on input "Ordem de chegada Consumidos: 4 / 5 Horário: 07:00 Clínica: Sust Rede: -- Endere…" at bounding box center [421, 226] width 7 height 10
radio input "true"
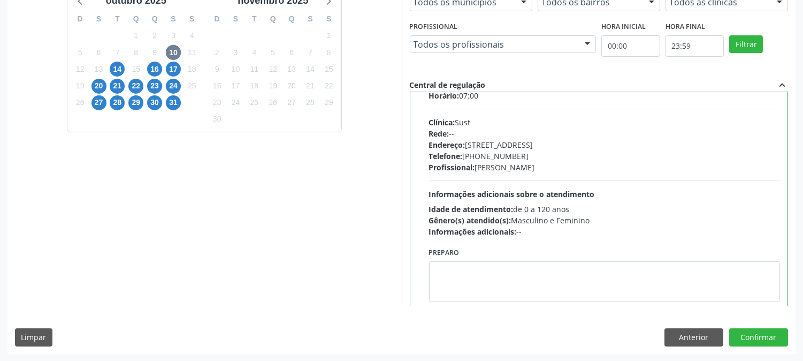
scroll to position [52, 0]
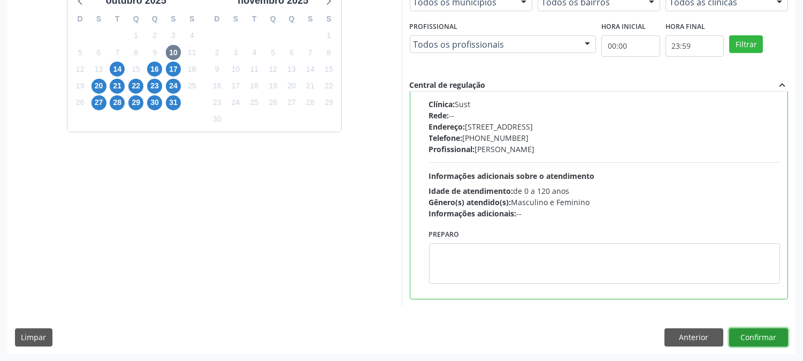
click at [746, 338] on button "Confirmar" at bounding box center [758, 337] width 59 height 18
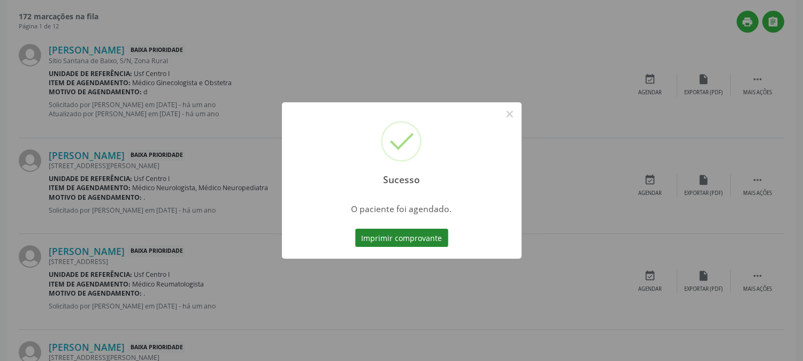
scroll to position [0, 0]
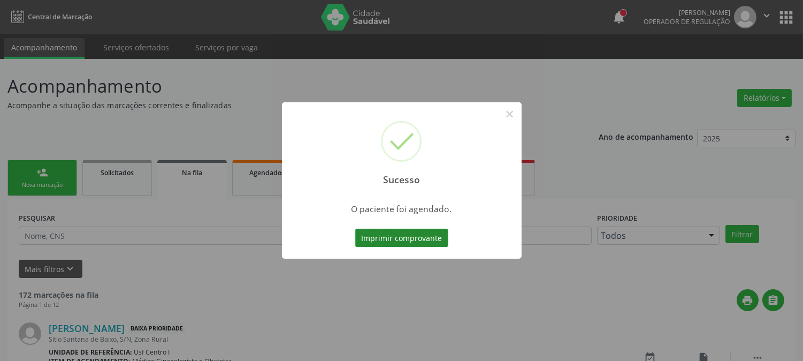
click at [369, 233] on button "Imprimir comprovante" at bounding box center [401, 237] width 93 height 18
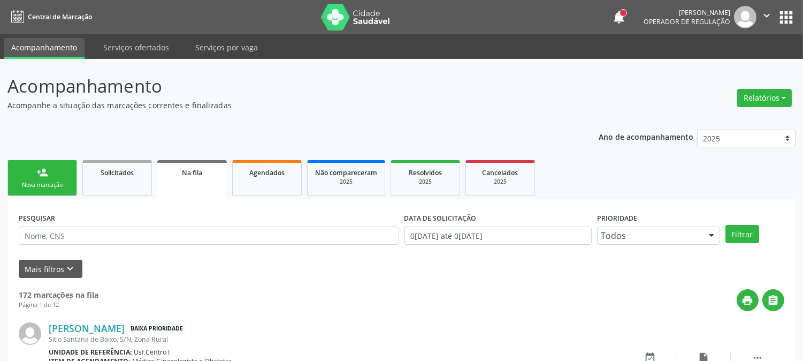
click at [34, 175] on link "person_add Nova marcação" at bounding box center [42, 178] width 70 height 36
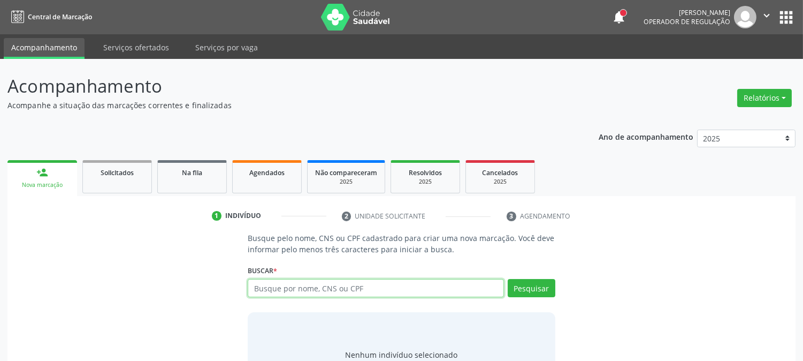
click at [286, 285] on input "text" at bounding box center [376, 288] width 256 height 18
type input "898003732569952"
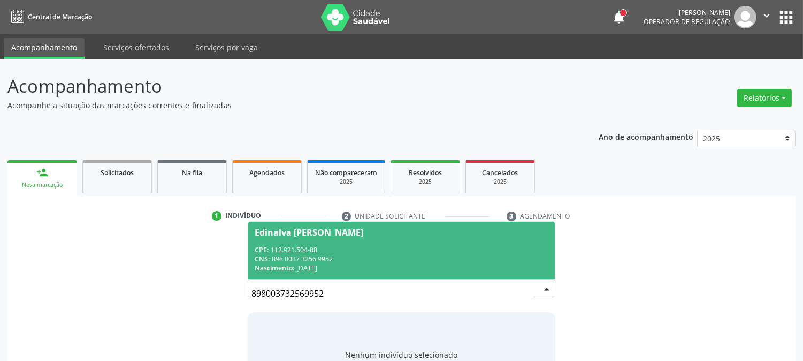
click at [334, 250] on div "CPF: 112.921.504-08" at bounding box center [401, 249] width 293 height 9
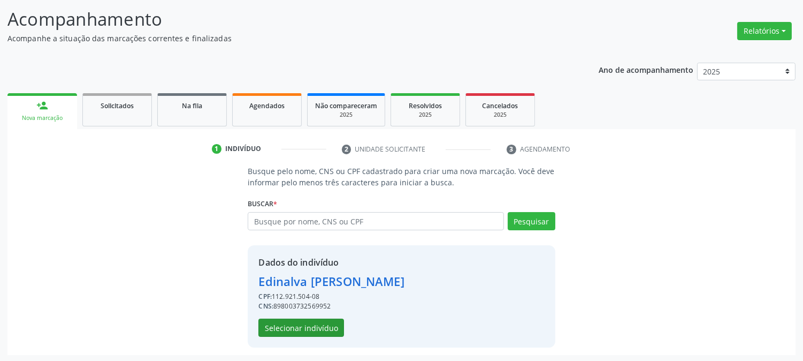
scroll to position [67, 0]
click at [323, 333] on button "Selecionar indivíduo" at bounding box center [301, 327] width 86 height 18
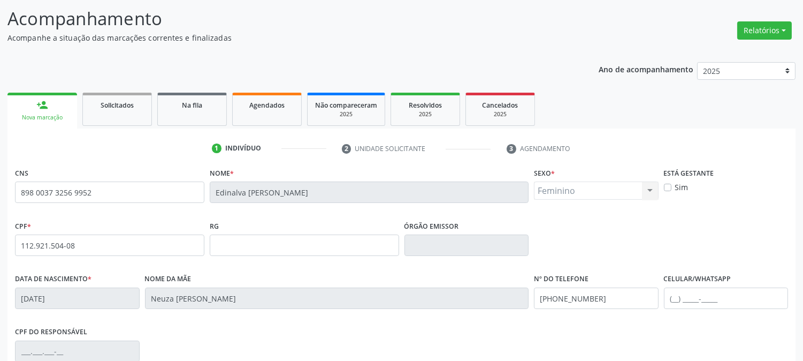
click at [323, 331] on div "CPF do responsável" at bounding box center [401, 350] width 778 height 53
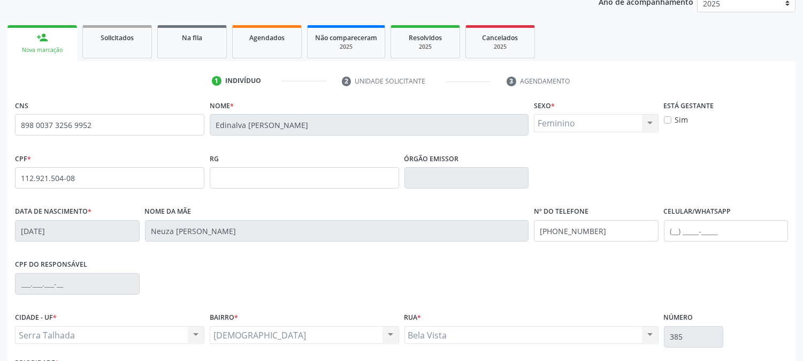
scroll to position [218, 0]
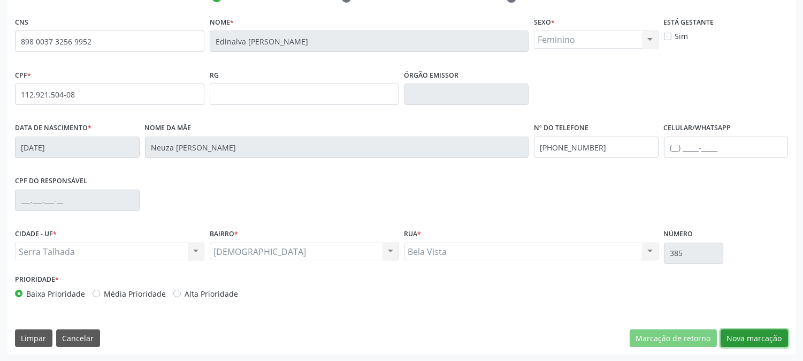
click at [733, 330] on button "Nova marcação" at bounding box center [754, 338] width 67 height 18
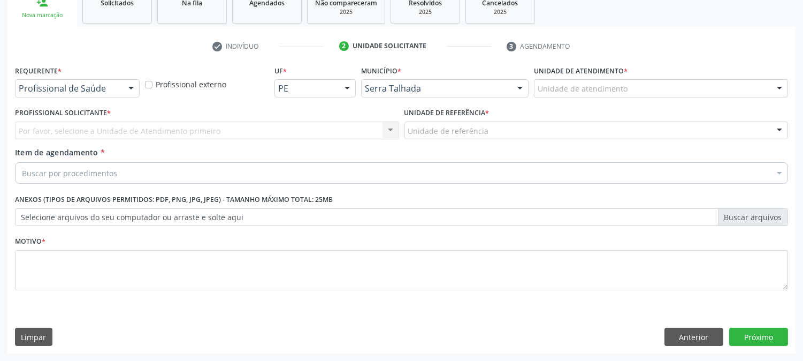
scroll to position [169, 0]
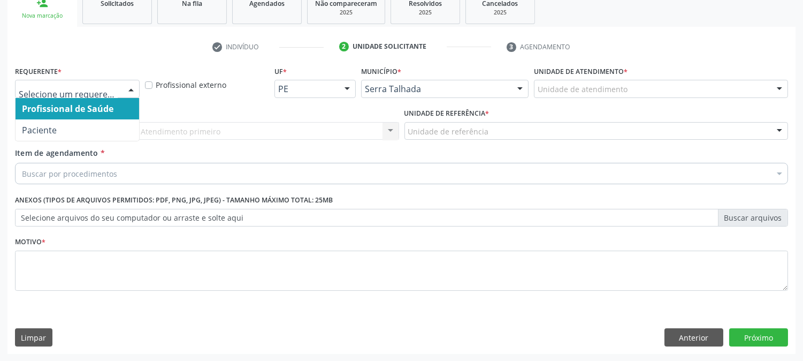
drag, startPoint x: 94, startPoint y: 86, endPoint x: 95, endPoint y: 101, distance: 14.5
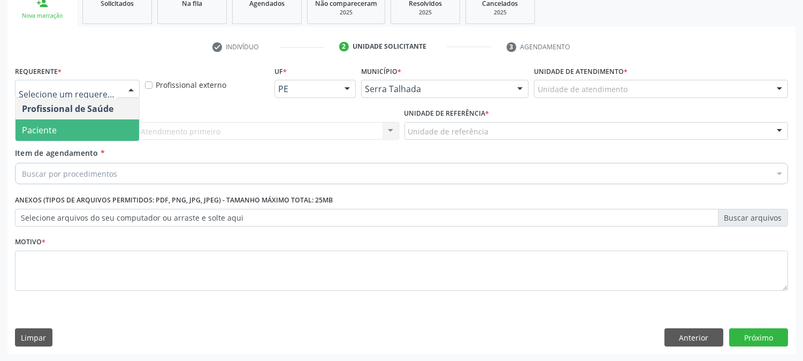
click at [95, 127] on span "Paciente" at bounding box center [78, 129] width 124 height 21
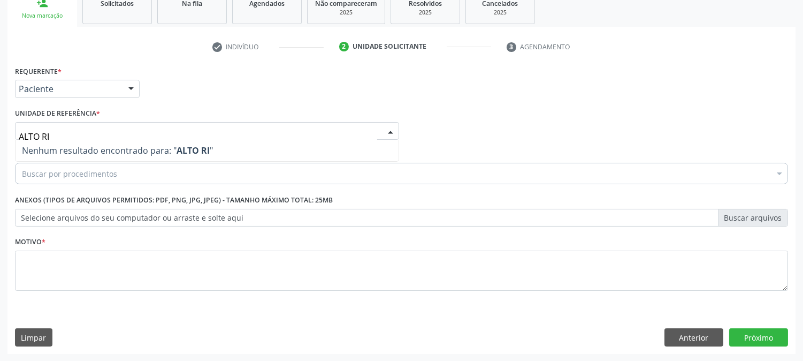
drag, startPoint x: 123, startPoint y: 130, endPoint x: 0, endPoint y: 151, distance: 124.8
click at [0, 150] on div "Acompanhamento Acompanhe a situação das marcações correntes e finalizadas Relat…" at bounding box center [401, 125] width 803 height 471
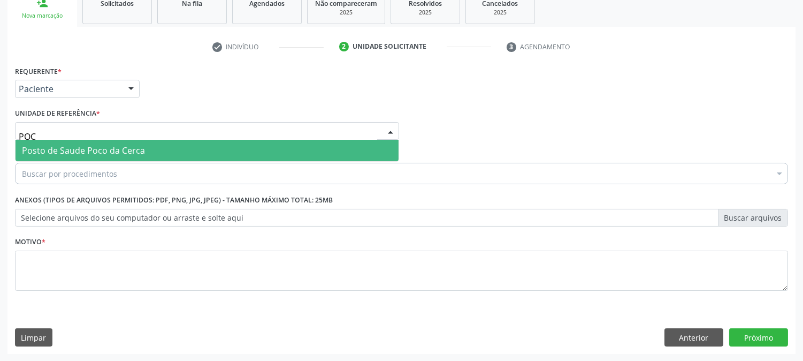
type input "POCO"
click at [86, 147] on span "Posto de Saude Poco da Cerca" at bounding box center [83, 150] width 123 height 12
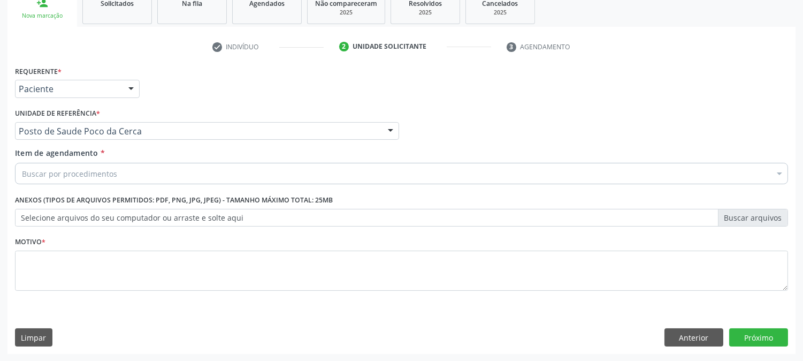
click at [118, 173] on div "Buscar por procedimentos" at bounding box center [401, 173] width 773 height 21
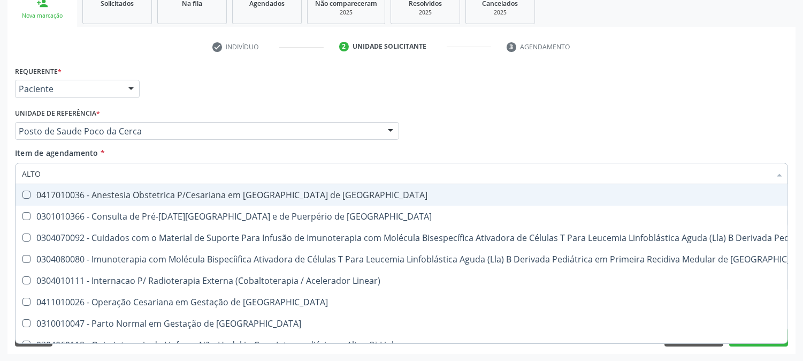
type input "ALTO R"
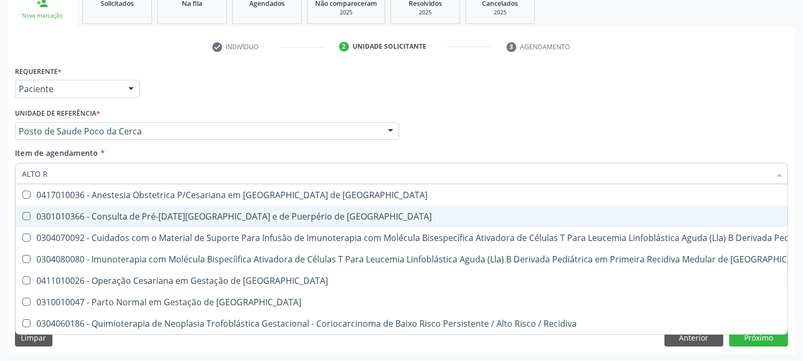
click at [114, 217] on div "0301010366 - Consulta de Pré-[DATE][GEOGRAPHIC_DATA] e de Puerpério de [GEOGRAP…" at bounding box center [571, 216] width 1099 height 9
checkbox Risco "true"
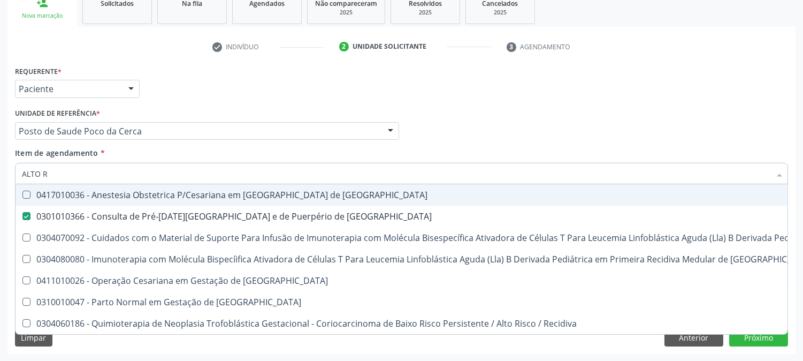
click at [579, 142] on div "Profissional Solicitante Por favor, selecione a Unidade de Atendimento primeiro…" at bounding box center [401, 126] width 778 height 42
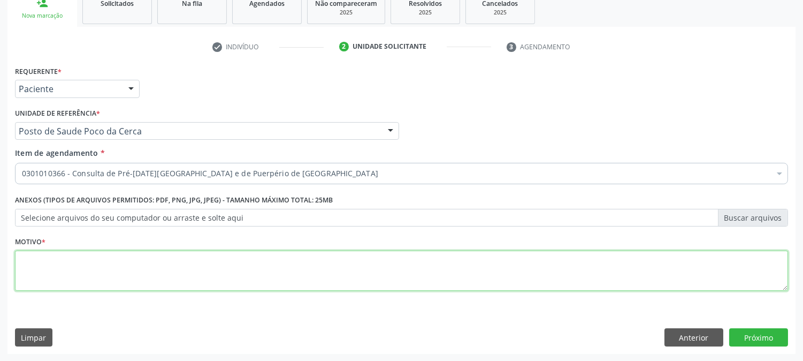
click at [490, 265] on textarea at bounding box center [401, 270] width 773 height 41
type textarea "."
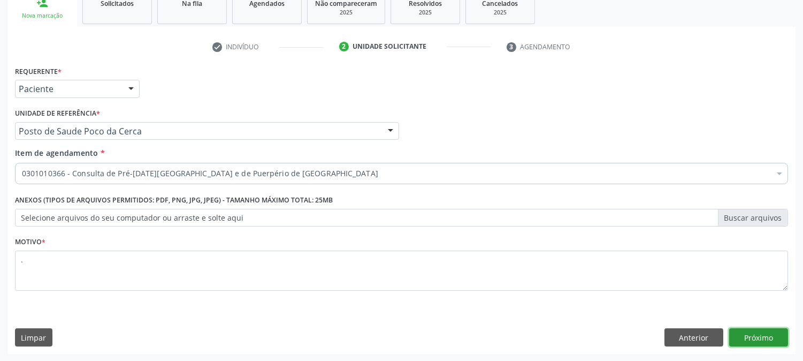
click at [749, 340] on button "Próximo" at bounding box center [758, 337] width 59 height 18
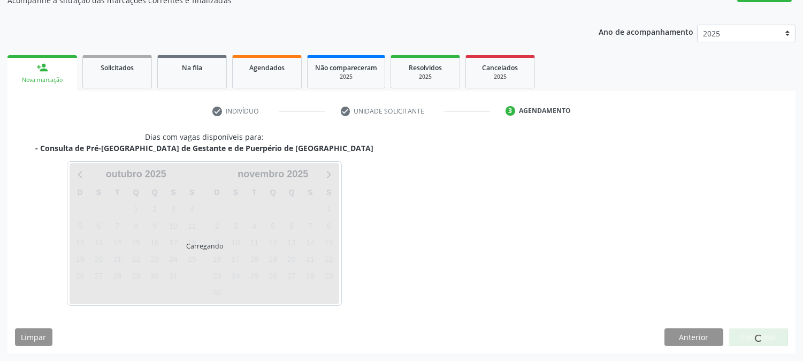
scroll to position [104, 0]
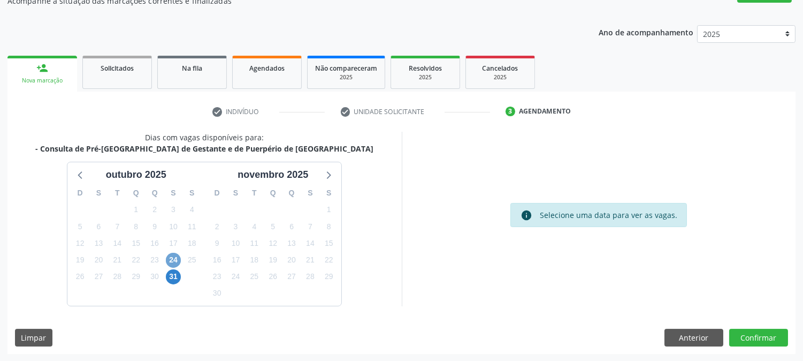
click at [172, 257] on span "24" at bounding box center [173, 260] width 15 height 15
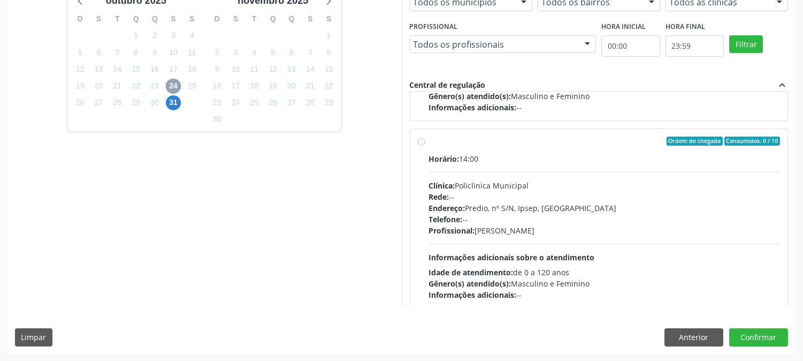
scroll to position [169, 0]
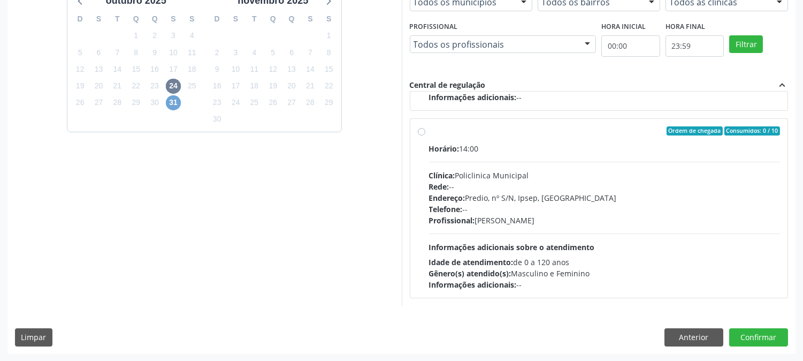
click at [173, 104] on span "31" at bounding box center [173, 102] width 15 height 15
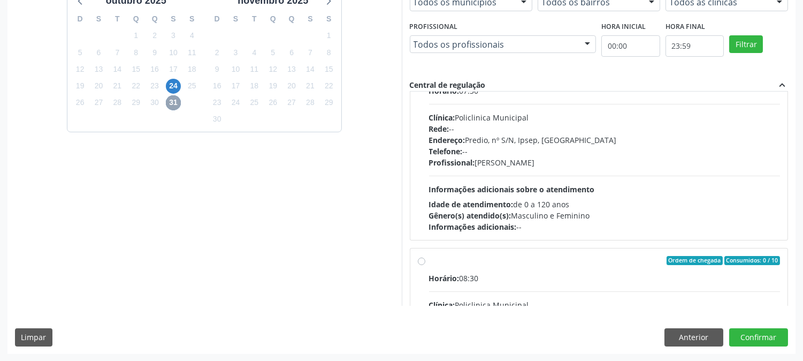
scroll to position [0, 0]
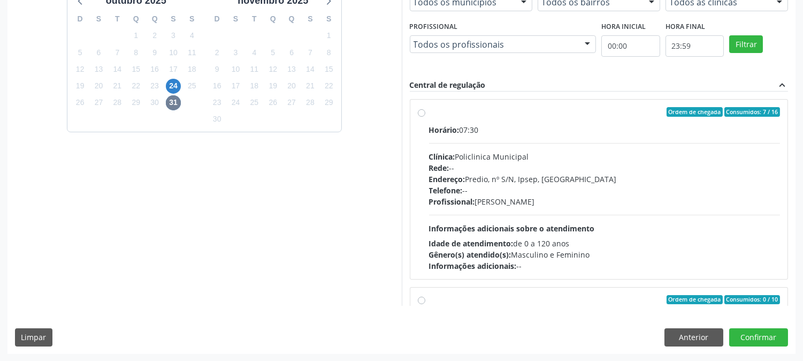
click at [654, 169] on div "Rede: --" at bounding box center [604, 167] width 351 height 11
click at [425, 117] on input "Ordem de chegada Consumidos: 7 / 16 Horário: 07:30 Clínica: Policlinica Municip…" at bounding box center [421, 112] width 7 height 10
radio input "true"
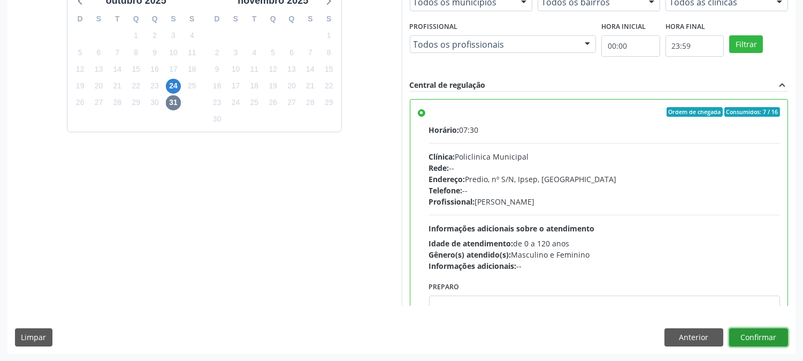
click at [741, 335] on button "Confirmar" at bounding box center [758, 337] width 59 height 18
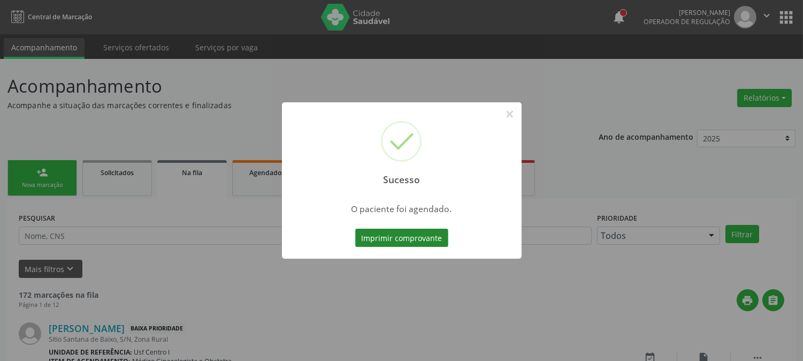
click at [383, 242] on button "Imprimir comprovante" at bounding box center [401, 237] width 93 height 18
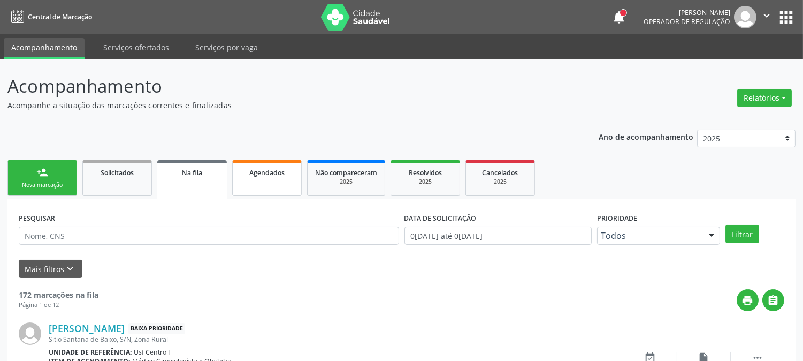
drag, startPoint x: 274, startPoint y: 180, endPoint x: 258, endPoint y: 183, distance: 16.4
click at [274, 180] on link "Agendados" at bounding box center [267, 178] width 70 height 36
select select "9"
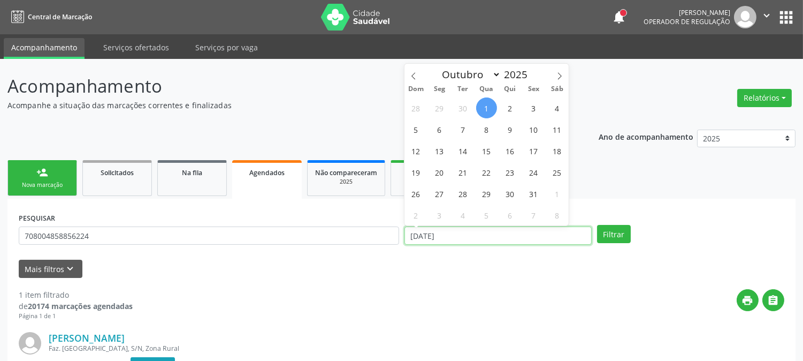
click at [465, 232] on input "[DATE]" at bounding box center [497, 235] width 187 height 18
click at [466, 232] on input "[DATE]" at bounding box center [497, 235] width 187 height 18
click at [466, 233] on input "[DATE]" at bounding box center [497, 235] width 187 height 18
click at [465, 233] on input "[DATE]" at bounding box center [497, 235] width 187 height 18
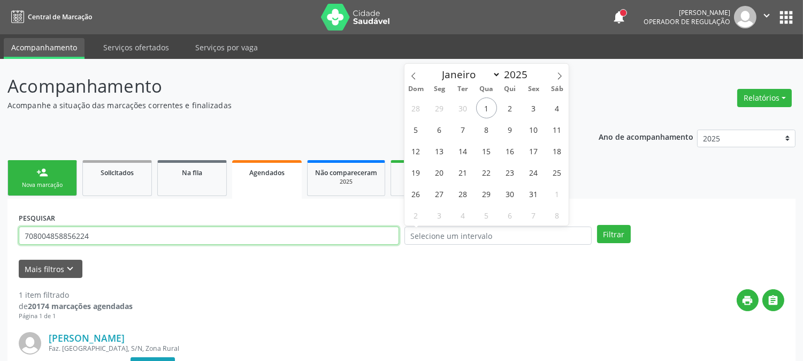
click at [225, 240] on input "708004858856224" at bounding box center [209, 235] width 380 height 18
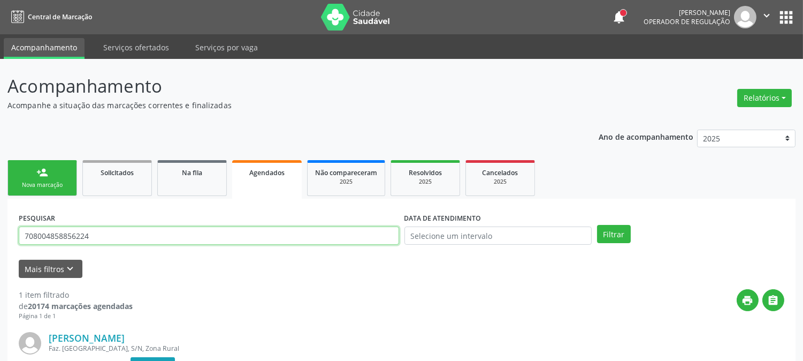
click at [223, 239] on input "708004858856224" at bounding box center [209, 235] width 380 height 18
type input "162199232520007"
click at [597, 225] on button "Filtrar" at bounding box center [614, 234] width 34 height 18
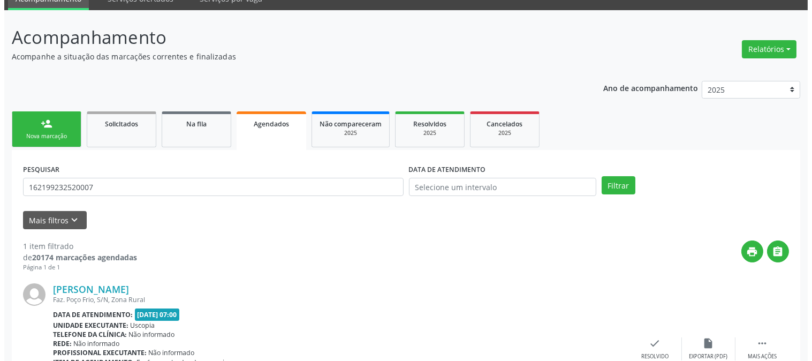
scroll to position [132, 0]
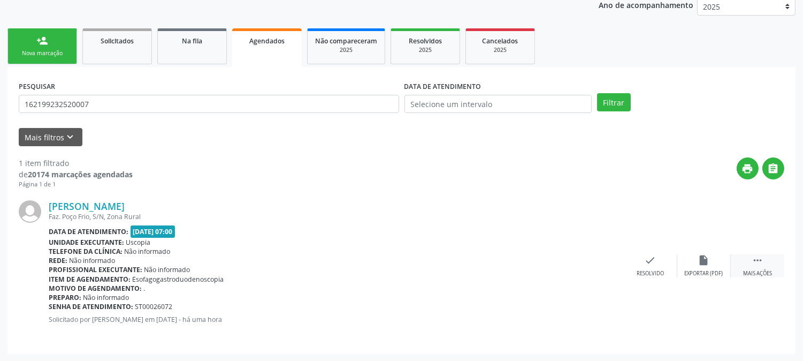
click at [753, 262] on icon "" at bounding box center [758, 260] width 12 height 12
click at [603, 255] on div "cancel Cancelar" at bounding box center [596, 265] width 53 height 23
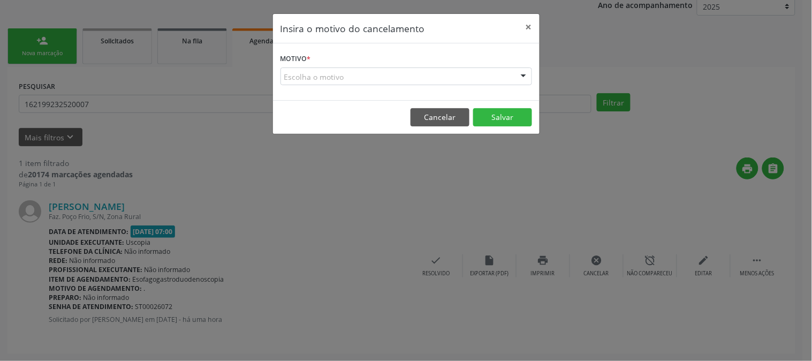
click at [436, 73] on div "Escolha o motivo" at bounding box center [405, 76] width 251 height 18
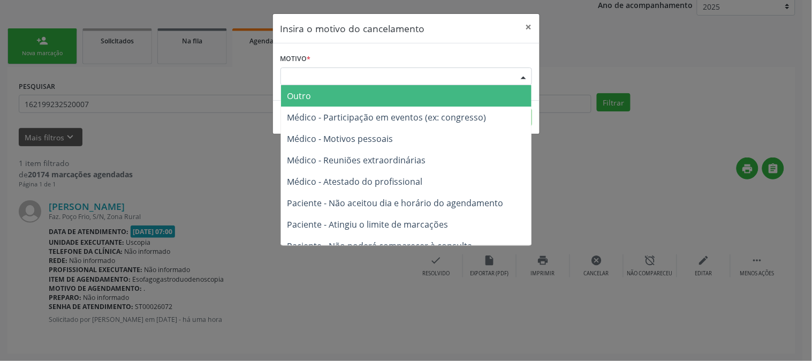
click at [365, 101] on span "Outro" at bounding box center [406, 95] width 250 height 21
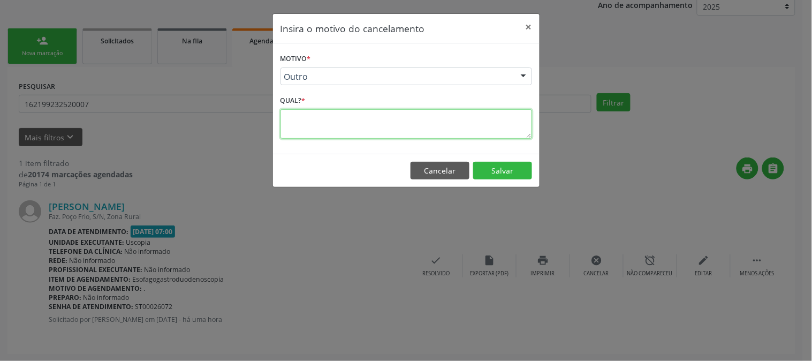
click at [373, 124] on textarea at bounding box center [405, 123] width 251 height 29
type textarea "."
click at [498, 173] on button "Salvar" at bounding box center [502, 171] width 59 height 18
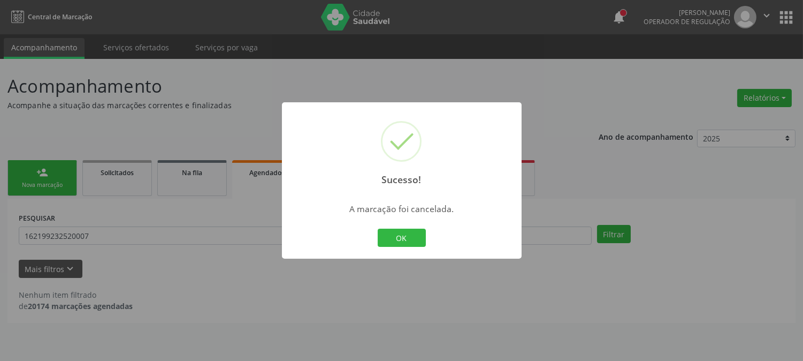
scroll to position [0, 0]
click at [402, 238] on button "OK" at bounding box center [406, 237] width 48 height 18
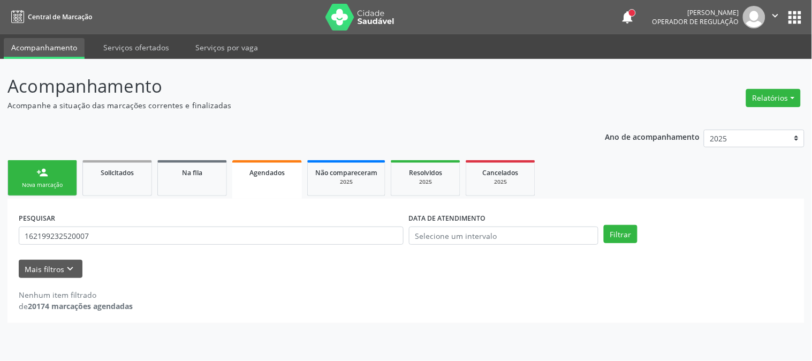
click at [49, 172] on link "person_add Nova marcação" at bounding box center [42, 178] width 70 height 36
click at [55, 182] on div "Nova marcação" at bounding box center [42, 185] width 53 height 8
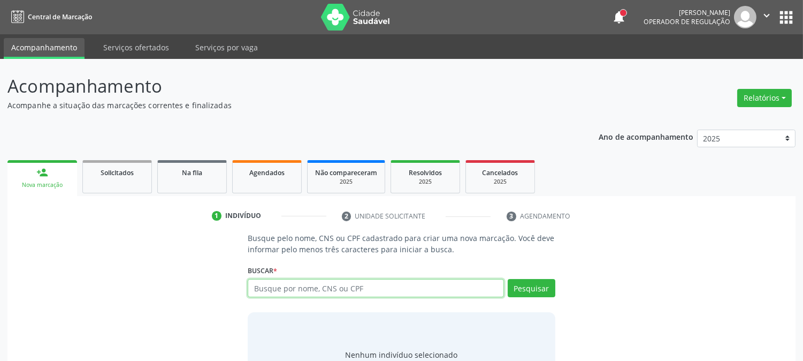
click at [275, 284] on input "text" at bounding box center [376, 288] width 256 height 18
type input "705408432249396"
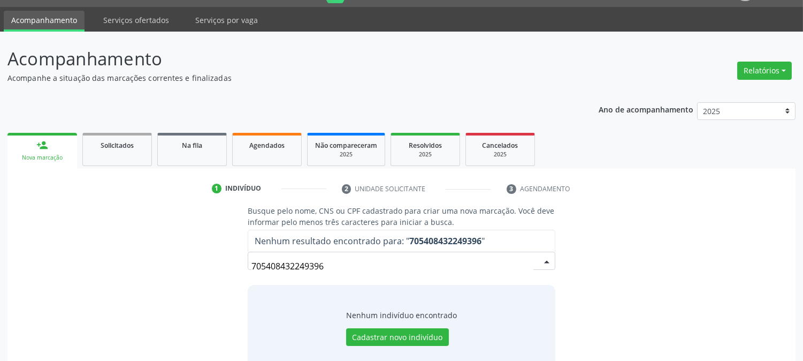
scroll to position [51, 0]
